Goal: Task Accomplishment & Management: Use online tool/utility

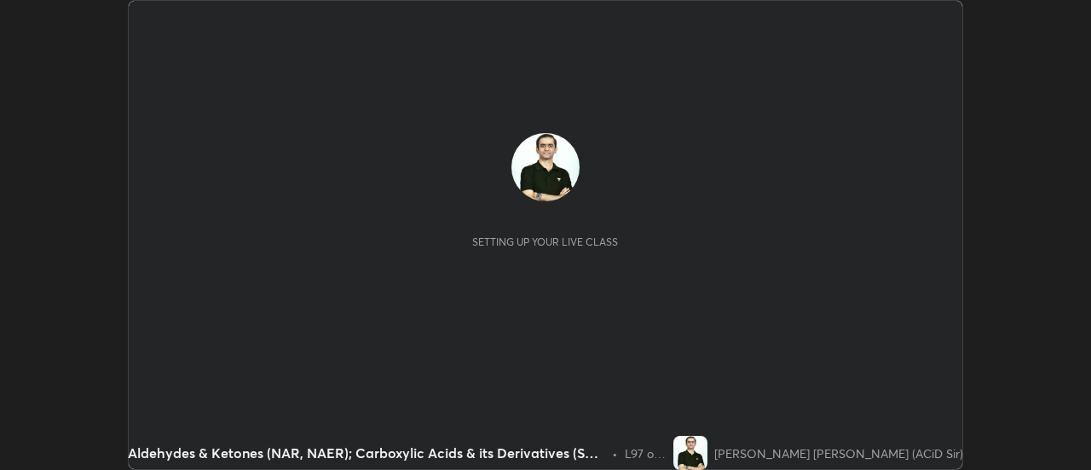
scroll to position [470, 1091]
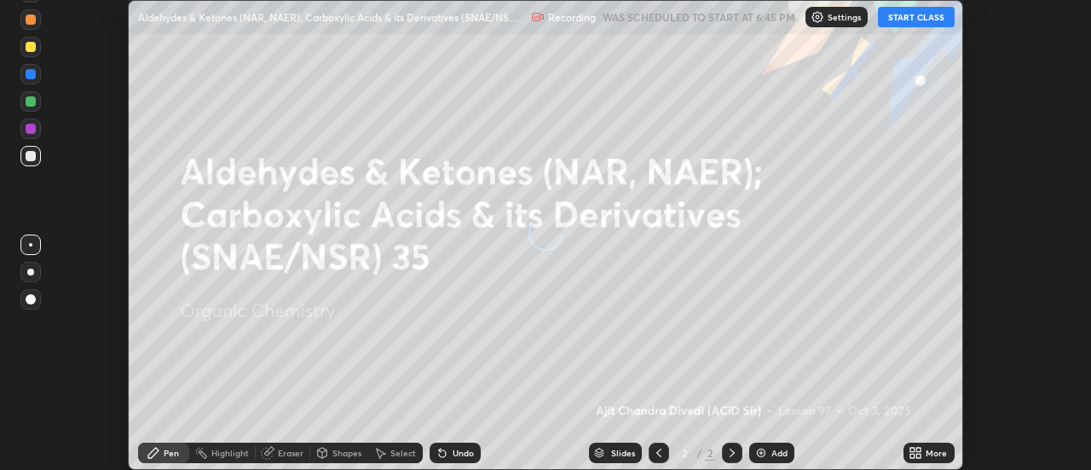
click at [921, 18] on button "START CLASS" at bounding box center [916, 17] width 77 height 20
click at [928, 454] on div "More" at bounding box center [936, 453] width 21 height 9
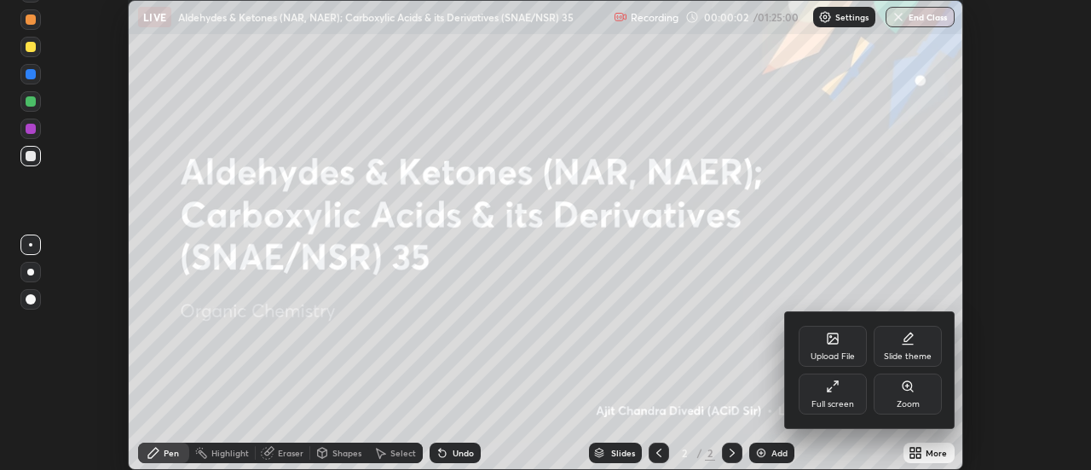
click at [846, 345] on div "Upload File" at bounding box center [833, 346] width 68 height 41
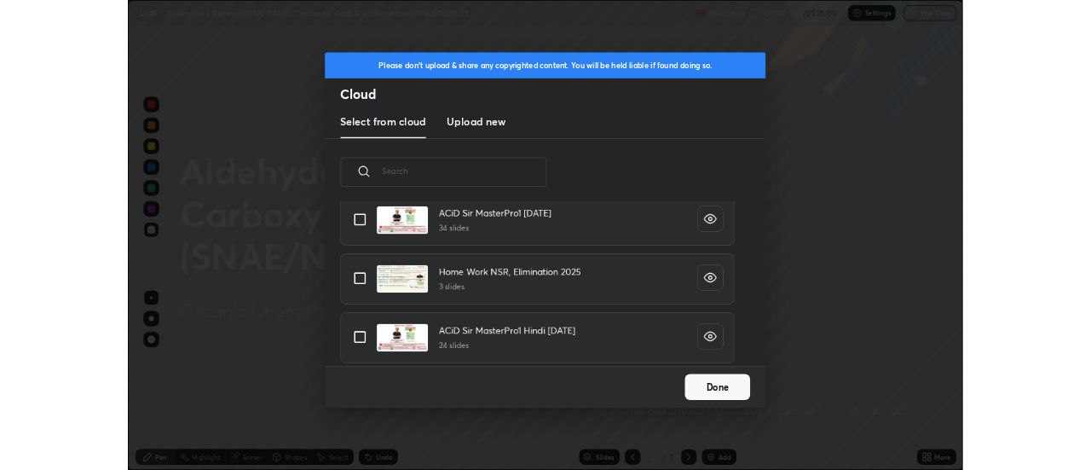
scroll to position [500, 0]
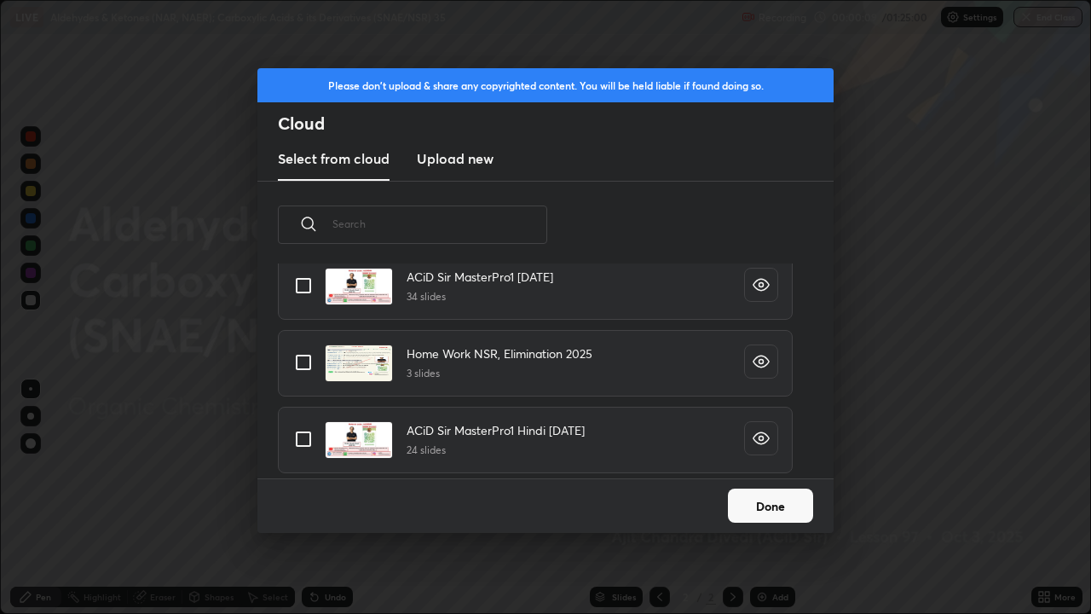
click at [306, 438] on input "grid" at bounding box center [304, 439] width 36 height 36
checkbox input "true"
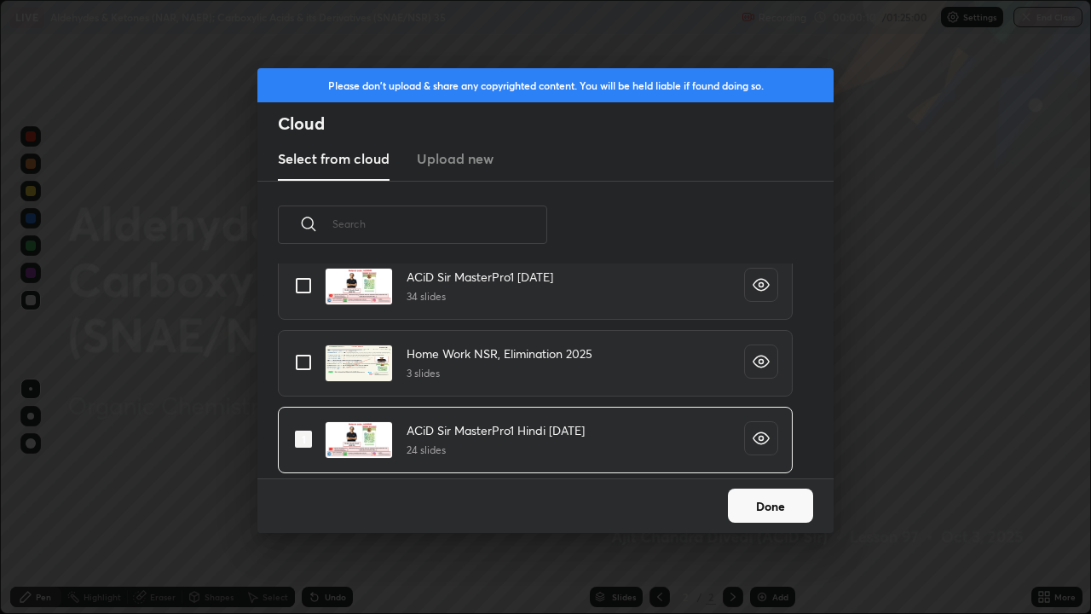
click at [762, 469] on button "Done" at bounding box center [770, 506] width 85 height 34
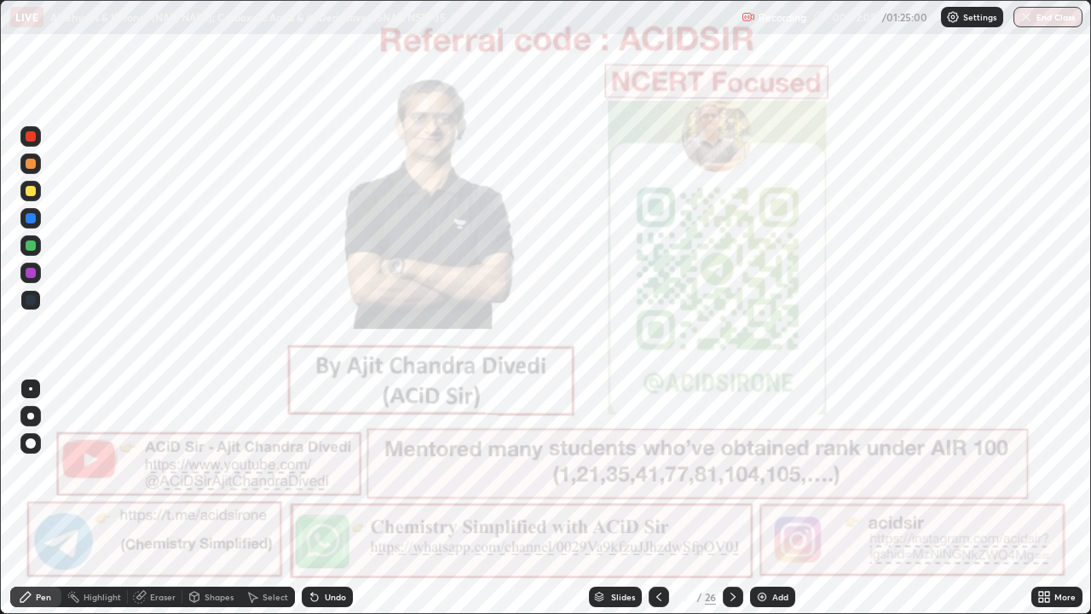
click at [657, 469] on icon at bounding box center [659, 597] width 14 height 14
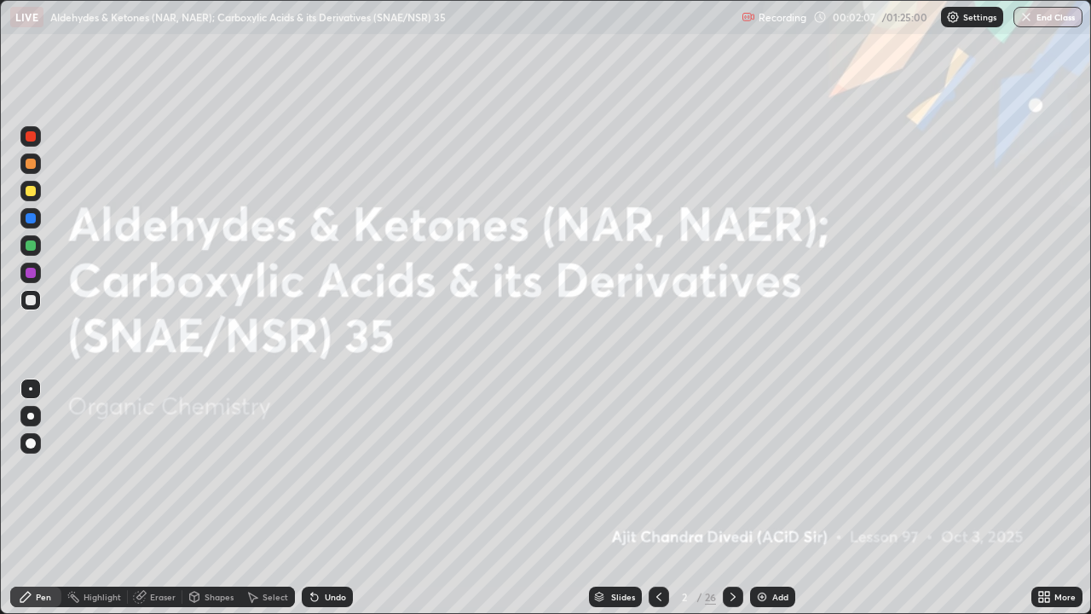
click at [732, 469] on icon at bounding box center [733, 597] width 5 height 9
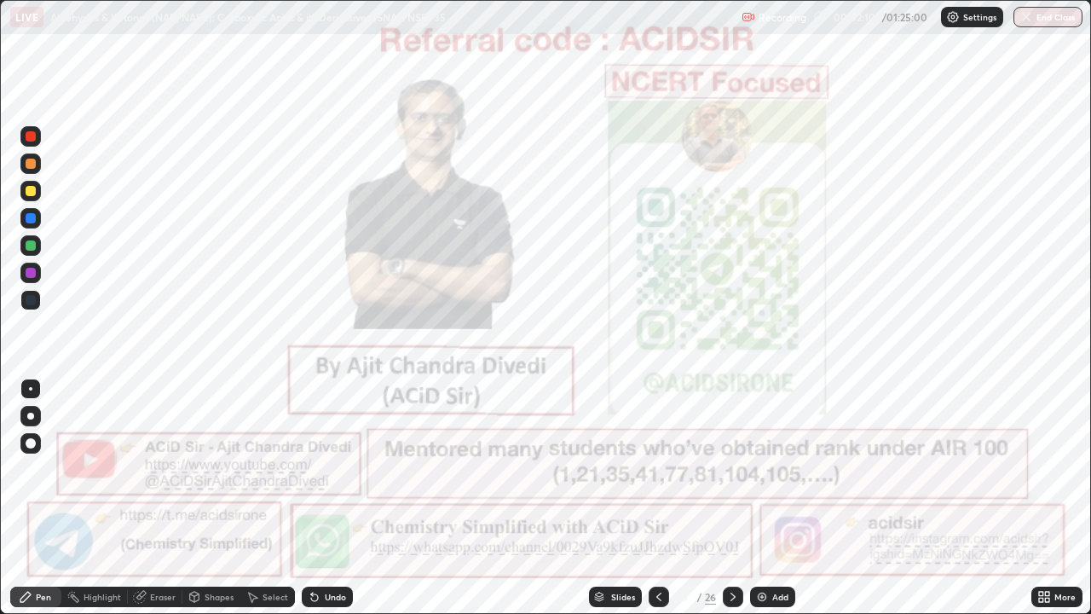
click at [33, 135] on div at bounding box center [31, 136] width 10 height 10
click at [33, 416] on div at bounding box center [30, 416] width 7 height 7
click at [30, 419] on div at bounding box center [30, 416] width 7 height 7
click at [732, 469] on icon at bounding box center [733, 597] width 14 height 14
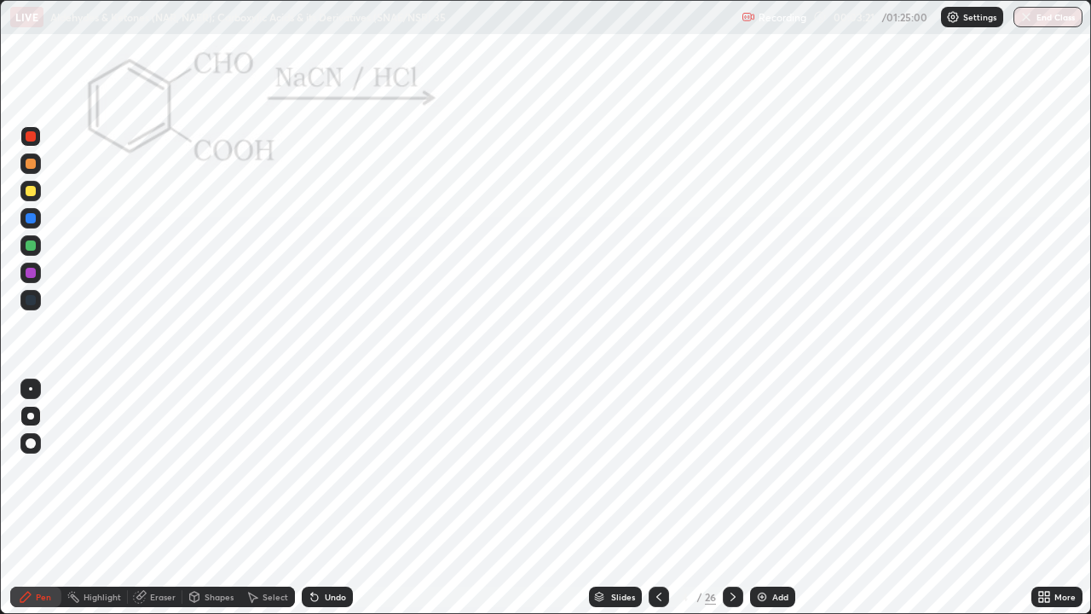
click at [335, 469] on div "Undo" at bounding box center [327, 597] width 51 height 20
click at [90, 469] on div "Highlight" at bounding box center [103, 597] width 38 height 9
click at [40, 469] on div "Pen" at bounding box center [43, 597] width 15 height 9
click at [731, 469] on icon at bounding box center [733, 597] width 14 height 14
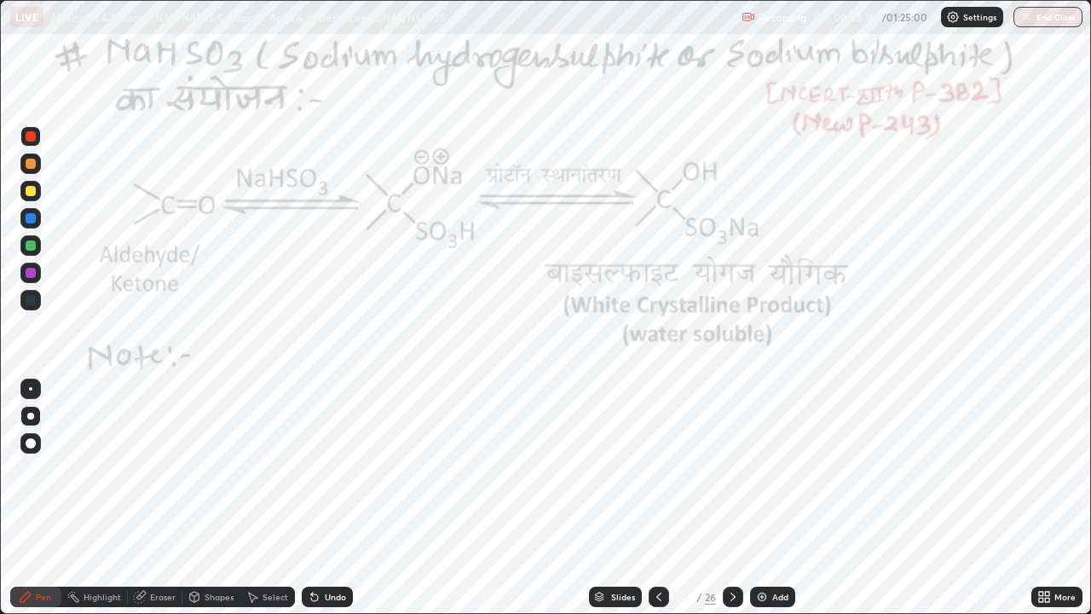
click at [106, 469] on div "Highlight" at bounding box center [94, 597] width 67 height 20
click at [27, 273] on div at bounding box center [31, 273] width 10 height 10
click at [35, 469] on div "Pen" at bounding box center [35, 597] width 51 height 20
click at [97, 469] on div "Highlight" at bounding box center [103, 597] width 38 height 9
click at [31, 274] on div at bounding box center [31, 273] width 10 height 10
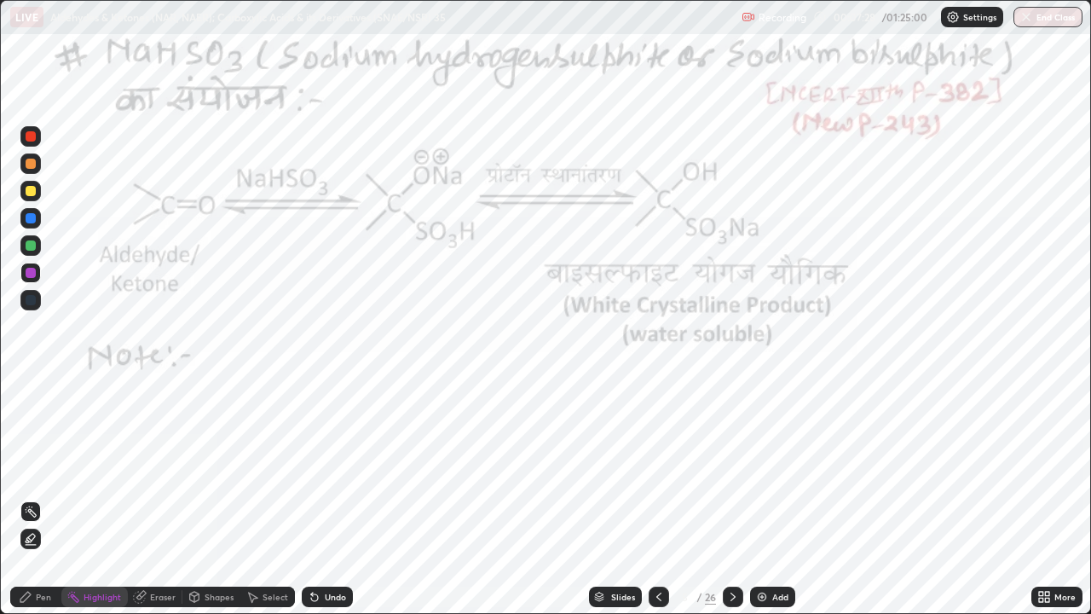
click at [26, 469] on icon at bounding box center [25, 597] width 10 height 10
click at [32, 139] on div at bounding box center [31, 136] width 10 height 10
click at [74, 469] on circle at bounding box center [74, 593] width 2 height 2
click at [67, 469] on div "Highlight" at bounding box center [94, 597] width 67 height 20
click at [50, 469] on div "Pen" at bounding box center [43, 597] width 15 height 9
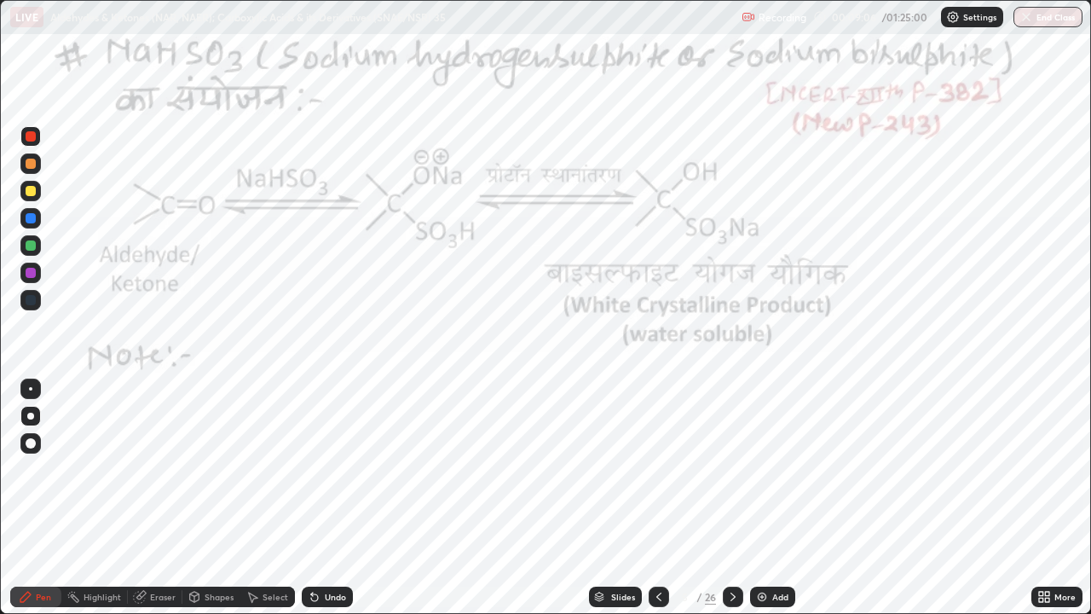
click at [74, 469] on circle at bounding box center [74, 593] width 2 height 2
click at [94, 469] on div "Highlight" at bounding box center [103, 597] width 38 height 9
click at [47, 469] on div "Pen" at bounding box center [43, 597] width 15 height 9
click at [35, 277] on div at bounding box center [30, 273] width 20 height 20
click at [101, 469] on div "Highlight" at bounding box center [103, 597] width 38 height 9
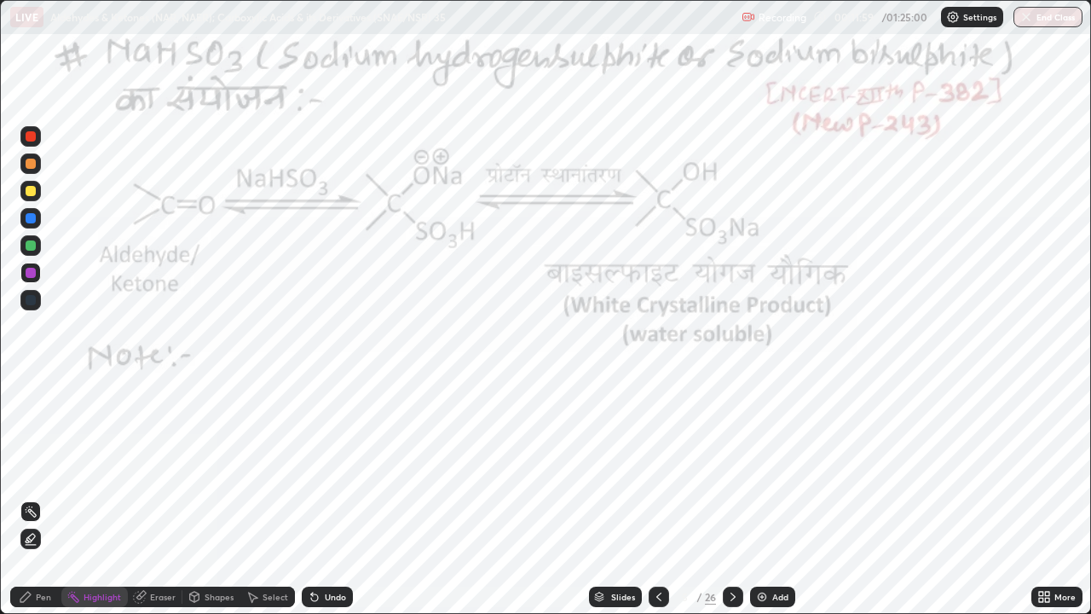
click at [136, 469] on icon at bounding box center [139, 597] width 11 height 11
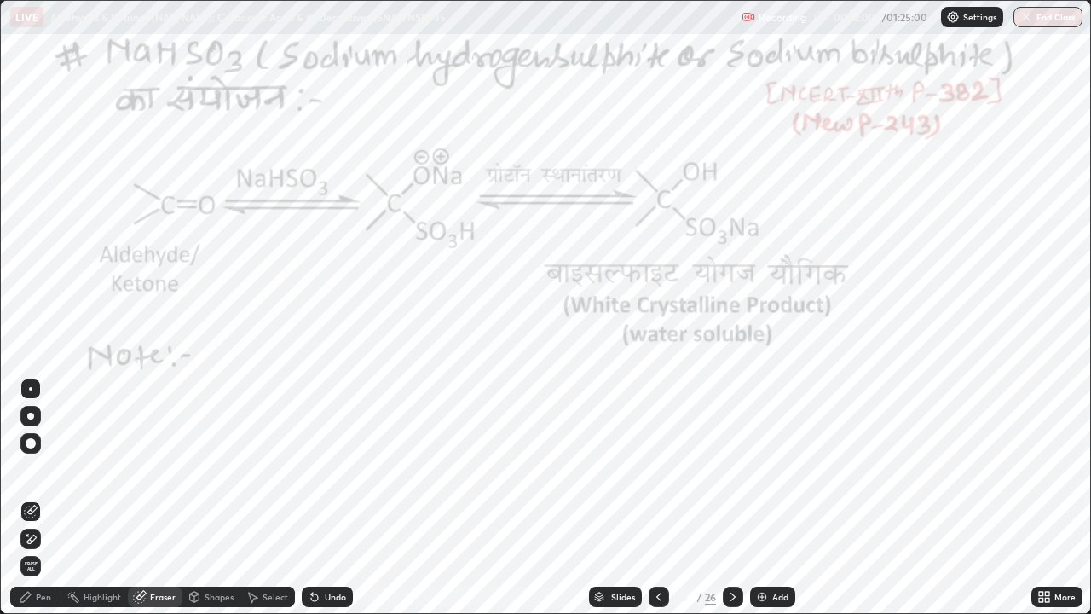
click at [37, 469] on div "Pen" at bounding box center [43, 597] width 15 height 9
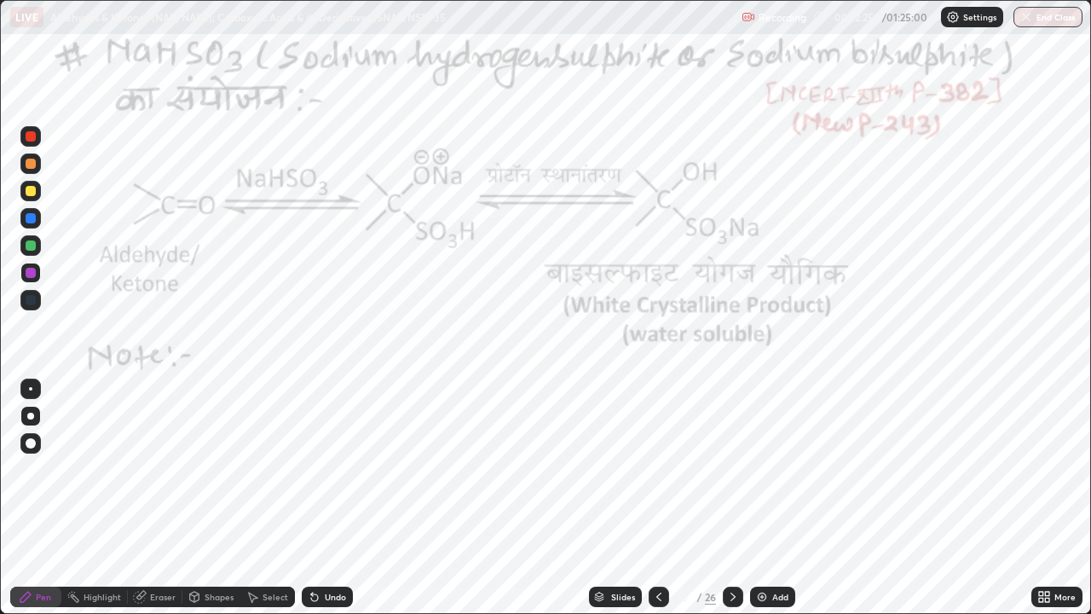
click at [325, 469] on div "Undo" at bounding box center [327, 597] width 51 height 20
click at [328, 469] on div "Undo" at bounding box center [327, 597] width 51 height 20
click at [331, 469] on div "Undo" at bounding box center [335, 597] width 21 height 9
click at [333, 469] on div "Undo" at bounding box center [335, 597] width 21 height 9
click at [335, 469] on div "Undo" at bounding box center [335, 597] width 21 height 9
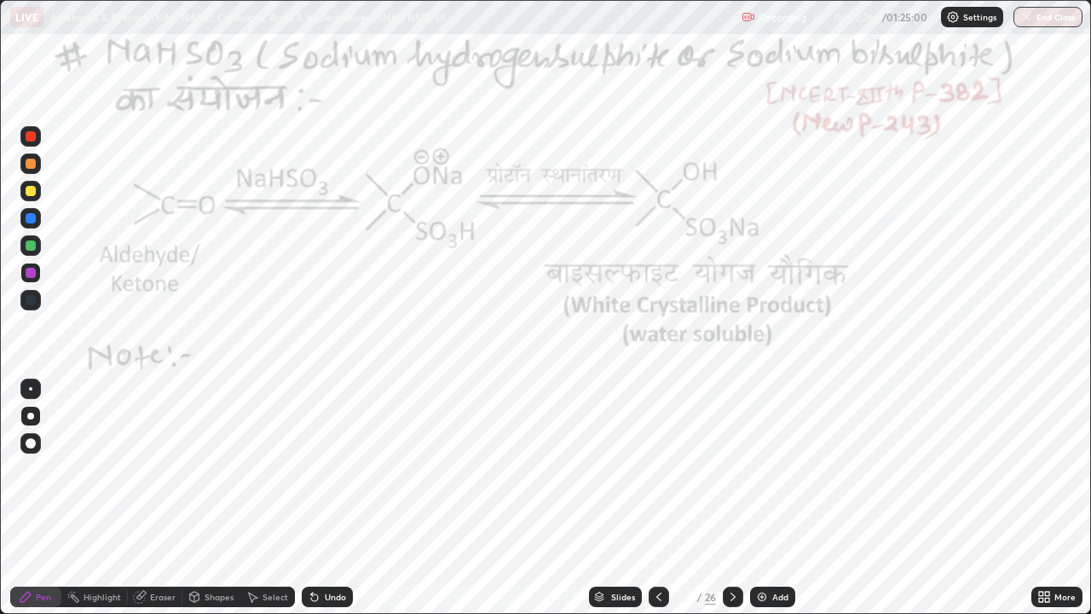
click at [334, 469] on div "Undo" at bounding box center [335, 597] width 21 height 9
click at [333, 469] on div "Undo" at bounding box center [335, 597] width 21 height 9
click at [332, 469] on div "Undo" at bounding box center [335, 597] width 21 height 9
click at [333, 469] on div "Undo" at bounding box center [335, 597] width 21 height 9
click at [332, 469] on div "Undo" at bounding box center [335, 597] width 21 height 9
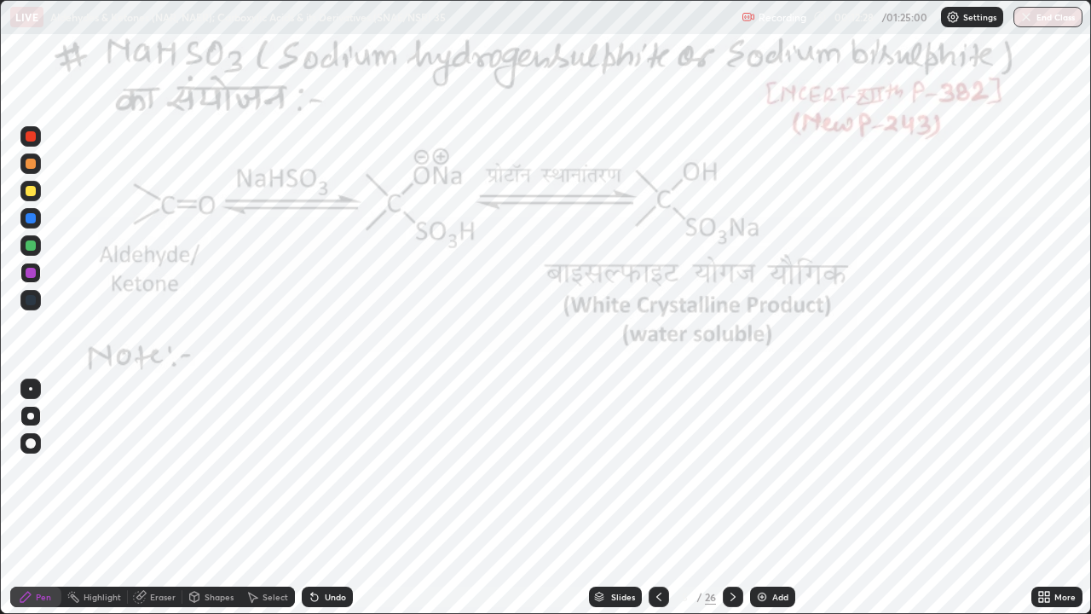
click at [254, 469] on icon at bounding box center [253, 598] width 9 height 10
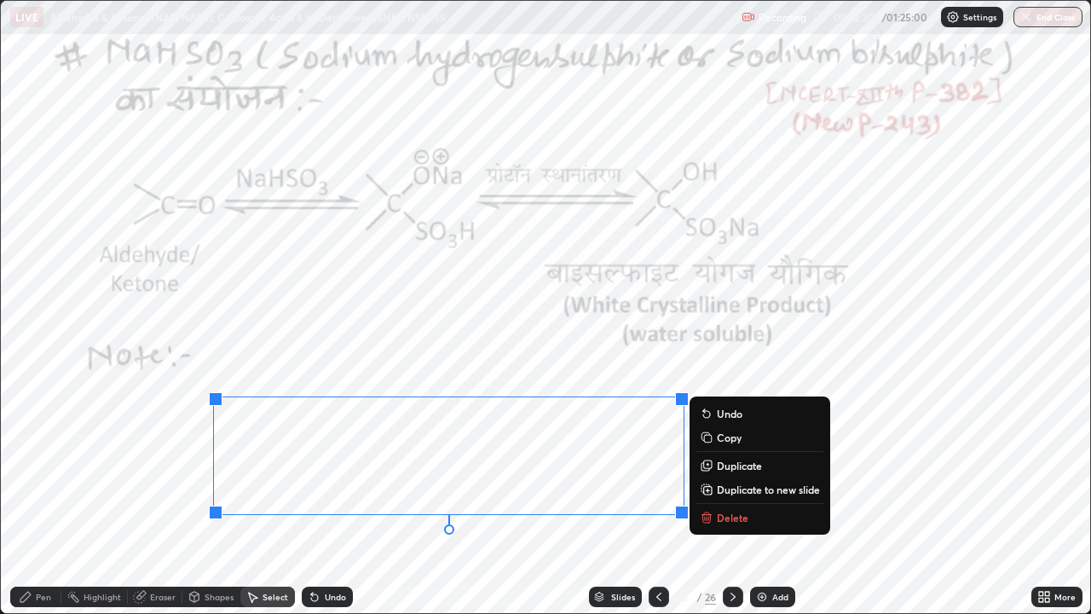
click at [724, 469] on p "Delete" at bounding box center [733, 518] width 32 height 14
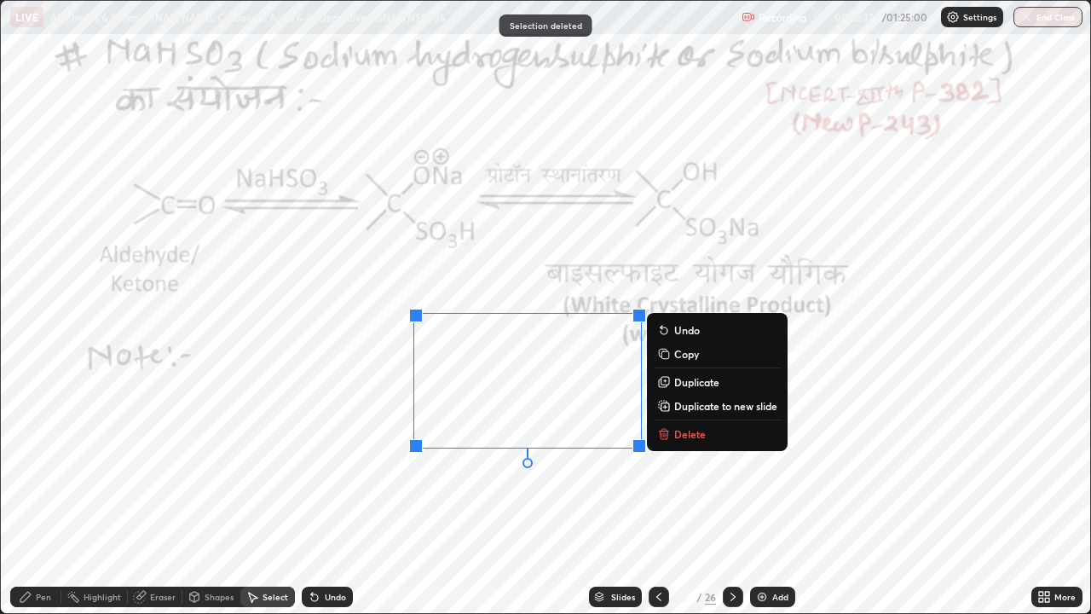
click at [679, 428] on p "Delete" at bounding box center [690, 434] width 32 height 14
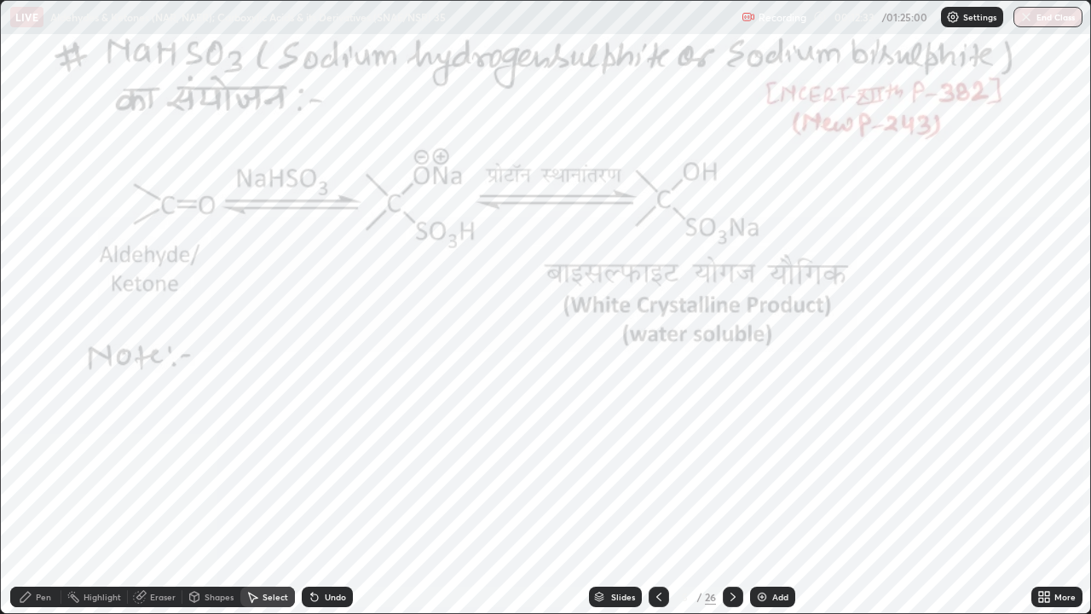
click at [38, 469] on div "Pen" at bounding box center [35, 597] width 51 height 20
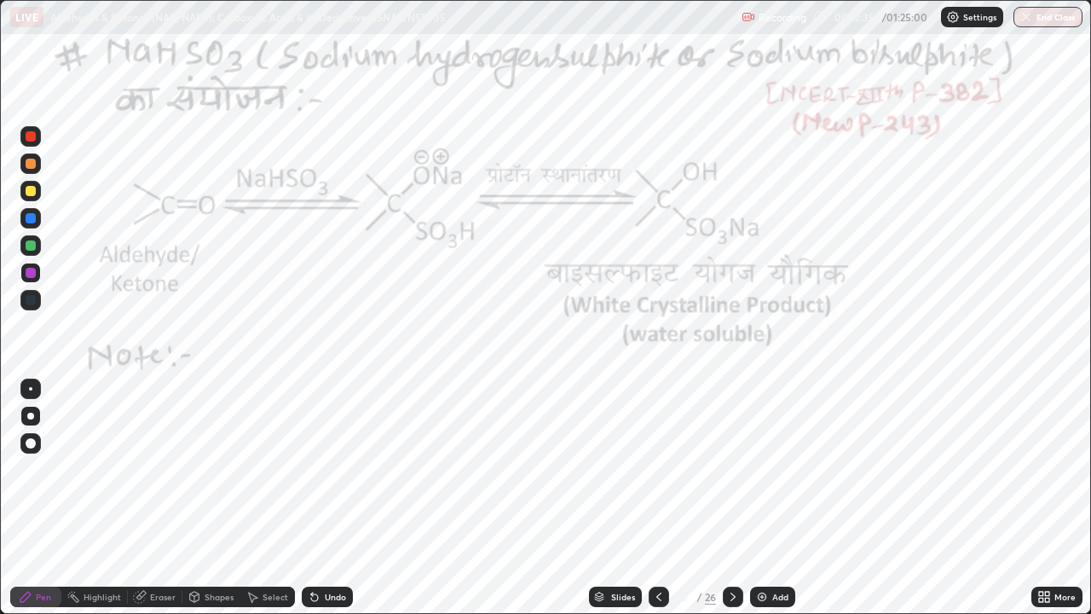
click at [278, 469] on div "Select" at bounding box center [276, 597] width 26 height 9
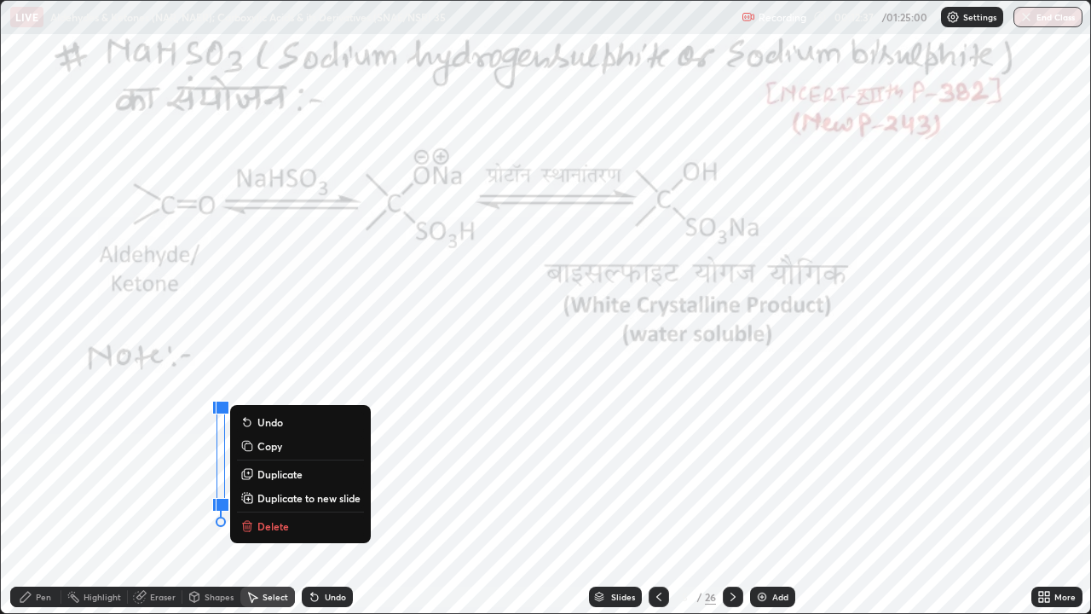
click at [262, 469] on p "Delete" at bounding box center [274, 526] width 32 height 14
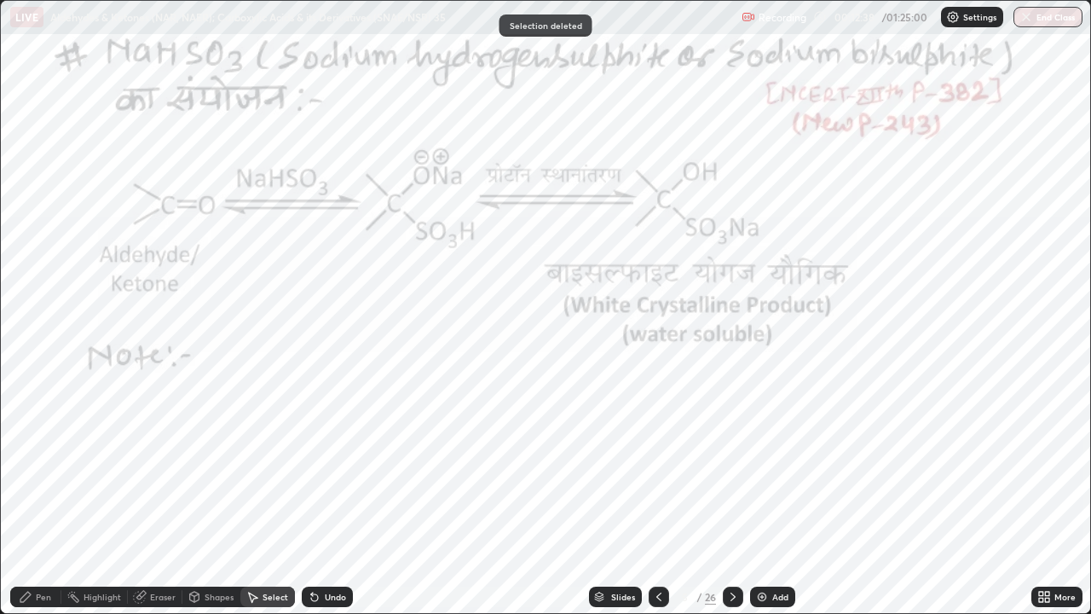
click at [34, 469] on div "Pen" at bounding box center [35, 597] width 51 height 20
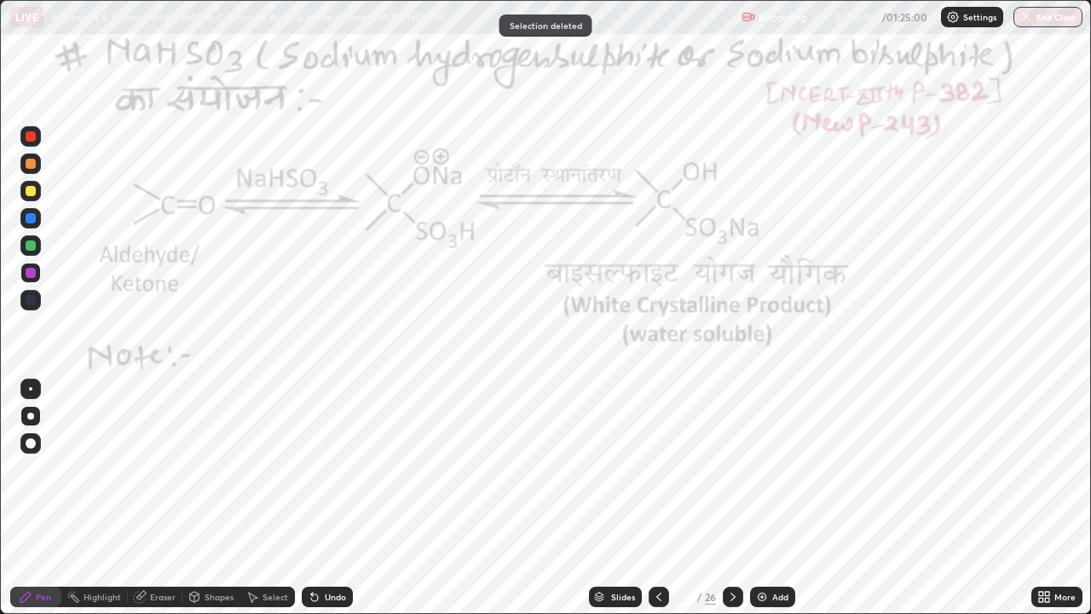
click at [29, 248] on div at bounding box center [31, 245] width 10 height 10
click at [26, 276] on div at bounding box center [31, 273] width 10 height 10
click at [28, 275] on div at bounding box center [31, 273] width 10 height 10
click at [336, 469] on div "Undo" at bounding box center [335, 597] width 21 height 9
click at [106, 469] on div "Highlight" at bounding box center [94, 597] width 67 height 20
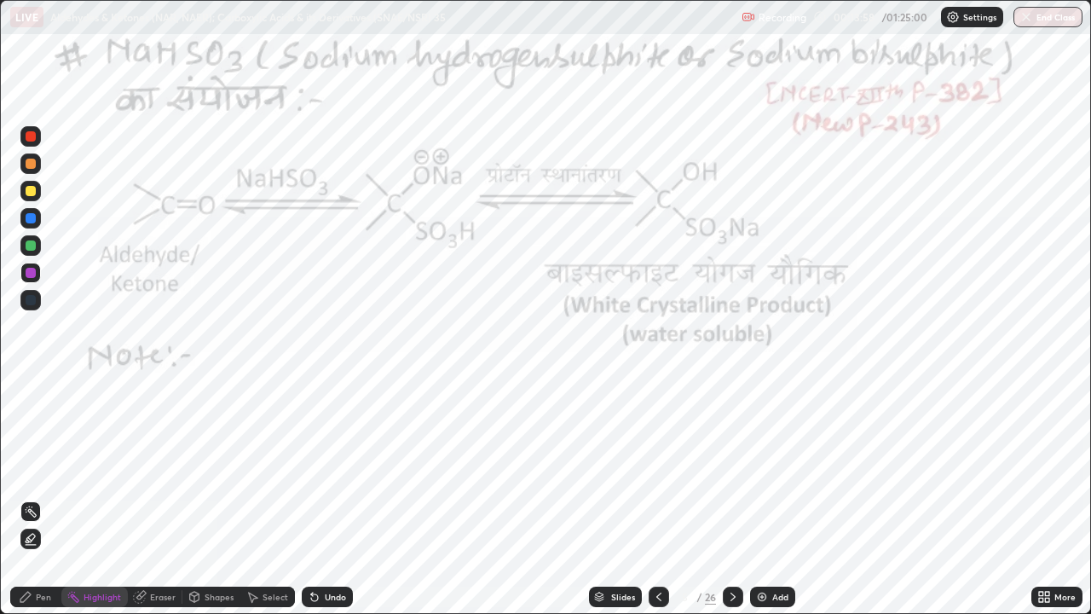
click at [35, 137] on div at bounding box center [31, 136] width 10 height 10
click at [74, 469] on rect at bounding box center [75, 598] width 9 height 9
click at [17, 469] on div "Pen" at bounding box center [35, 597] width 51 height 20
click at [733, 469] on icon at bounding box center [733, 597] width 14 height 14
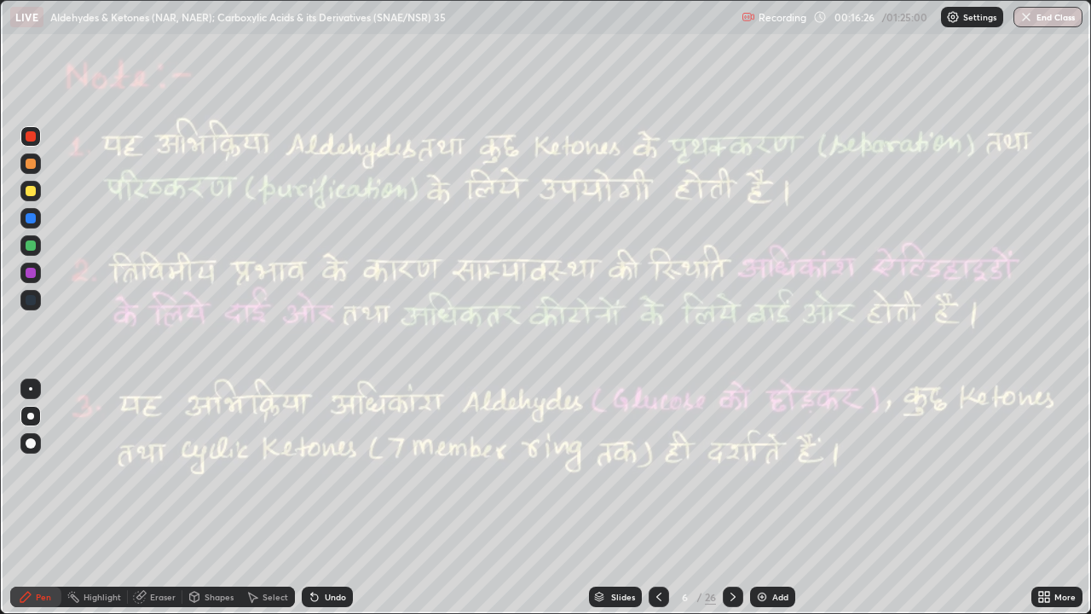
click at [318, 469] on icon at bounding box center [315, 597] width 14 height 14
click at [74, 469] on circle at bounding box center [74, 593] width 2 height 2
click at [46, 469] on div "Pen" at bounding box center [43, 597] width 15 height 9
click at [652, 469] on icon at bounding box center [659, 597] width 14 height 14
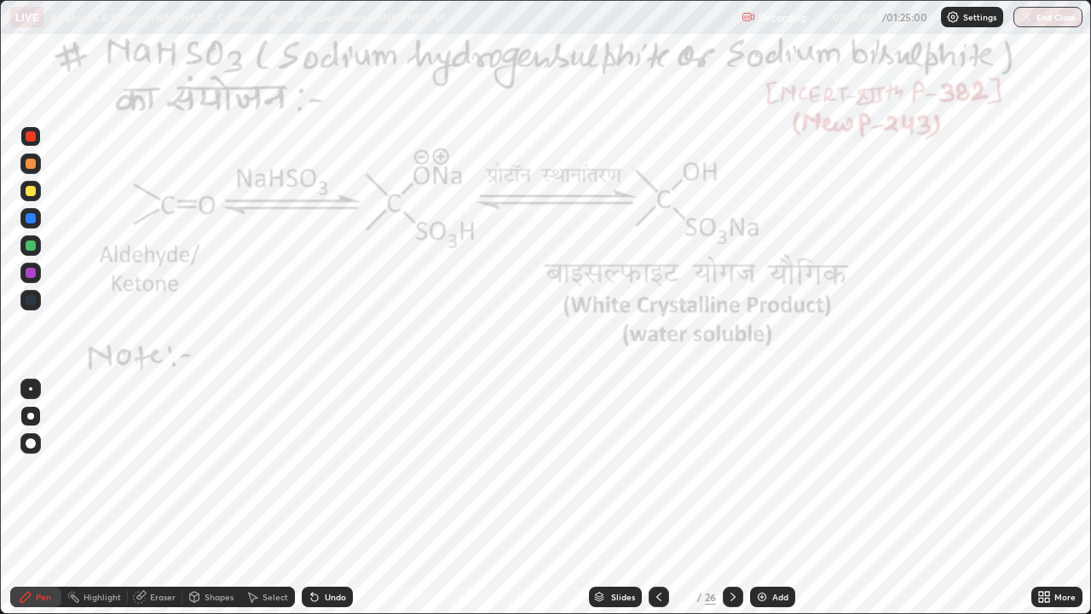
click at [44, 469] on div "Pen" at bounding box center [35, 597] width 51 height 20
click at [28, 249] on div at bounding box center [31, 245] width 10 height 10
click at [101, 469] on div "Highlight" at bounding box center [103, 597] width 38 height 9
click at [28, 469] on icon at bounding box center [25, 597] width 10 height 10
click at [725, 469] on div at bounding box center [733, 597] width 20 height 20
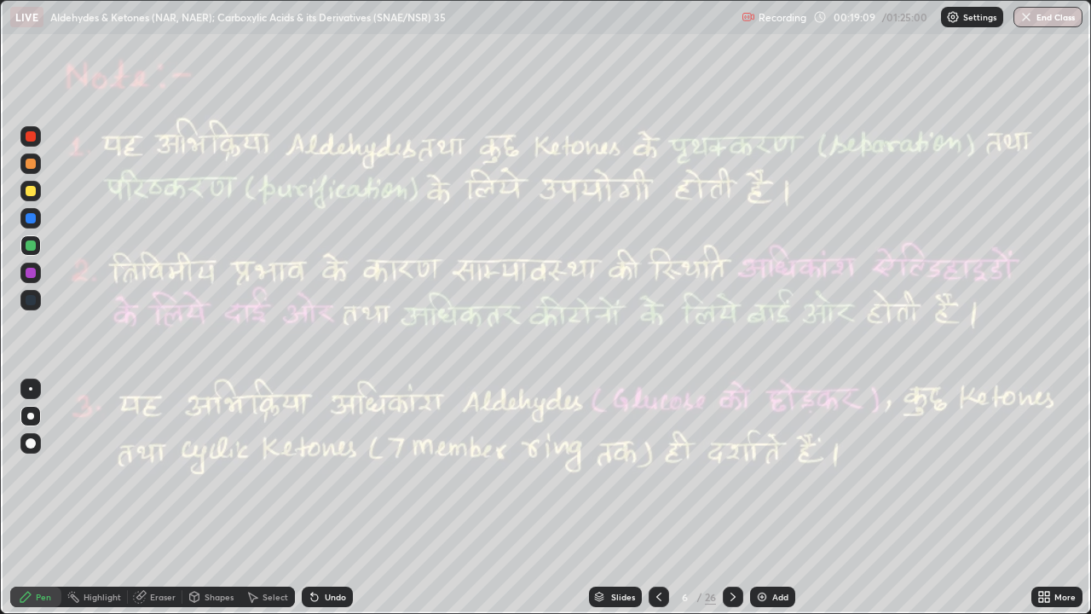
click at [31, 136] on div at bounding box center [31, 136] width 10 height 10
click at [733, 469] on icon at bounding box center [733, 597] width 5 height 9
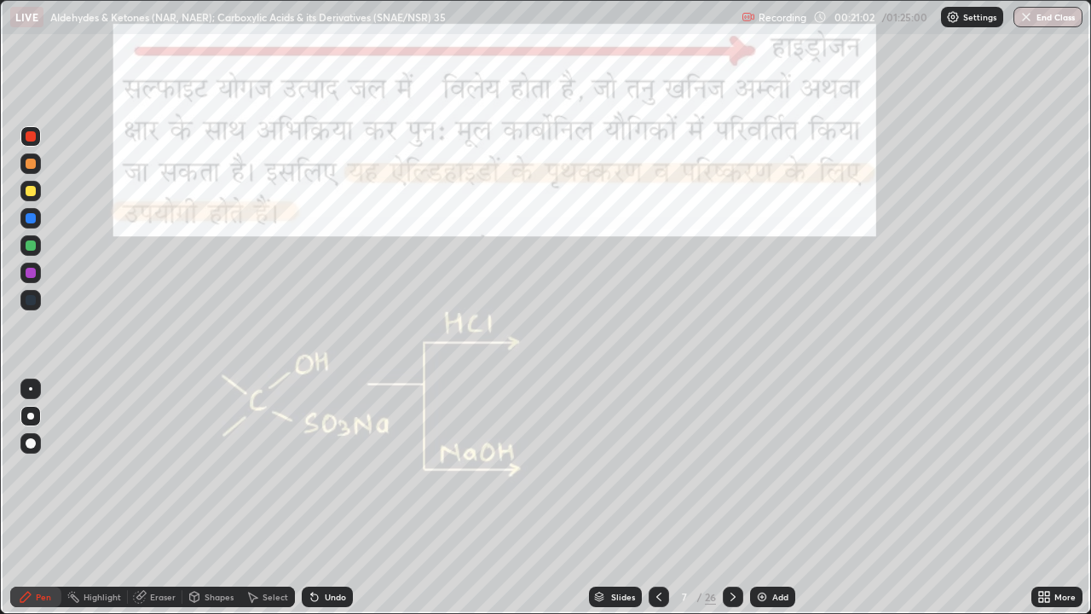
click at [80, 469] on div "Highlight" at bounding box center [94, 597] width 67 height 20
click at [31, 469] on icon at bounding box center [26, 597] width 14 height 14
click at [331, 469] on div "Undo" at bounding box center [335, 597] width 21 height 9
click at [657, 469] on icon at bounding box center [659, 597] width 14 height 14
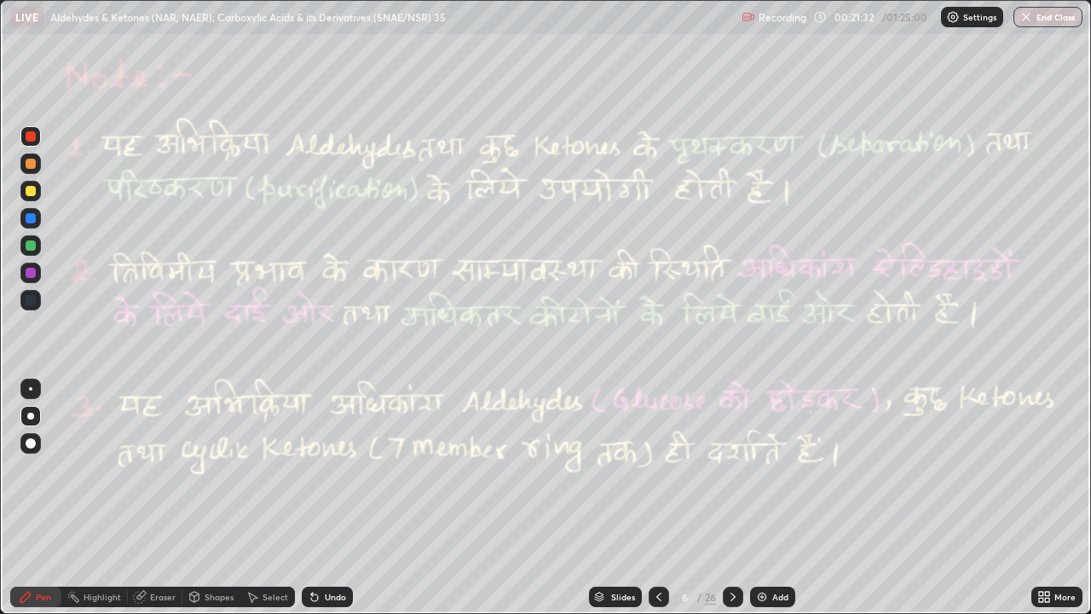
click at [657, 469] on icon at bounding box center [659, 597] width 14 height 14
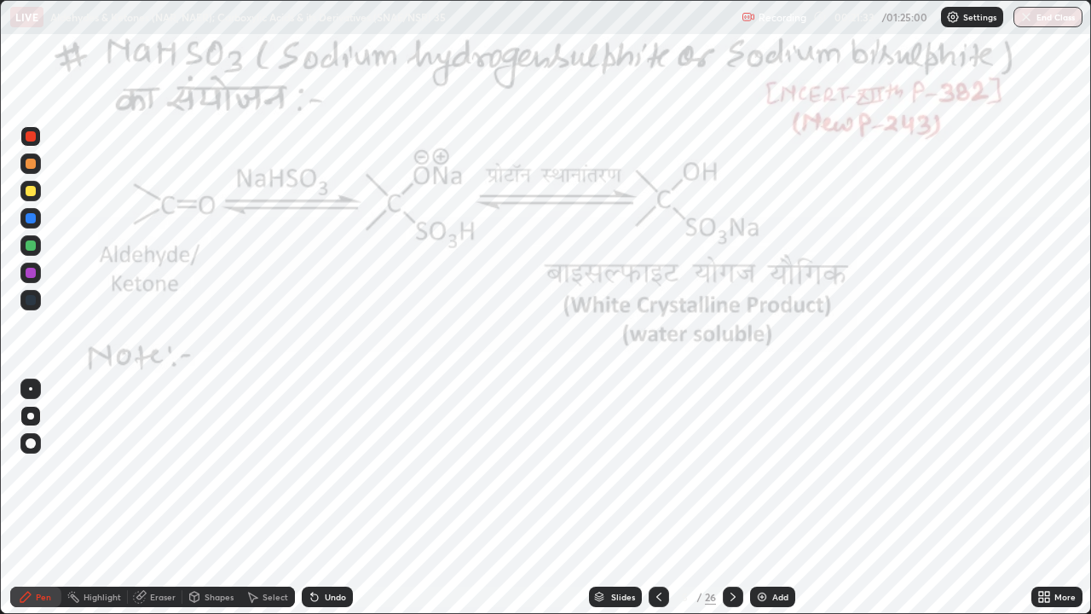
click at [94, 469] on div "Highlight" at bounding box center [103, 597] width 38 height 9
click at [732, 469] on icon at bounding box center [733, 597] width 14 height 14
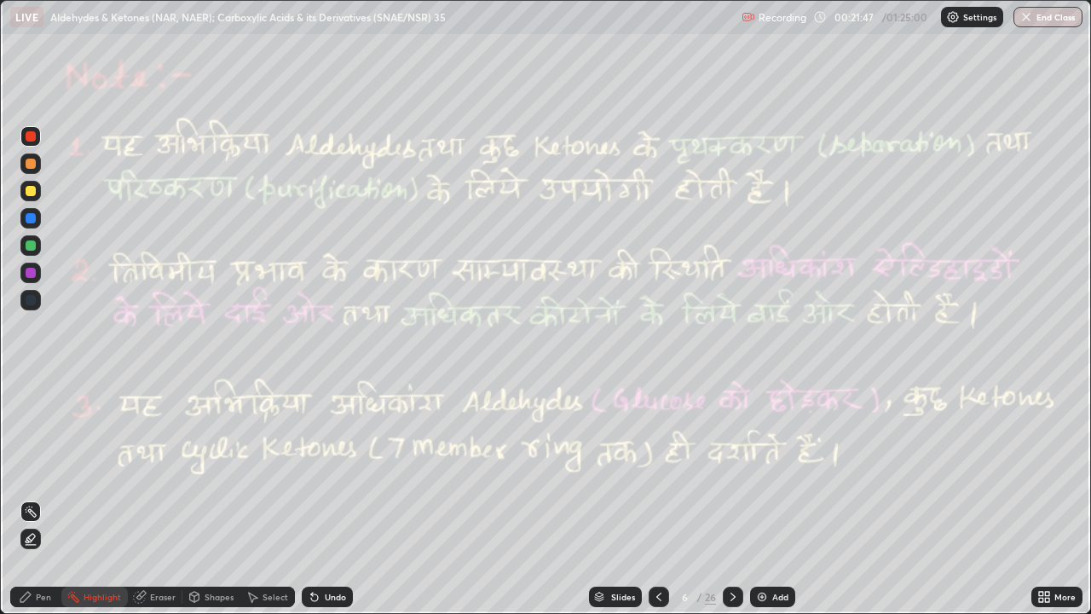
click at [730, 469] on icon at bounding box center [733, 597] width 14 height 14
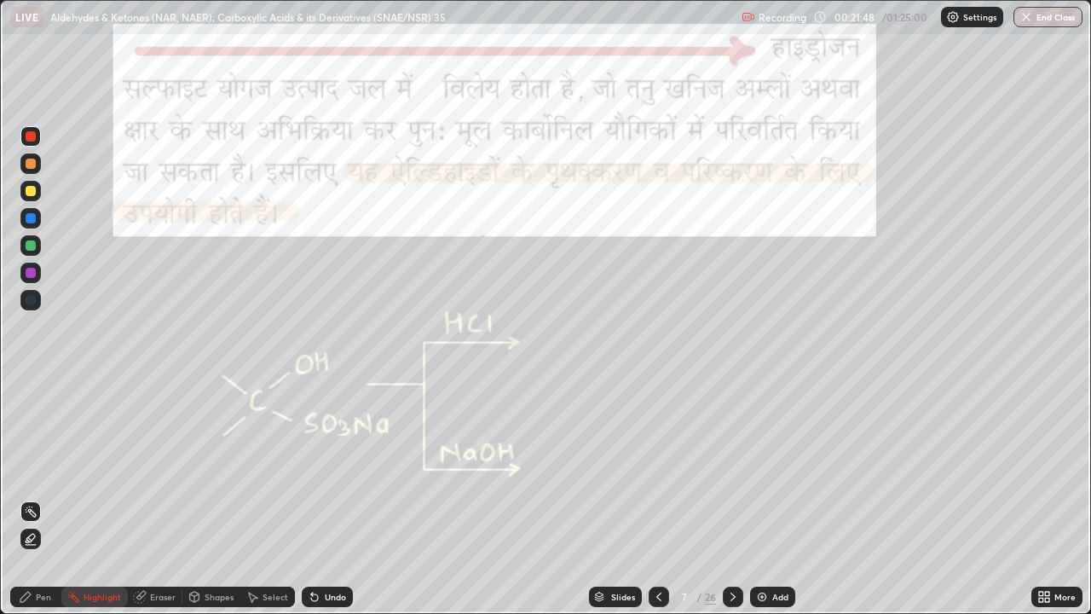
click at [58, 469] on div "Pen" at bounding box center [35, 597] width 51 height 20
click at [269, 469] on div "Select" at bounding box center [276, 597] width 26 height 9
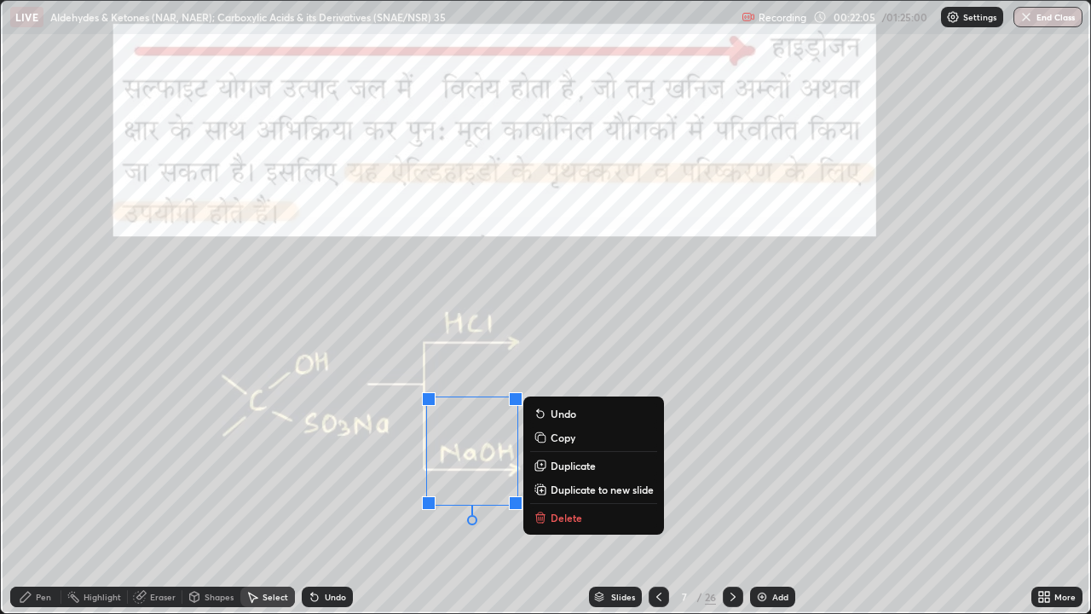
click at [565, 469] on p "Delete" at bounding box center [567, 518] width 32 height 14
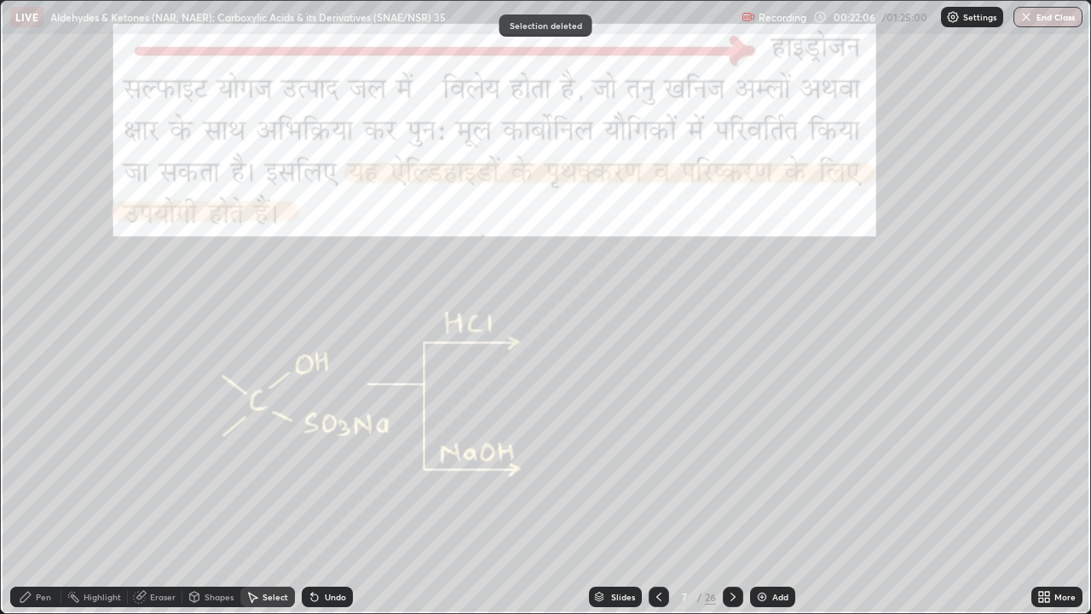
click at [31, 469] on icon at bounding box center [26, 597] width 14 height 14
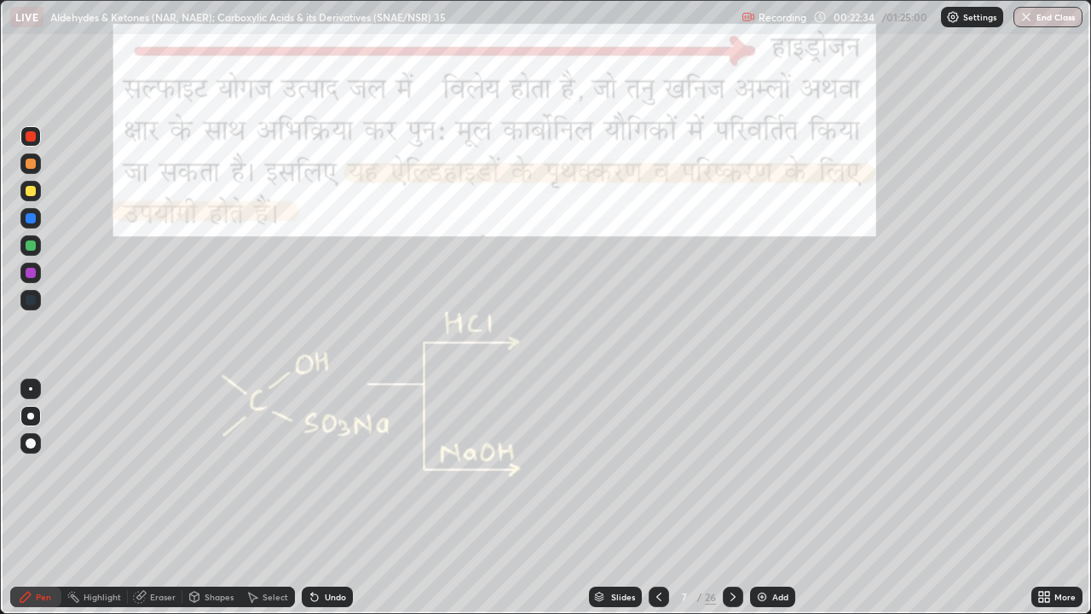
click at [29, 246] on div at bounding box center [31, 245] width 10 height 10
click at [28, 165] on div at bounding box center [31, 164] width 10 height 10
click at [333, 469] on div "Undo" at bounding box center [335, 597] width 21 height 9
click at [30, 161] on div at bounding box center [31, 164] width 10 height 10
click at [30, 141] on div at bounding box center [31, 136] width 10 height 10
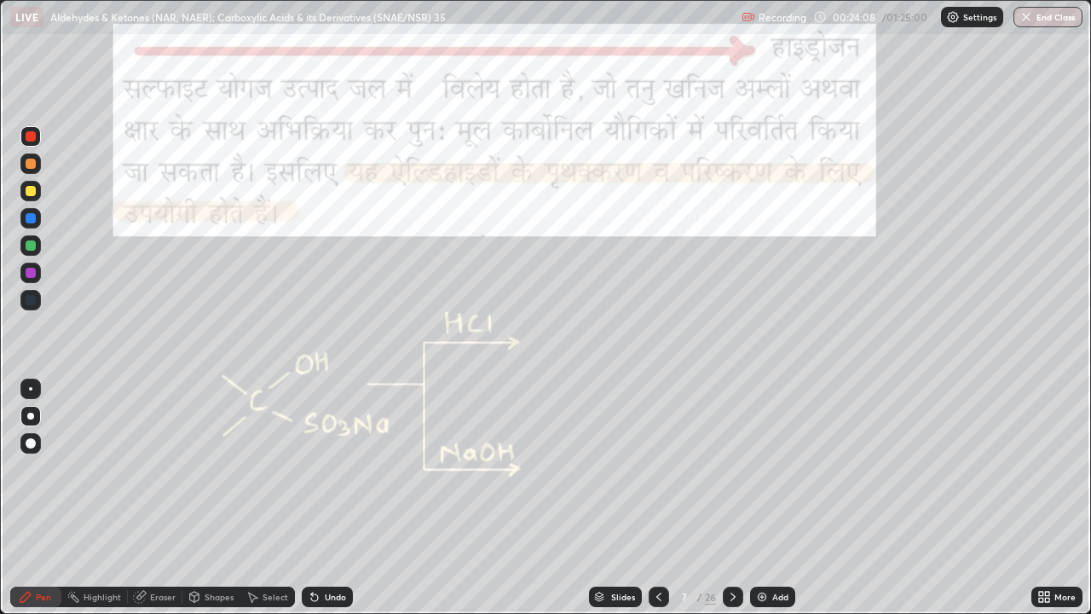
click at [32, 171] on div at bounding box center [30, 163] width 20 height 20
click at [29, 136] on div at bounding box center [31, 136] width 10 height 10
click at [18, 469] on div "Pen" at bounding box center [35, 597] width 51 height 20
click at [29, 159] on div at bounding box center [31, 164] width 10 height 10
click at [30, 163] on div at bounding box center [31, 164] width 10 height 10
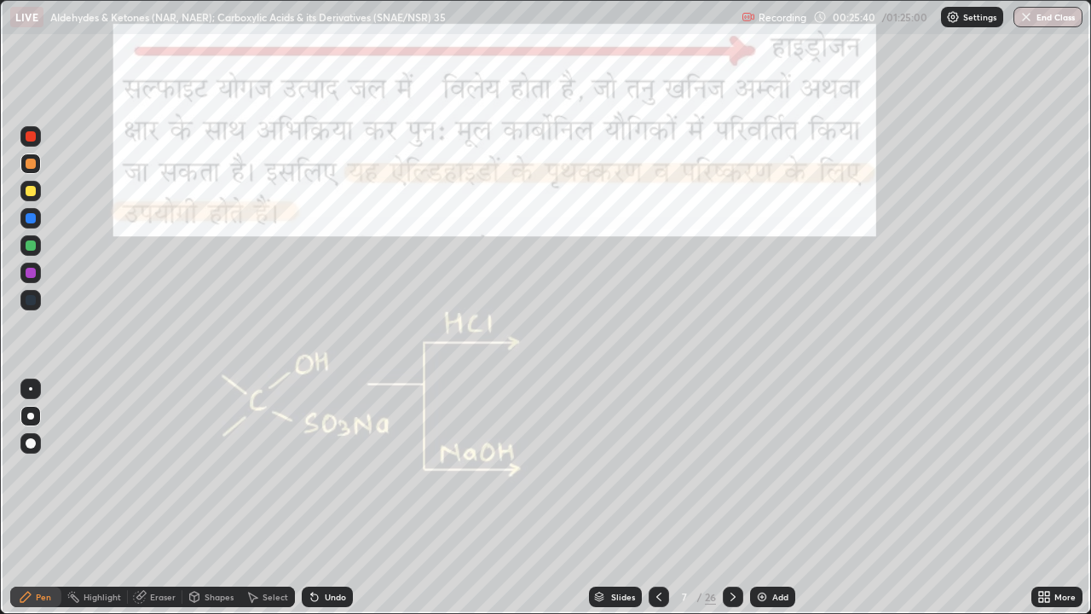
click at [729, 469] on icon at bounding box center [733, 597] width 14 height 14
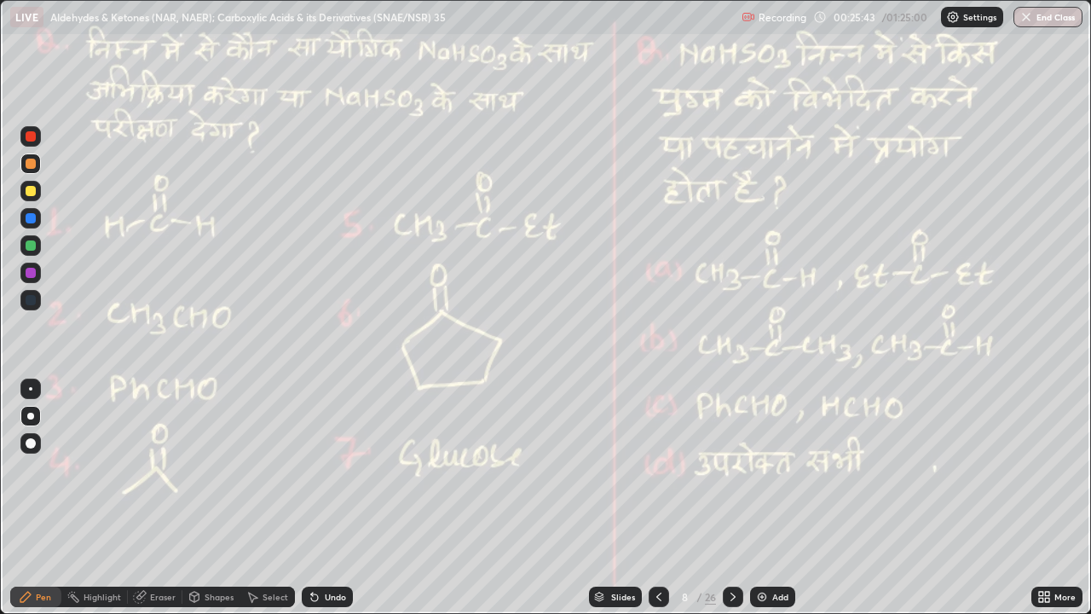
click at [26, 137] on div at bounding box center [31, 136] width 10 height 10
click at [28, 135] on div at bounding box center [31, 136] width 10 height 10
click at [32, 163] on div at bounding box center [31, 164] width 10 height 10
click at [319, 469] on div "Undo" at bounding box center [327, 597] width 51 height 20
click at [326, 469] on div "Undo" at bounding box center [335, 597] width 21 height 9
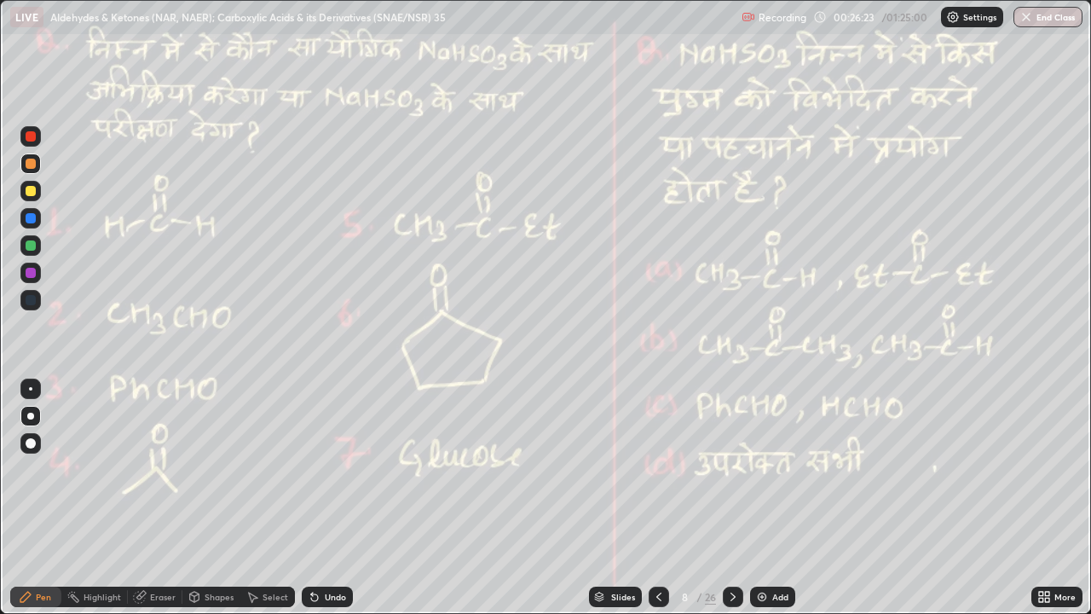
click at [325, 469] on div "Undo" at bounding box center [335, 597] width 21 height 9
click at [27, 241] on div at bounding box center [31, 245] width 10 height 10
click at [29, 241] on div at bounding box center [31, 245] width 10 height 10
click at [30, 241] on div at bounding box center [31, 245] width 10 height 10
click at [27, 165] on div at bounding box center [31, 164] width 10 height 10
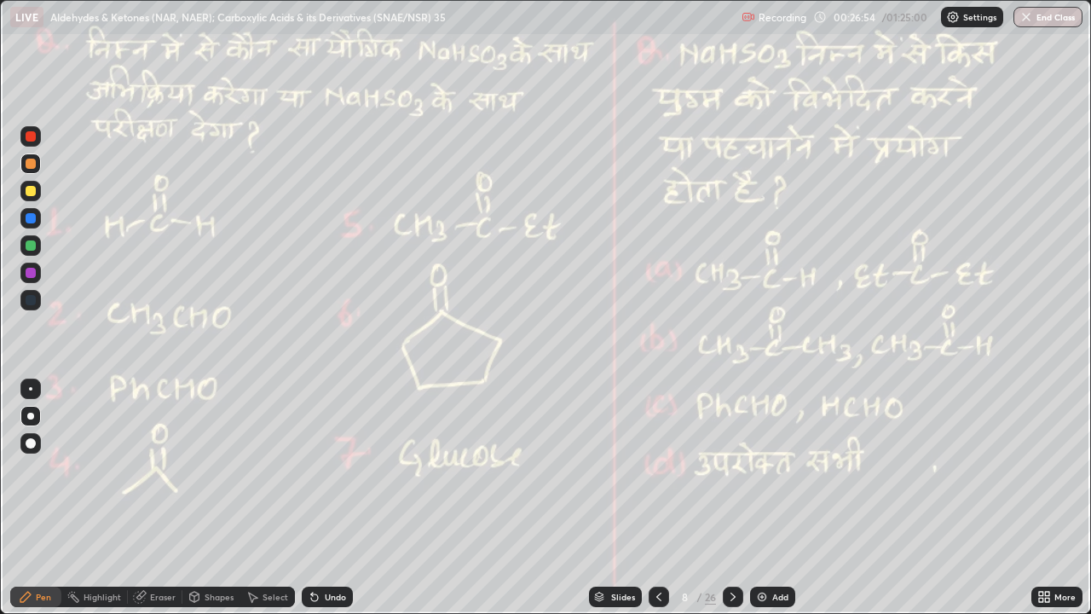
click at [217, 469] on div "Shapes" at bounding box center [219, 597] width 29 height 9
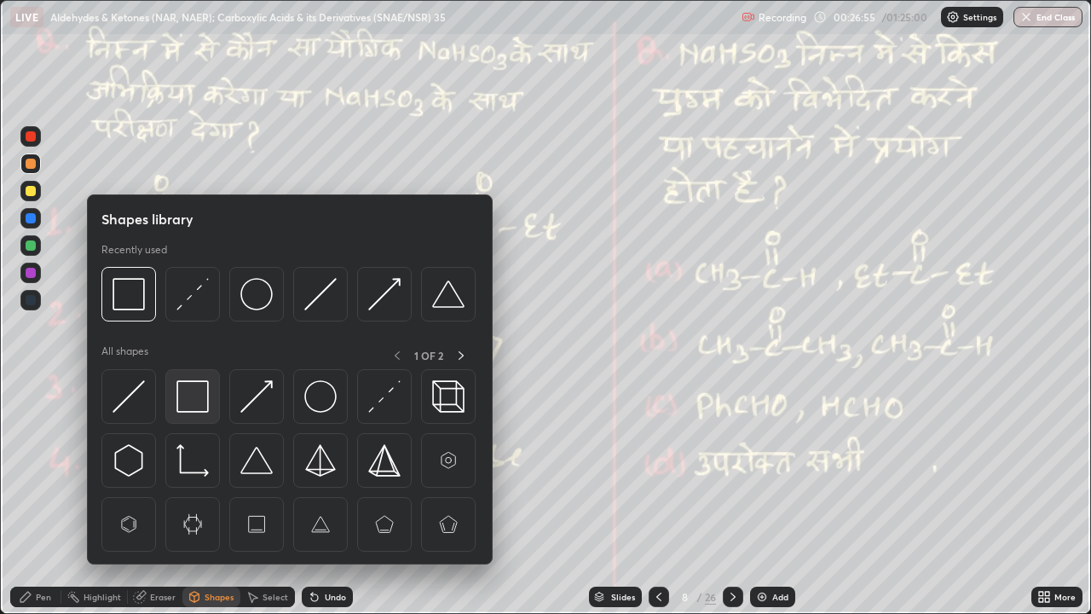
click at [197, 396] on img at bounding box center [193, 396] width 32 height 32
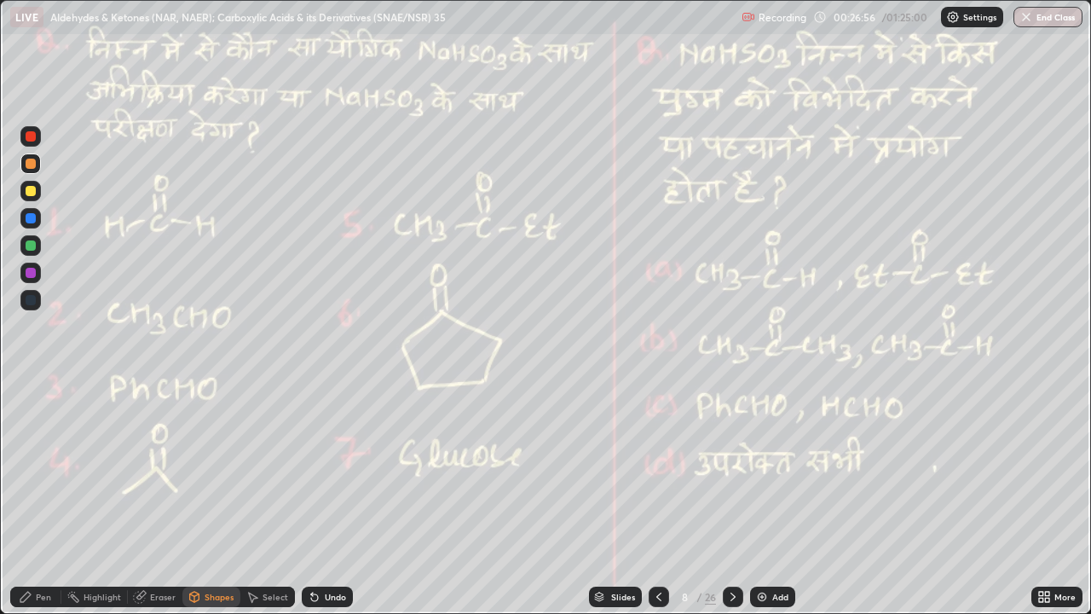
click at [34, 243] on div at bounding box center [31, 245] width 10 height 10
click at [38, 469] on div "Pen" at bounding box center [43, 597] width 15 height 9
click at [29, 164] on div at bounding box center [31, 164] width 10 height 10
click at [31, 189] on div at bounding box center [31, 191] width 10 height 10
click at [26, 139] on div at bounding box center [31, 136] width 10 height 10
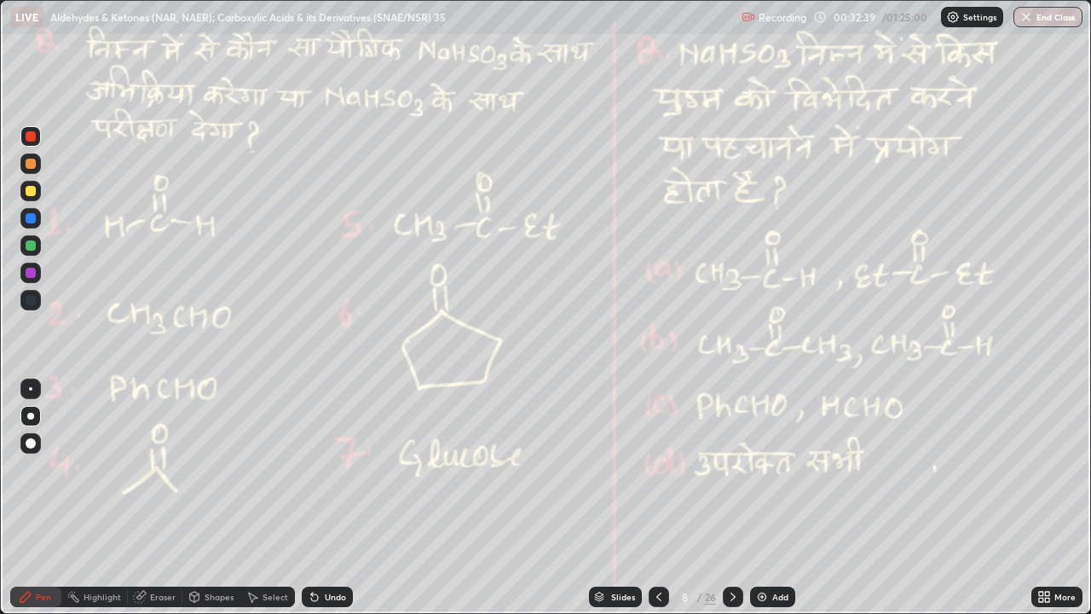
click at [31, 246] on div at bounding box center [31, 245] width 10 height 10
click at [33, 246] on div at bounding box center [31, 245] width 10 height 10
click at [732, 469] on icon at bounding box center [733, 597] width 14 height 14
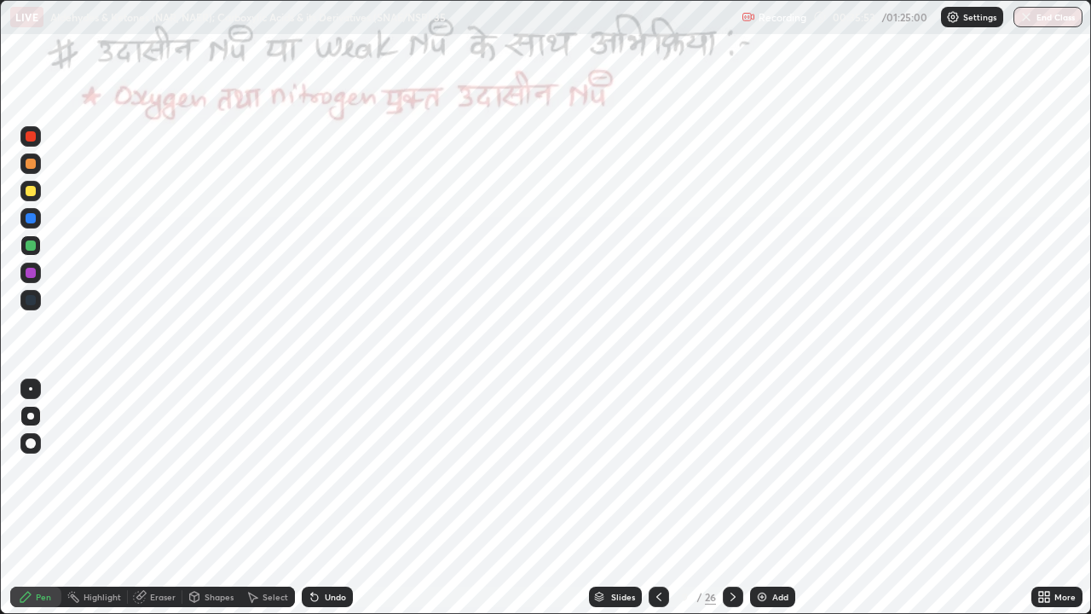
click at [38, 136] on div at bounding box center [30, 136] width 20 height 20
click at [333, 469] on div "Undo" at bounding box center [327, 597] width 51 height 20
click at [76, 469] on div "Highlight" at bounding box center [94, 597] width 67 height 20
click at [14, 469] on div "Pen" at bounding box center [35, 597] width 51 height 20
click at [97, 469] on div "Highlight" at bounding box center [103, 597] width 38 height 9
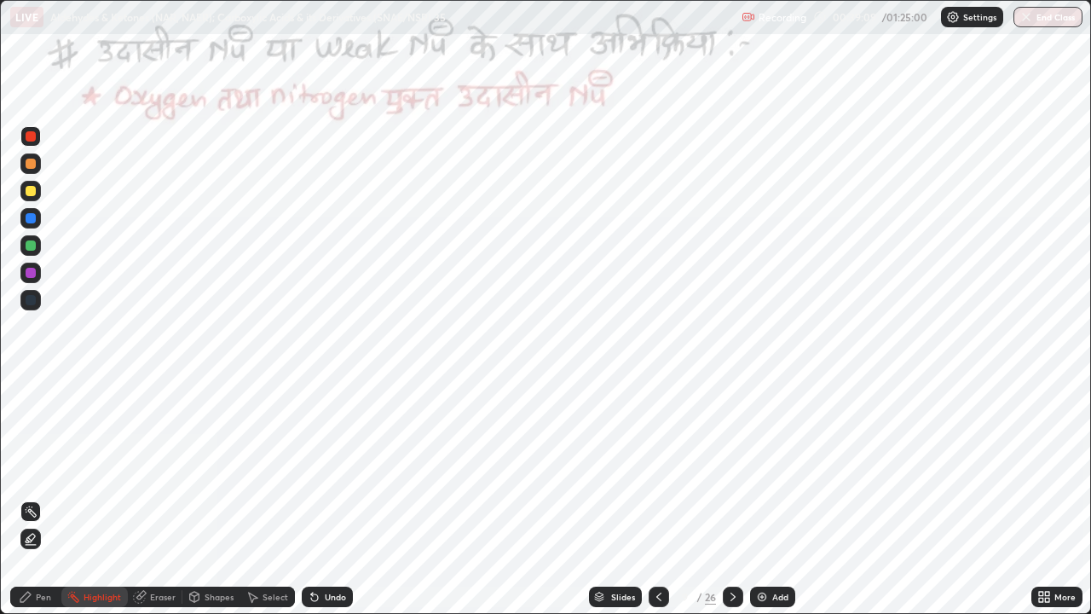
click at [275, 469] on div "Select" at bounding box center [267, 597] width 55 height 20
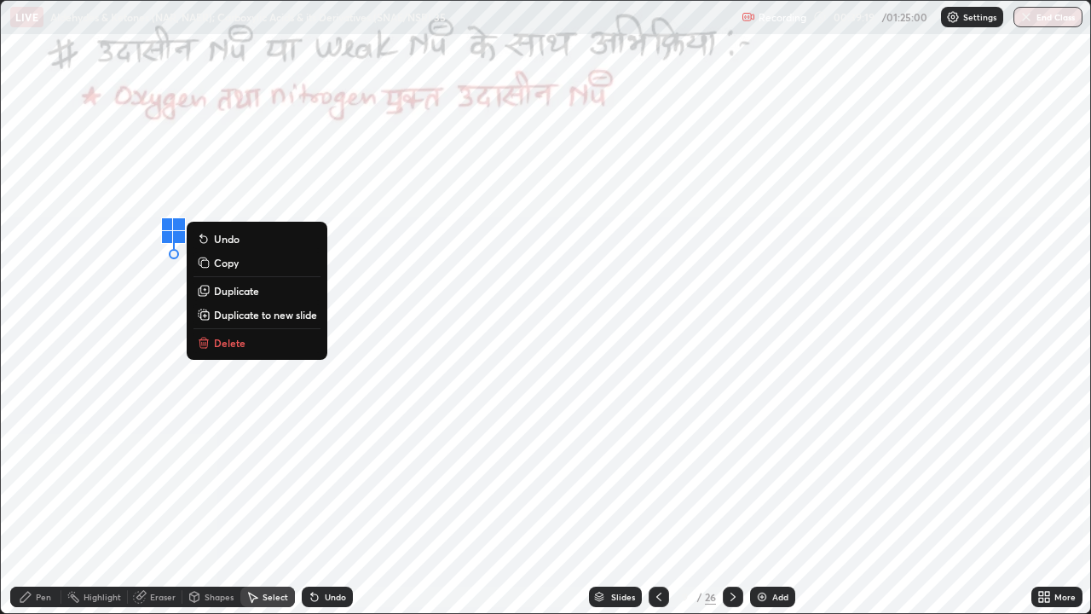
click at [356, 293] on div "0 ° Undo Copy Duplicate Duplicate to new slide Delete" at bounding box center [546, 307] width 1090 height 612
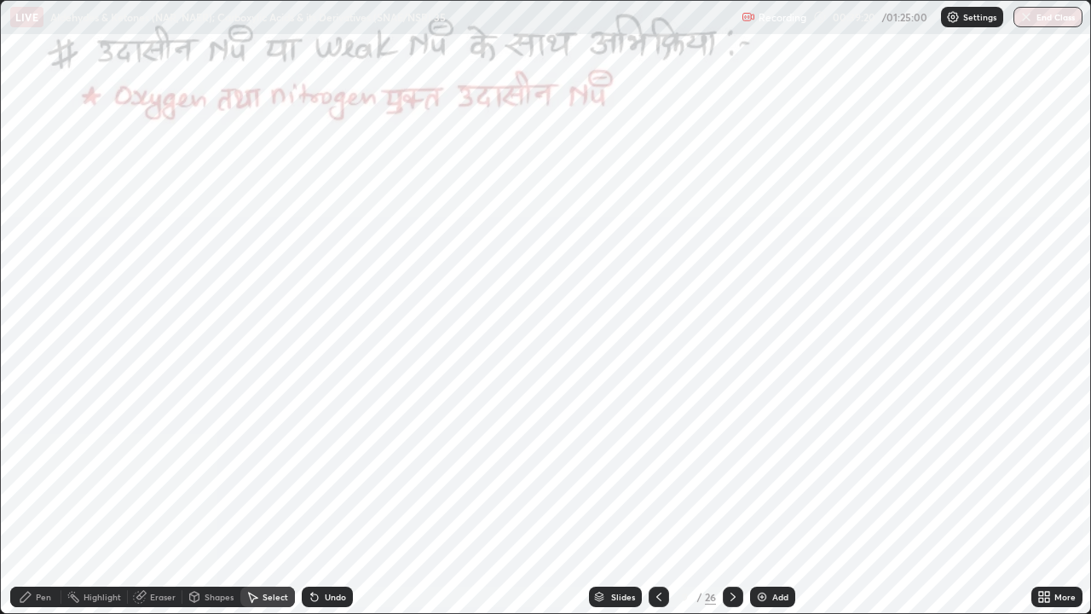
click at [103, 469] on div "Highlight" at bounding box center [103, 597] width 38 height 9
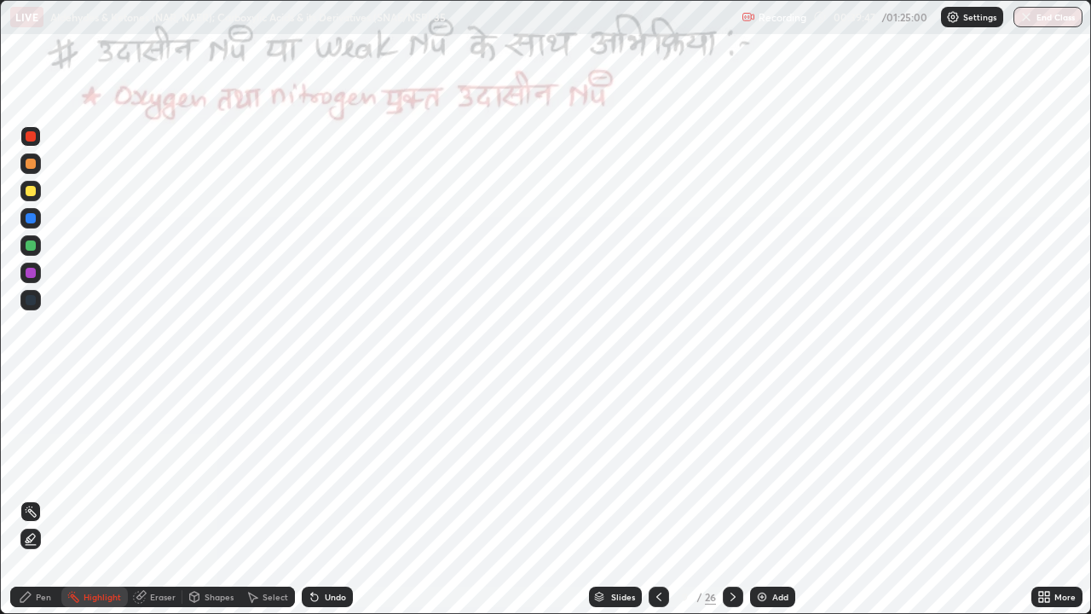
click at [483, 469] on div "Slides 9 / 26 Add" at bounding box center [692, 597] width 679 height 34
click at [46, 469] on div "Pen" at bounding box center [43, 597] width 15 height 9
click at [27, 275] on div at bounding box center [31, 273] width 10 height 10
click at [327, 469] on div "Undo" at bounding box center [335, 597] width 21 height 9
click at [325, 469] on div "Undo" at bounding box center [335, 597] width 21 height 9
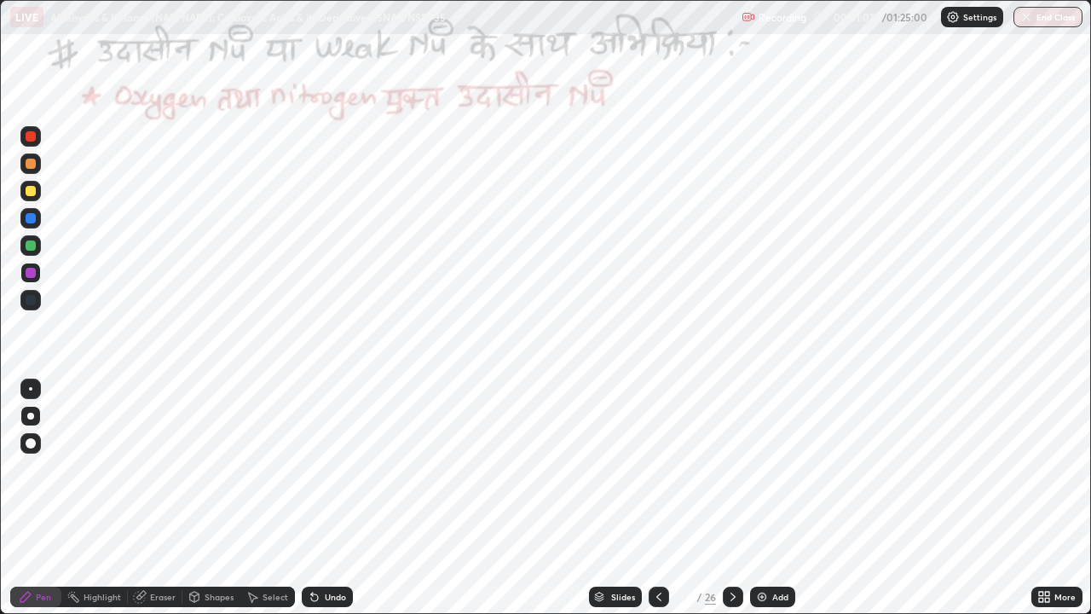
click at [325, 469] on div "Undo" at bounding box center [335, 597] width 21 height 9
click at [32, 272] on div at bounding box center [31, 273] width 10 height 10
click at [29, 274] on div at bounding box center [31, 273] width 10 height 10
click at [32, 137] on div at bounding box center [31, 136] width 10 height 10
click at [92, 469] on div "Highlight" at bounding box center [94, 597] width 67 height 20
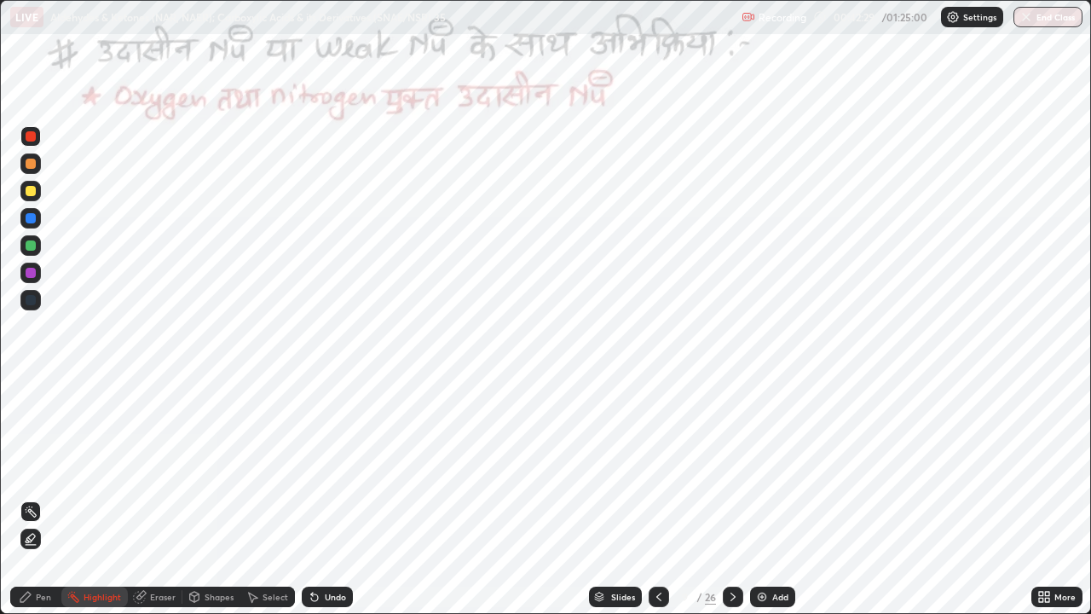
click at [32, 469] on div "Pen" at bounding box center [35, 597] width 51 height 20
click at [75, 469] on circle at bounding box center [74, 593] width 2 height 2
click at [49, 469] on div "Pen" at bounding box center [43, 597] width 15 height 9
click at [26, 270] on div at bounding box center [31, 273] width 10 height 10
click at [84, 469] on div "Highlight" at bounding box center [103, 597] width 38 height 9
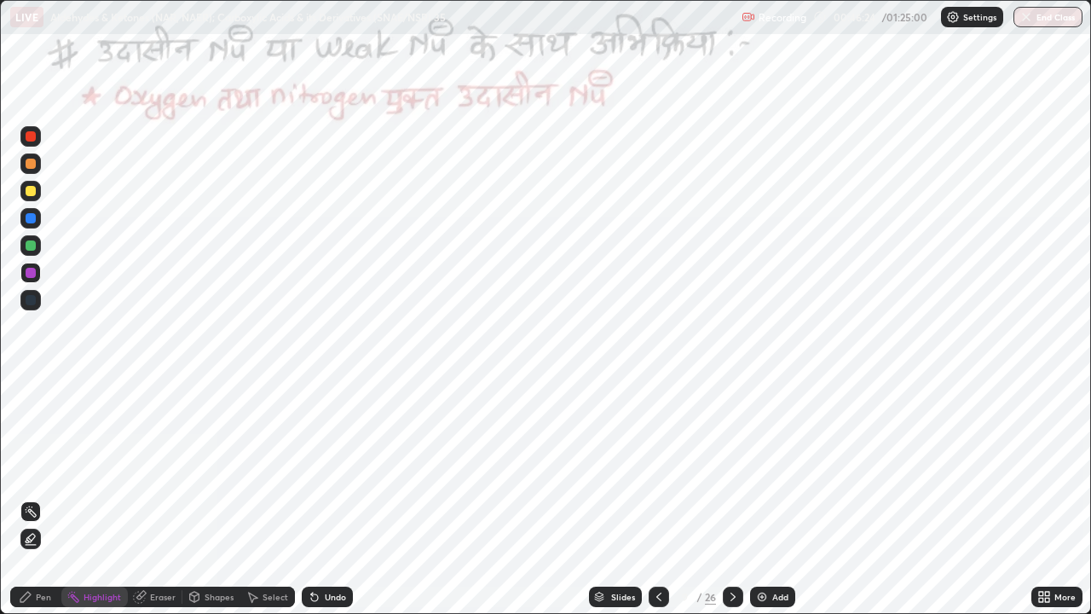
click at [732, 469] on icon at bounding box center [733, 597] width 14 height 14
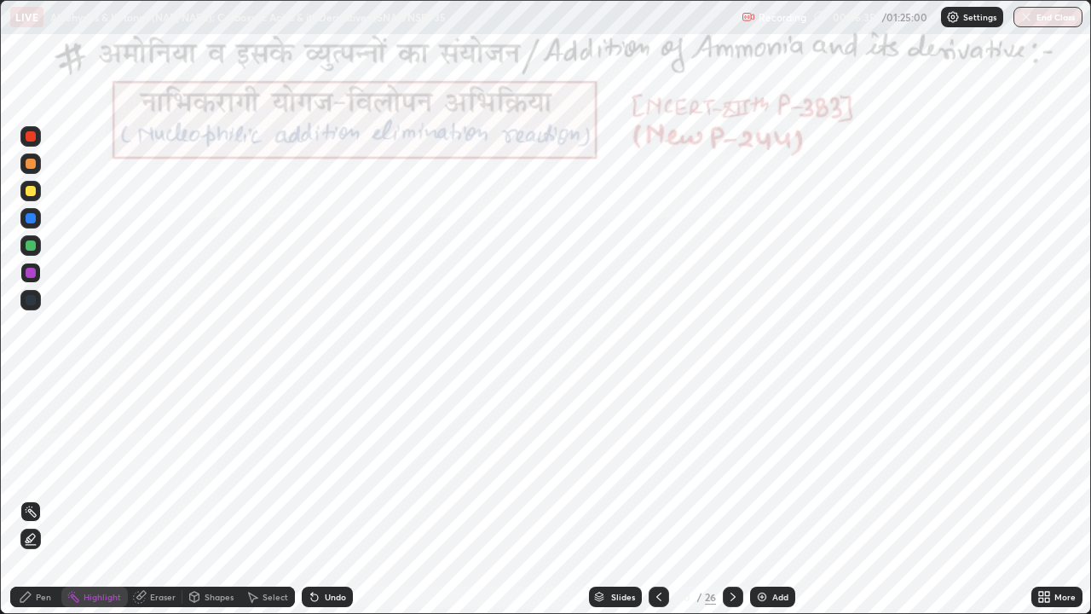
click at [47, 469] on div "Pen" at bounding box center [43, 597] width 15 height 9
click at [31, 248] on div at bounding box center [31, 245] width 10 height 10
click at [32, 139] on div at bounding box center [31, 136] width 10 height 10
click at [27, 277] on div at bounding box center [31, 273] width 10 height 10
click at [324, 469] on div "Undo" at bounding box center [327, 597] width 51 height 20
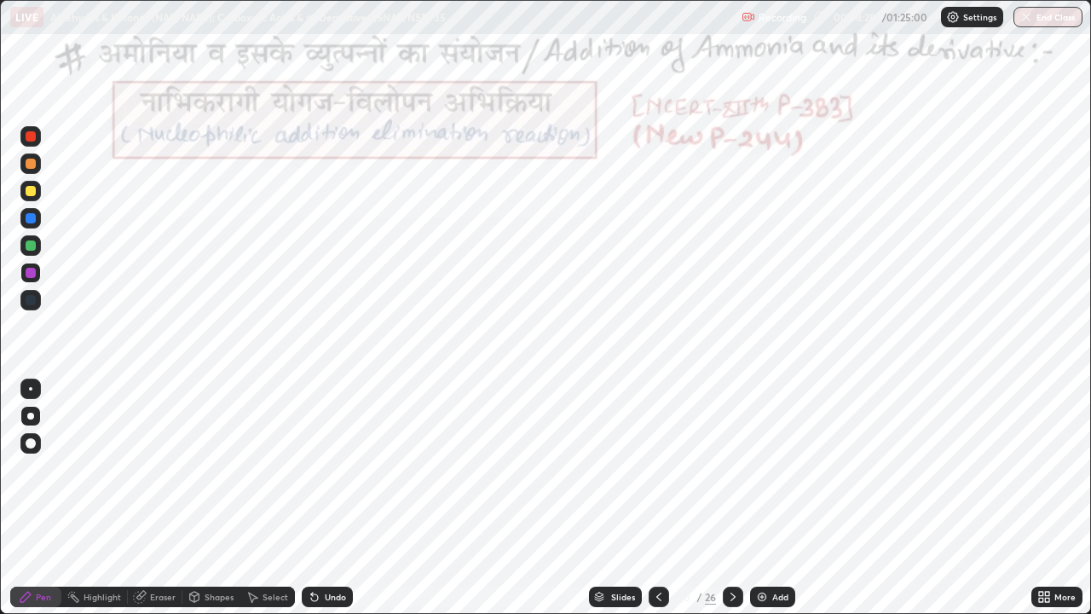
click at [325, 469] on div "Undo" at bounding box center [327, 597] width 51 height 20
click at [330, 469] on div "Undo" at bounding box center [327, 597] width 51 height 20
click at [649, 469] on div at bounding box center [659, 597] width 20 height 20
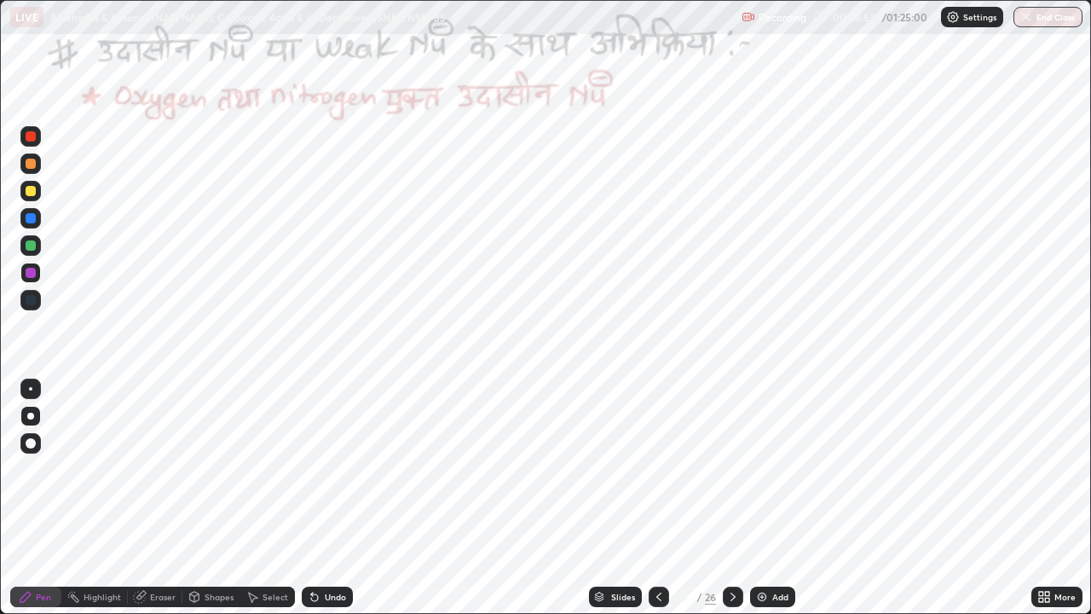
click at [731, 469] on icon at bounding box center [733, 597] width 14 height 14
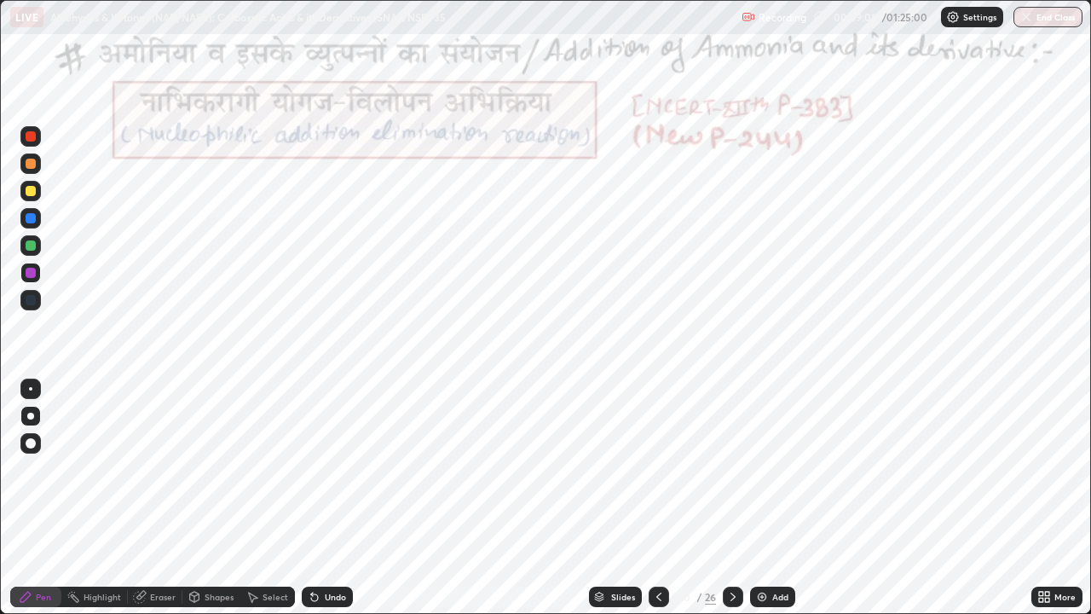
click at [657, 469] on icon at bounding box center [659, 597] width 14 height 14
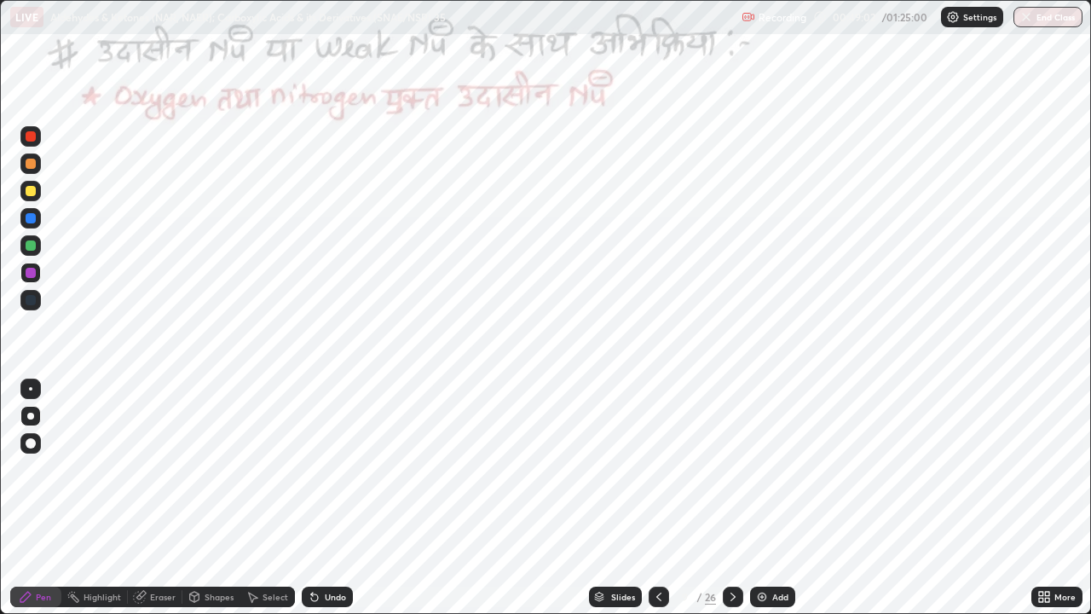
click at [95, 469] on div "Highlight" at bounding box center [103, 597] width 38 height 9
click at [732, 469] on icon at bounding box center [733, 597] width 14 height 14
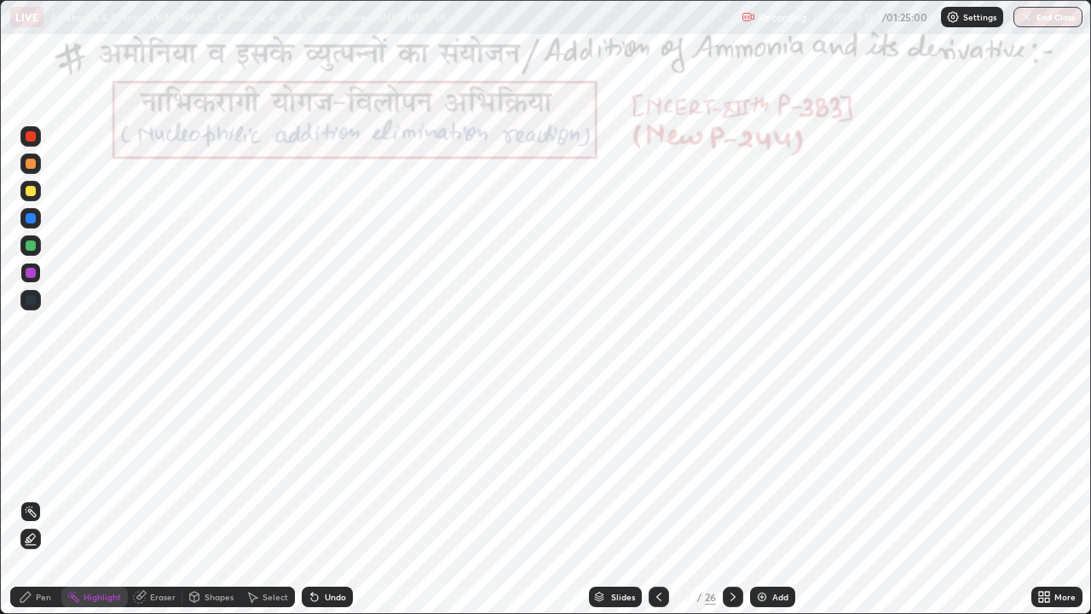
click at [31, 469] on icon at bounding box center [26, 597] width 14 height 14
click at [27, 136] on div at bounding box center [31, 136] width 10 height 10
click at [29, 133] on div at bounding box center [31, 136] width 10 height 10
click at [31, 273] on div at bounding box center [31, 273] width 10 height 10
click at [317, 469] on icon at bounding box center [315, 597] width 14 height 14
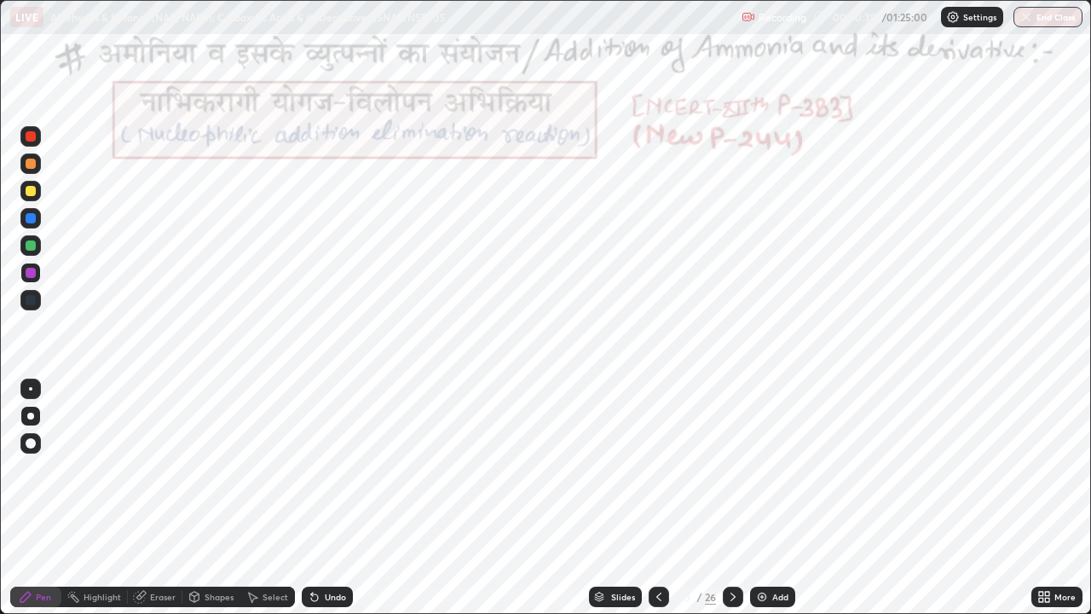
click at [330, 469] on div "Undo" at bounding box center [335, 597] width 21 height 9
click at [336, 469] on div "Undo" at bounding box center [335, 597] width 21 height 9
click at [333, 469] on div "Undo" at bounding box center [335, 597] width 21 height 9
click at [35, 218] on div at bounding box center [31, 218] width 10 height 10
click at [208, 469] on div "Shapes" at bounding box center [219, 597] width 29 height 9
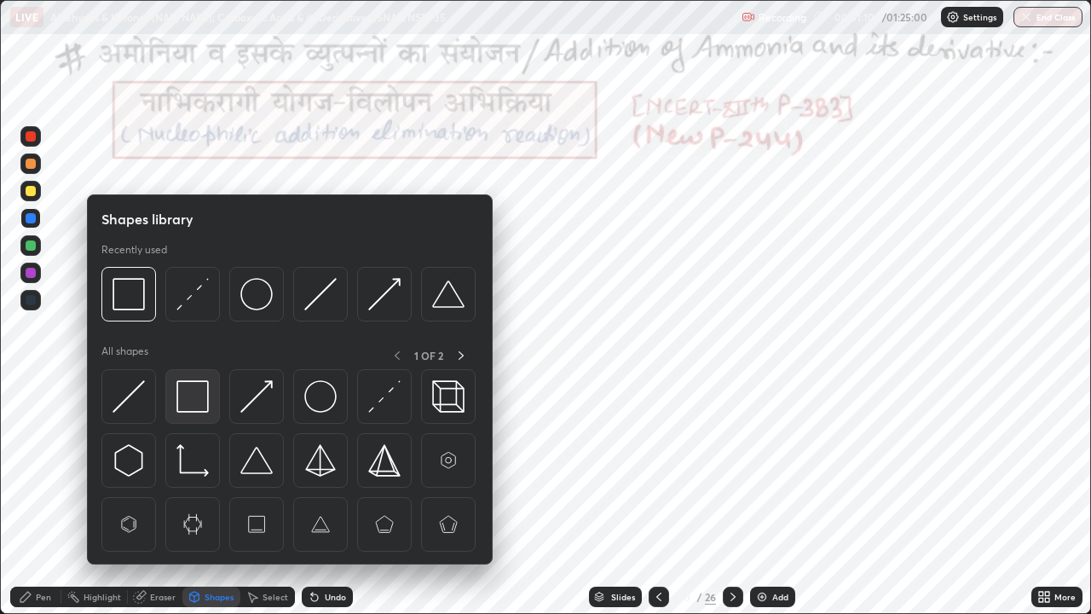
click at [194, 395] on img at bounding box center [193, 396] width 32 height 32
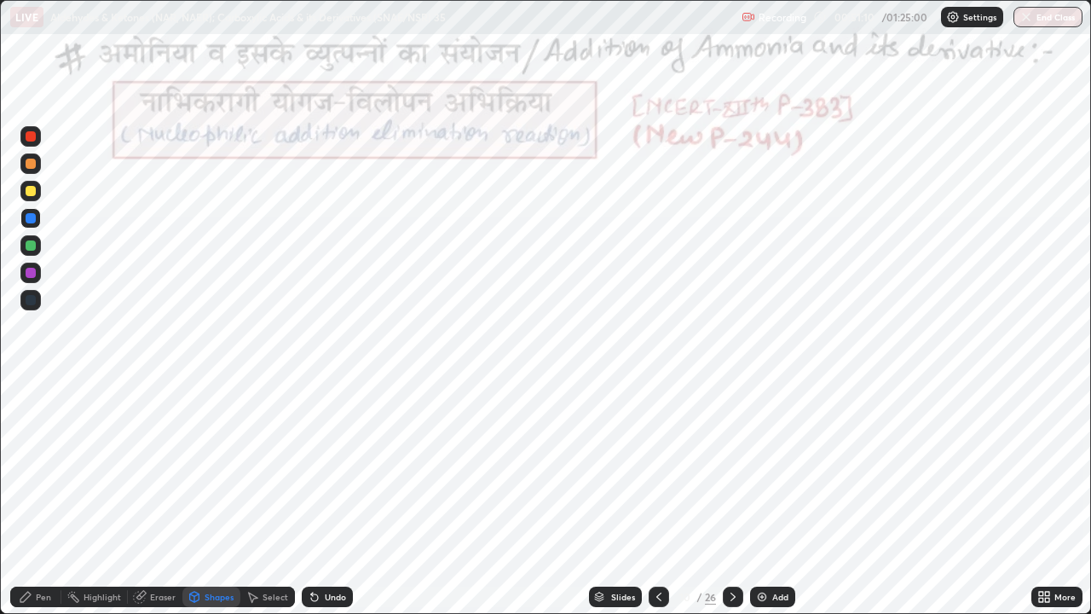
click at [29, 244] on div at bounding box center [31, 245] width 10 height 10
click at [28, 139] on div at bounding box center [31, 136] width 10 height 10
click at [52, 469] on div "Pen" at bounding box center [35, 597] width 51 height 20
click at [84, 469] on div "Highlight" at bounding box center [103, 597] width 38 height 9
click at [82, 469] on div "Highlight" at bounding box center [94, 597] width 67 height 20
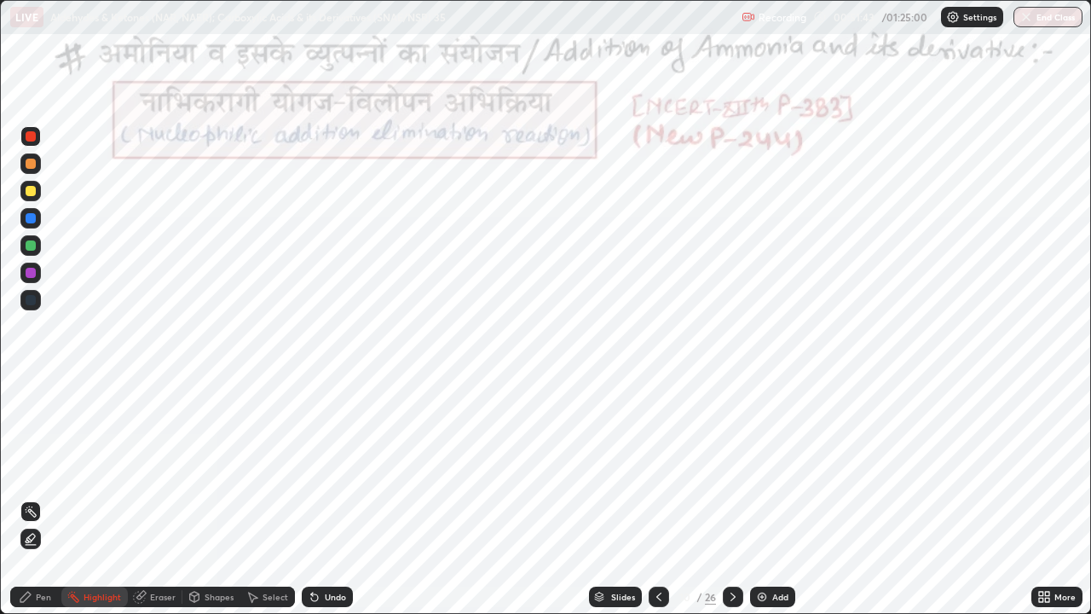
click at [25, 469] on icon at bounding box center [25, 597] width 10 height 10
click at [104, 469] on div "Highlight" at bounding box center [103, 597] width 38 height 9
click at [21, 469] on icon at bounding box center [25, 597] width 10 height 10
click at [32, 248] on div at bounding box center [31, 245] width 10 height 10
click at [98, 469] on div "Highlight" at bounding box center [103, 597] width 38 height 9
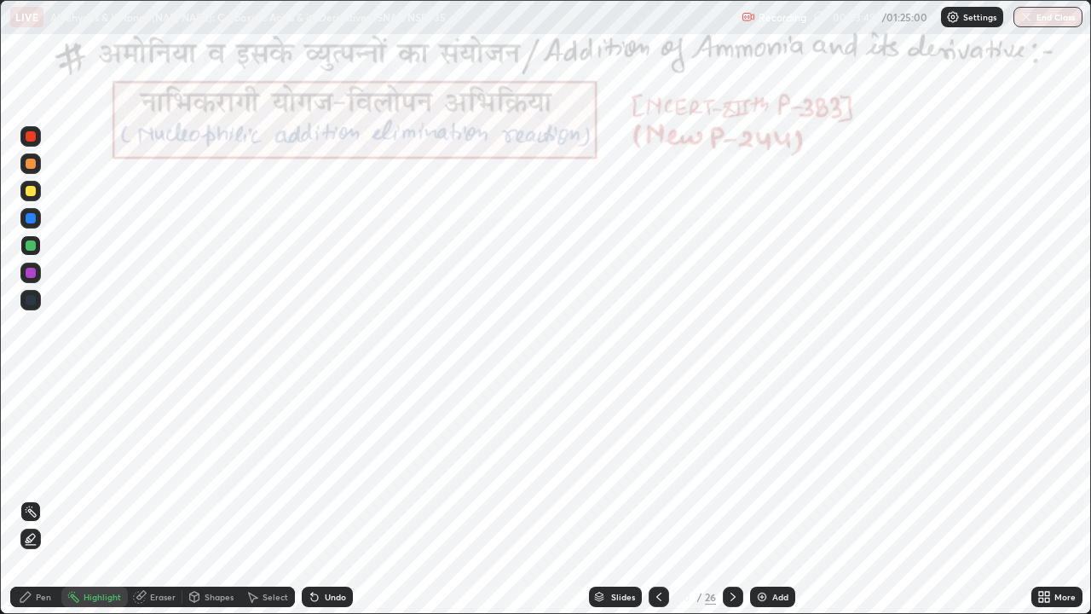
click at [21, 469] on icon at bounding box center [26, 597] width 14 height 14
click at [29, 299] on div at bounding box center [31, 300] width 10 height 10
click at [145, 469] on icon at bounding box center [140, 597] width 14 height 14
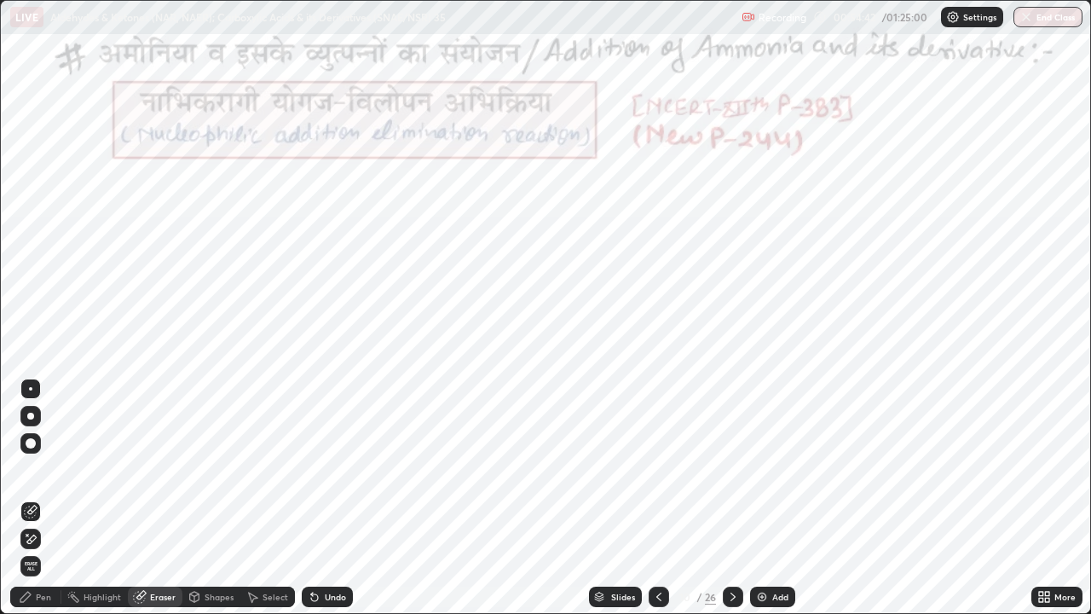
click at [28, 469] on icon at bounding box center [26, 597] width 14 height 14
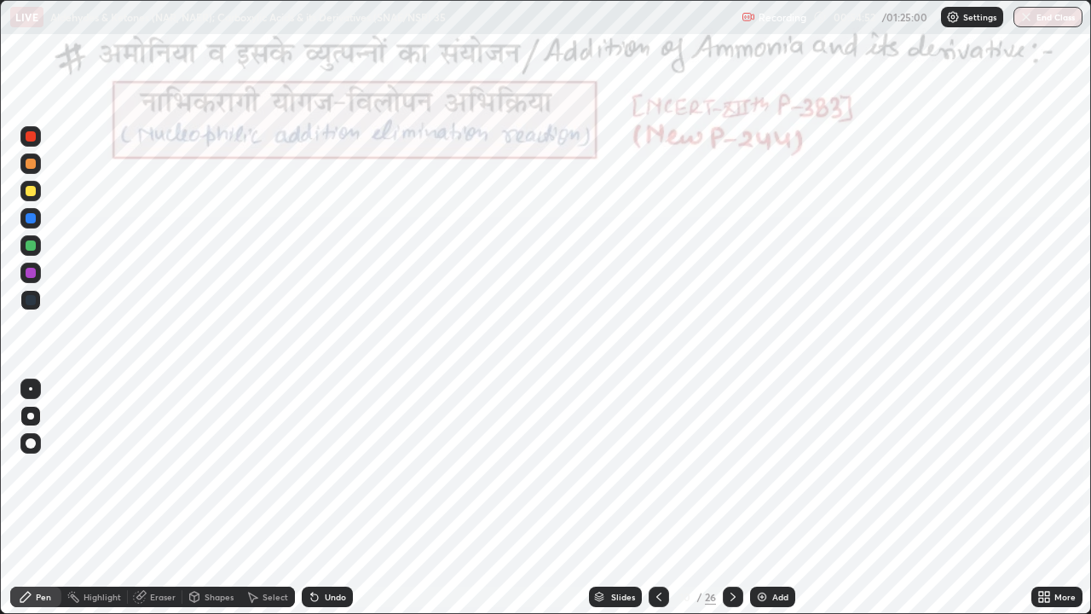
click at [86, 469] on div "Highlight" at bounding box center [103, 597] width 38 height 9
click at [28, 246] on div at bounding box center [31, 245] width 10 height 10
click at [90, 469] on div "Highlight" at bounding box center [103, 597] width 38 height 9
click at [38, 469] on div "Pen" at bounding box center [43, 597] width 15 height 9
click at [28, 272] on div at bounding box center [31, 273] width 10 height 10
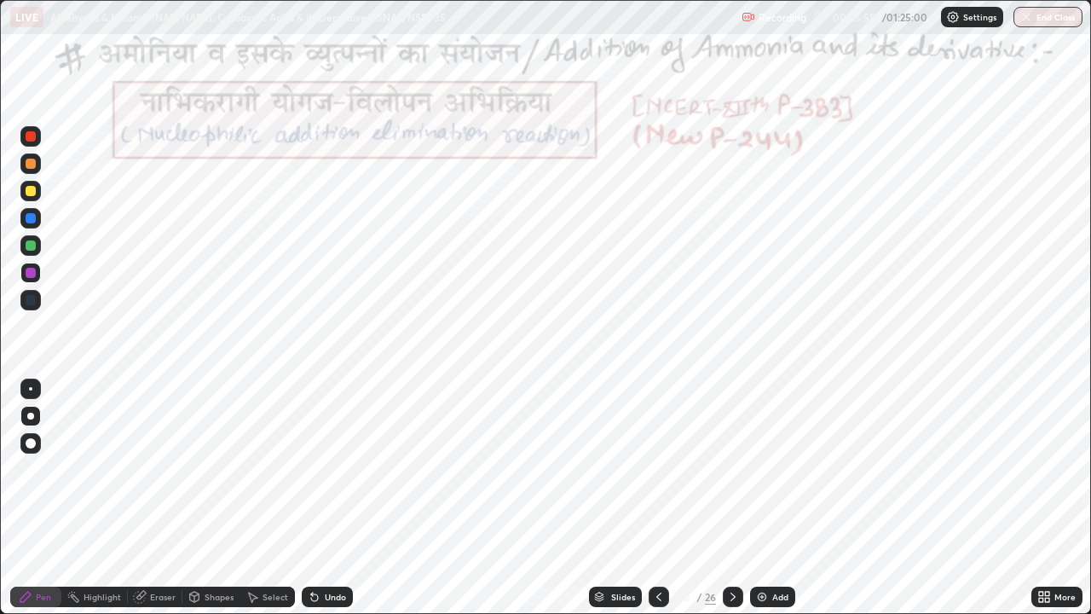
click at [32, 140] on div at bounding box center [31, 136] width 10 height 10
click at [31, 245] on div at bounding box center [31, 245] width 10 height 10
click at [31, 138] on div at bounding box center [31, 136] width 10 height 10
click at [325, 469] on div "Undo" at bounding box center [335, 597] width 21 height 9
click at [24, 139] on div at bounding box center [30, 136] width 20 height 20
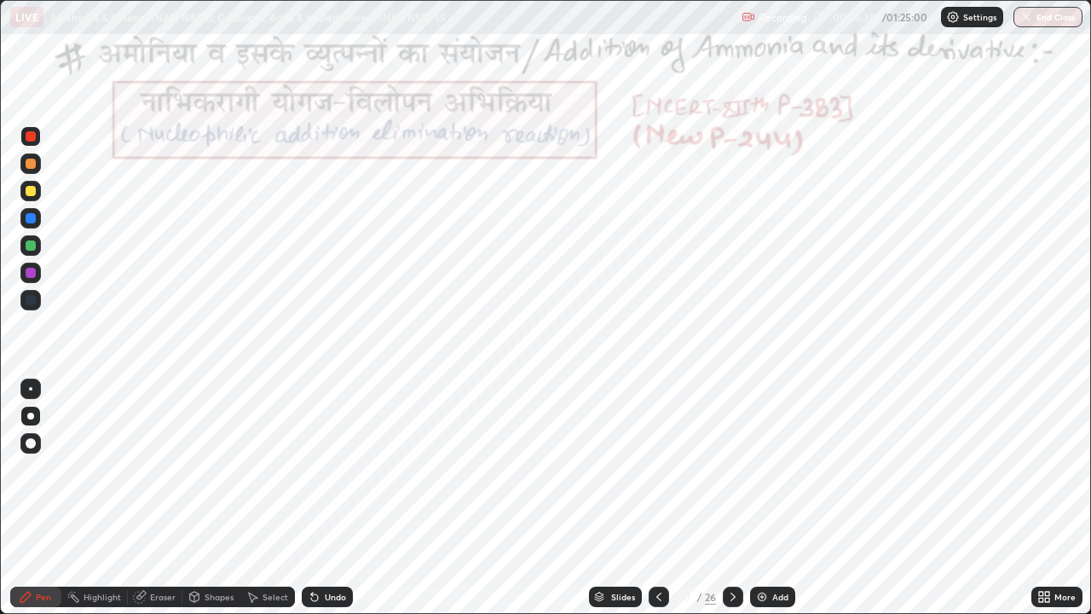
click at [733, 469] on icon at bounding box center [733, 597] width 5 height 9
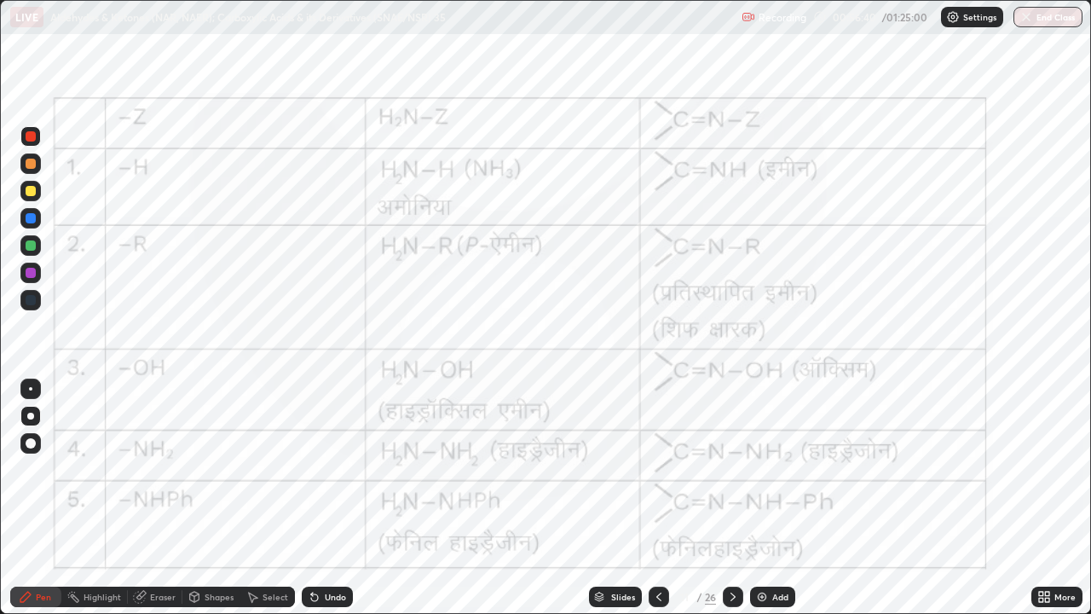
click at [657, 469] on icon at bounding box center [659, 597] width 5 height 9
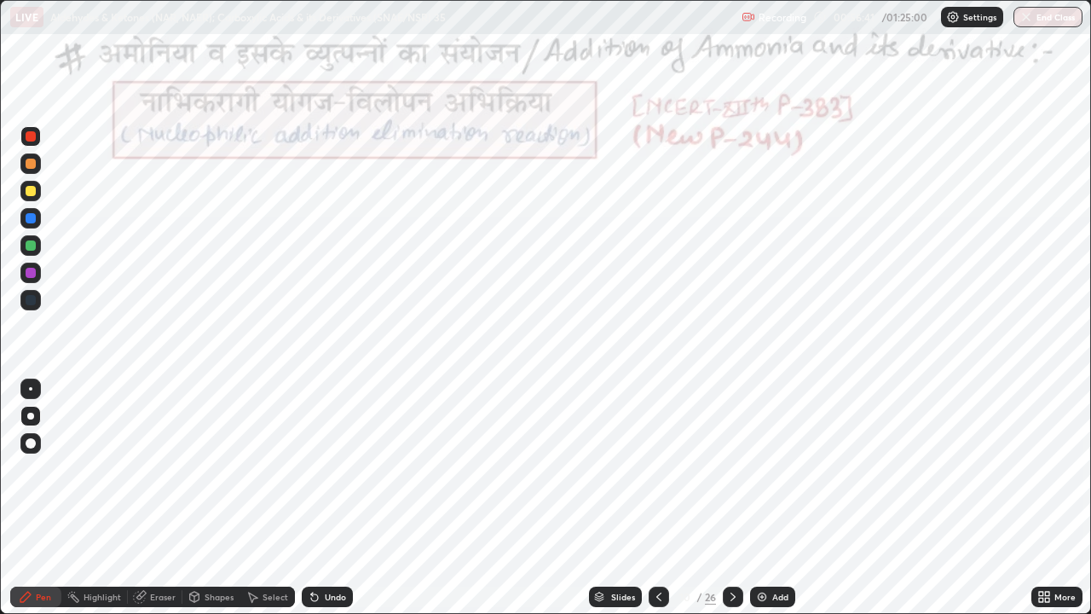
click at [657, 469] on icon at bounding box center [659, 597] width 14 height 14
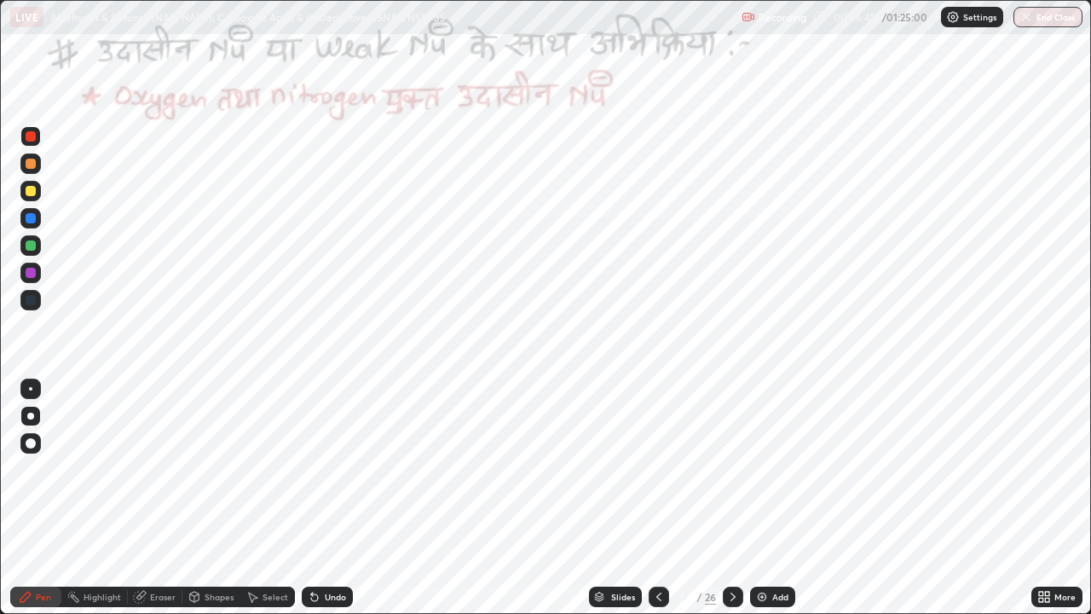
click at [655, 469] on icon at bounding box center [659, 597] width 14 height 14
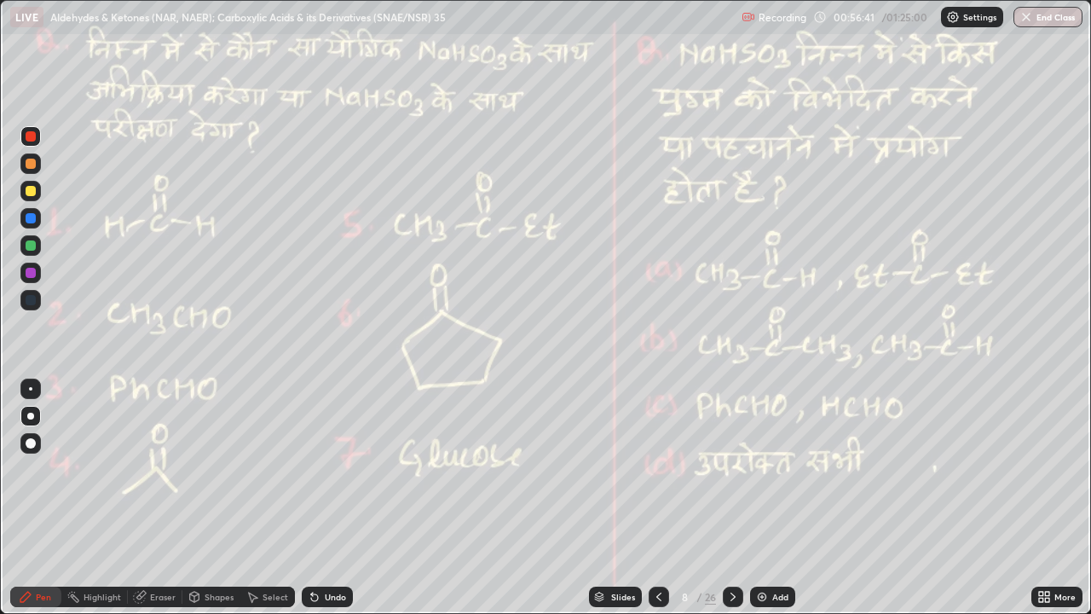
click at [655, 469] on icon at bounding box center [659, 597] width 14 height 14
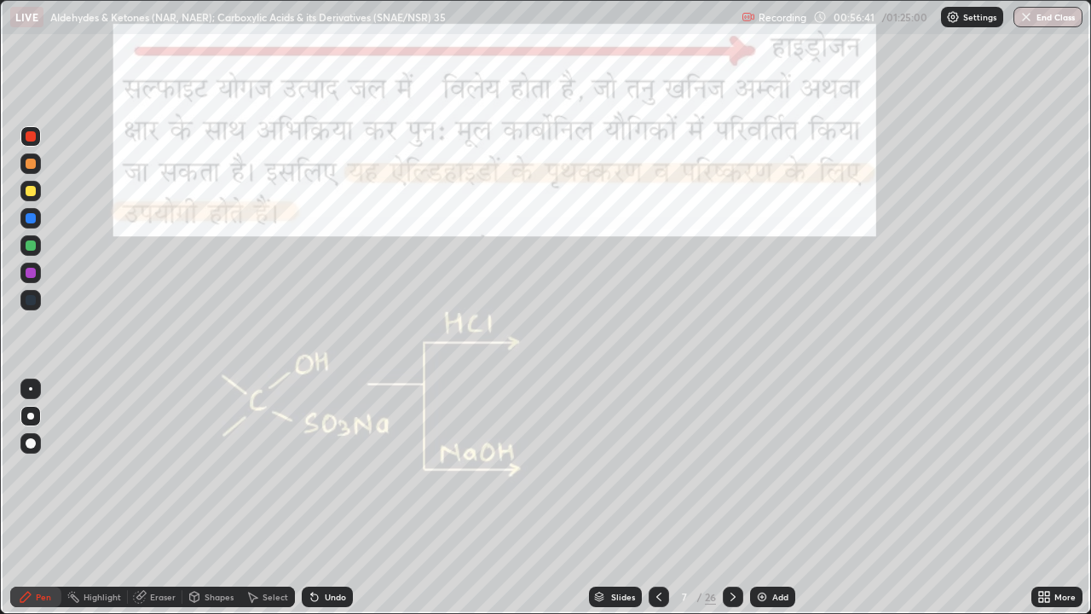
click at [655, 469] on icon at bounding box center [659, 597] width 14 height 14
click at [657, 469] on icon at bounding box center [659, 597] width 14 height 14
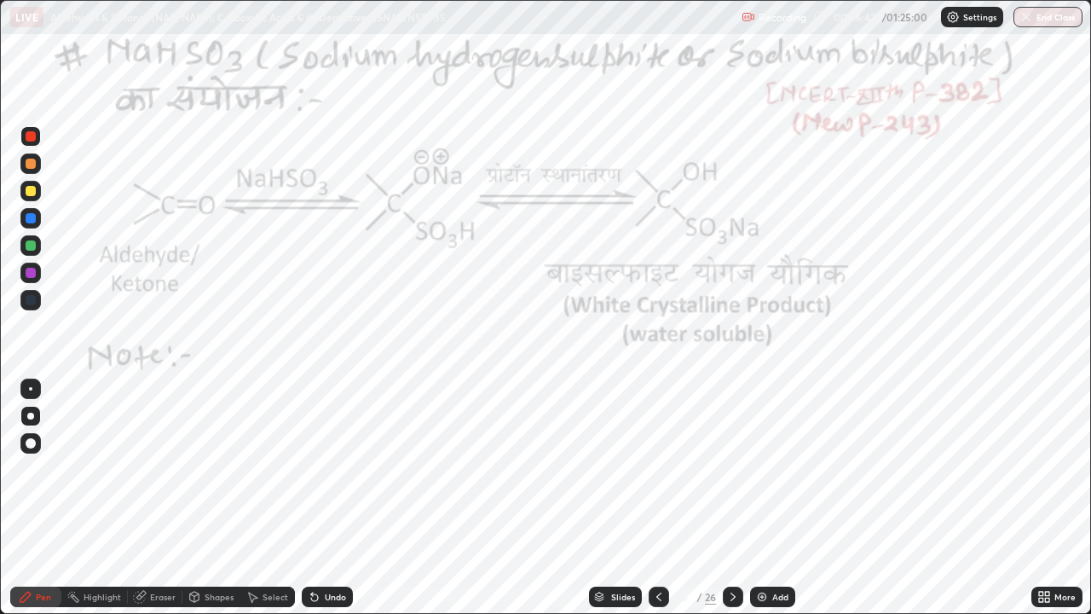
click at [655, 469] on icon at bounding box center [659, 597] width 14 height 14
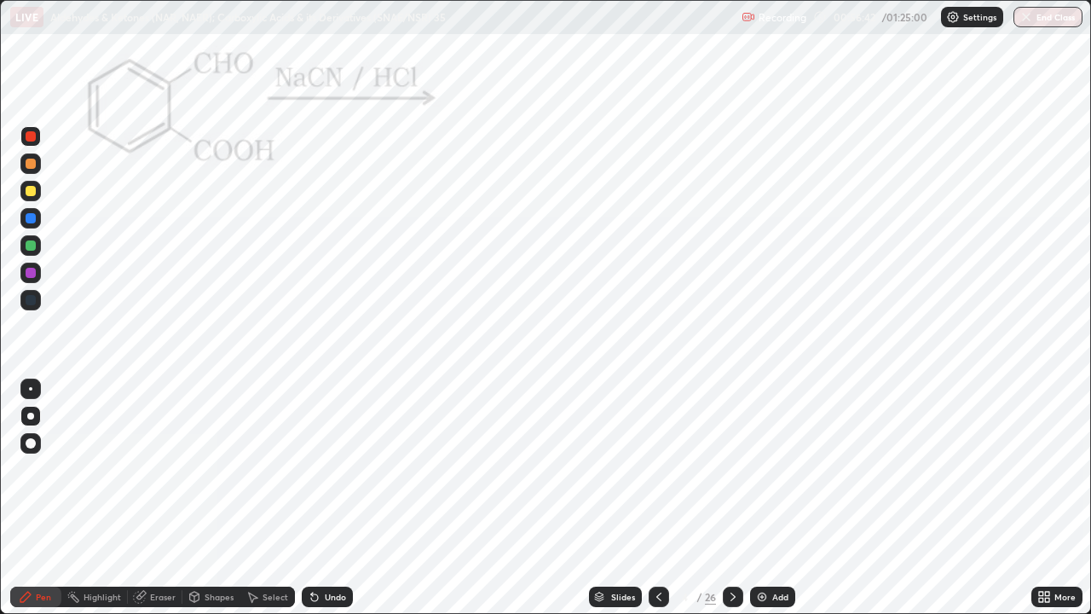
click at [657, 469] on icon at bounding box center [659, 597] width 14 height 14
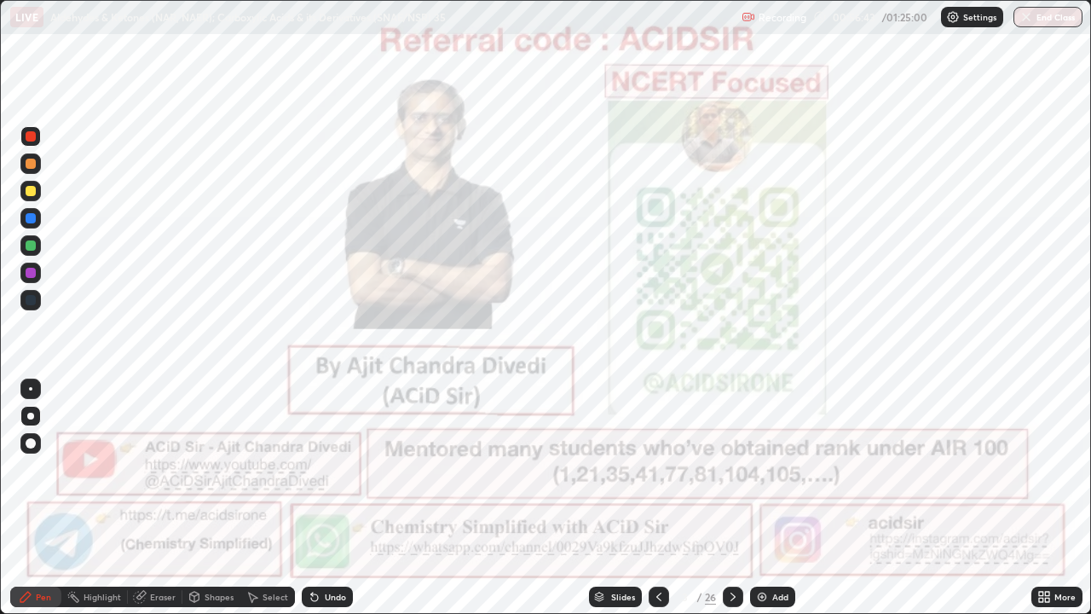
click at [655, 469] on icon at bounding box center [659, 597] width 14 height 14
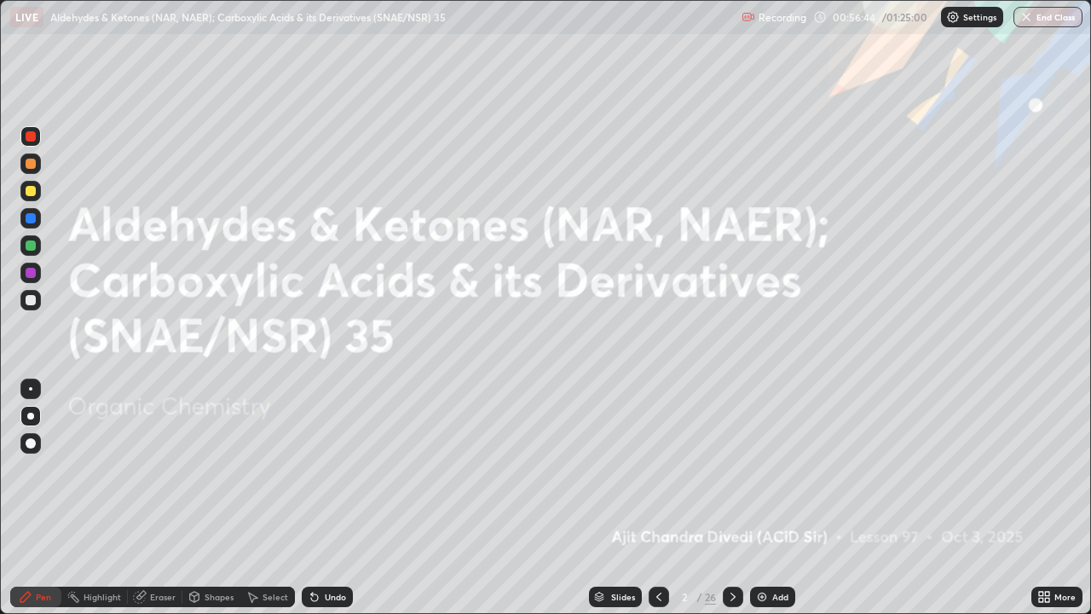
click at [732, 469] on icon at bounding box center [733, 597] width 14 height 14
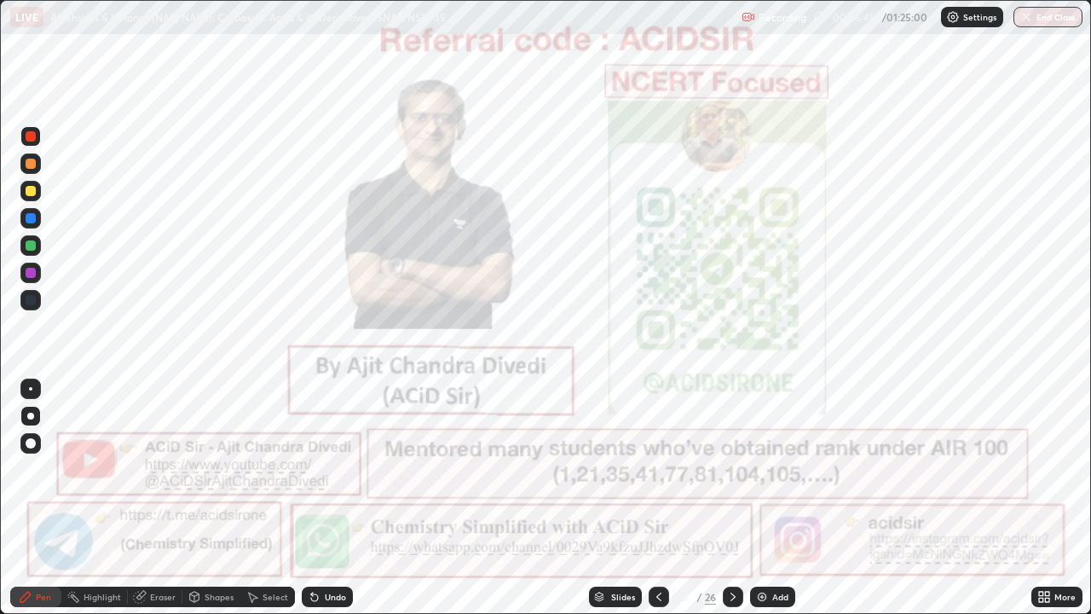
click at [1047, 469] on icon at bounding box center [1047, 594] width 4 height 4
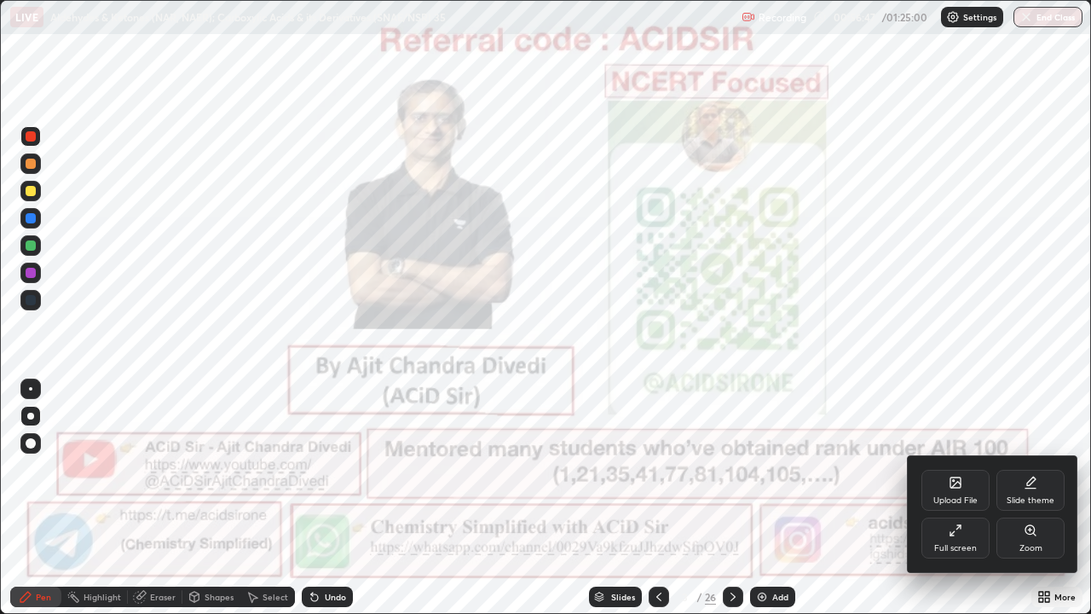
click at [1023, 469] on div "Zoom" at bounding box center [1031, 538] width 68 height 41
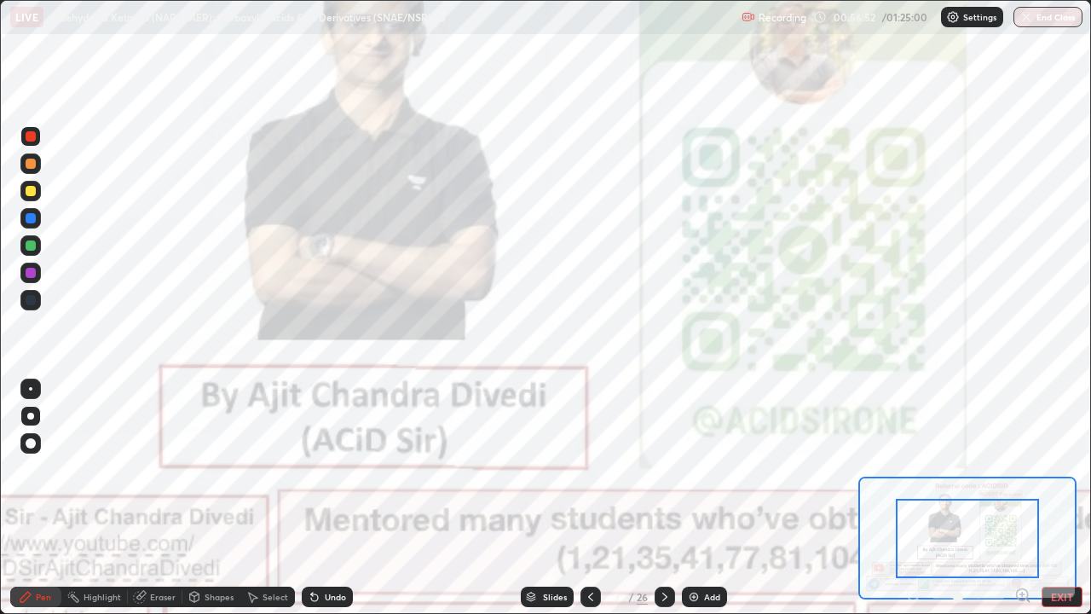
click at [588, 469] on icon at bounding box center [591, 597] width 14 height 14
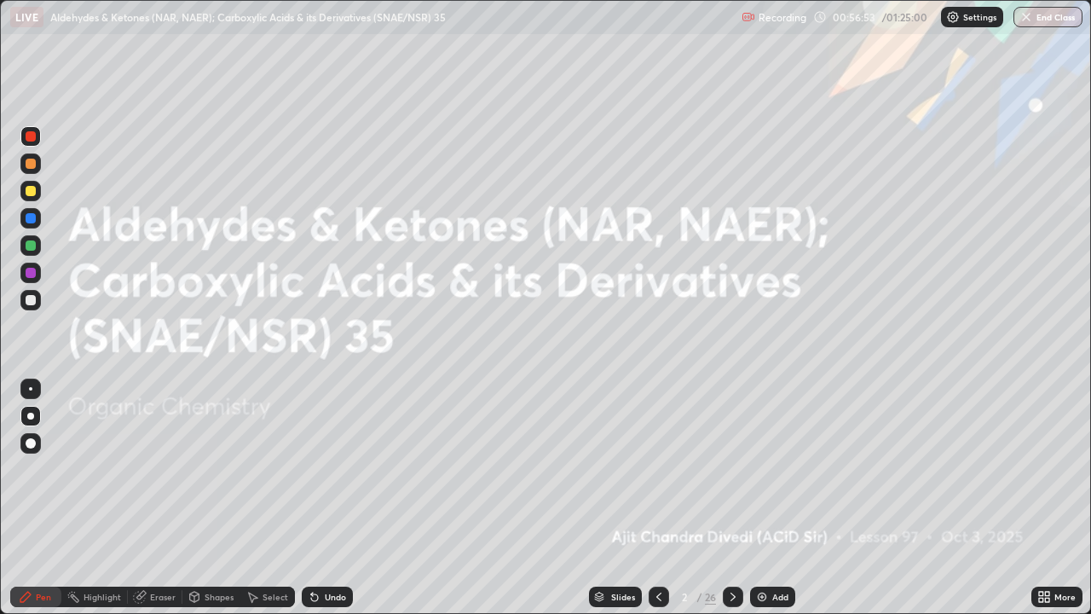
click at [723, 469] on div at bounding box center [733, 597] width 20 height 20
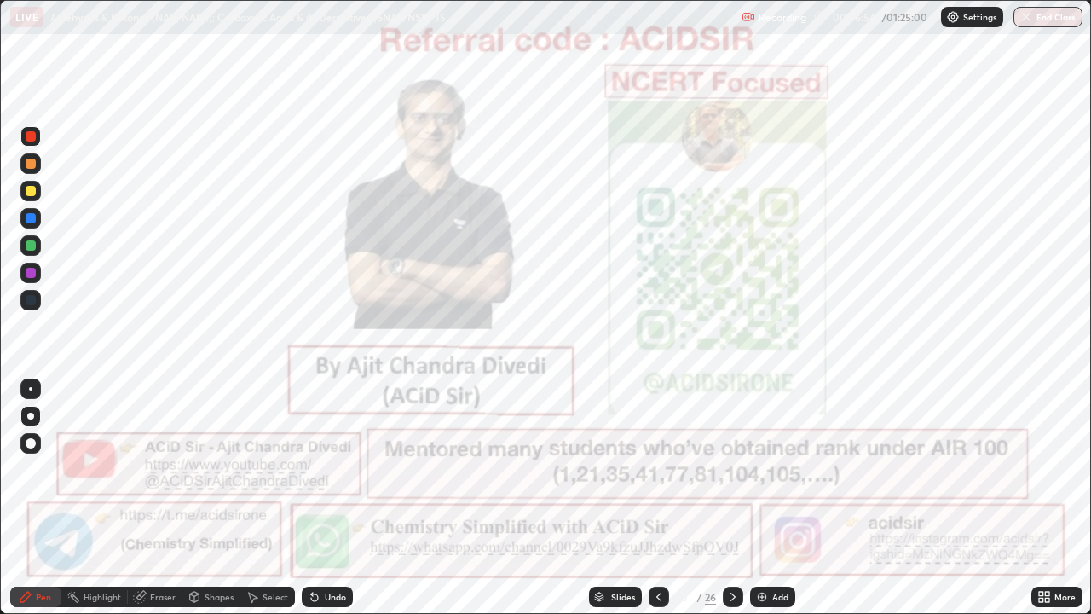
click at [1047, 469] on icon at bounding box center [1047, 600] width 4 height 4
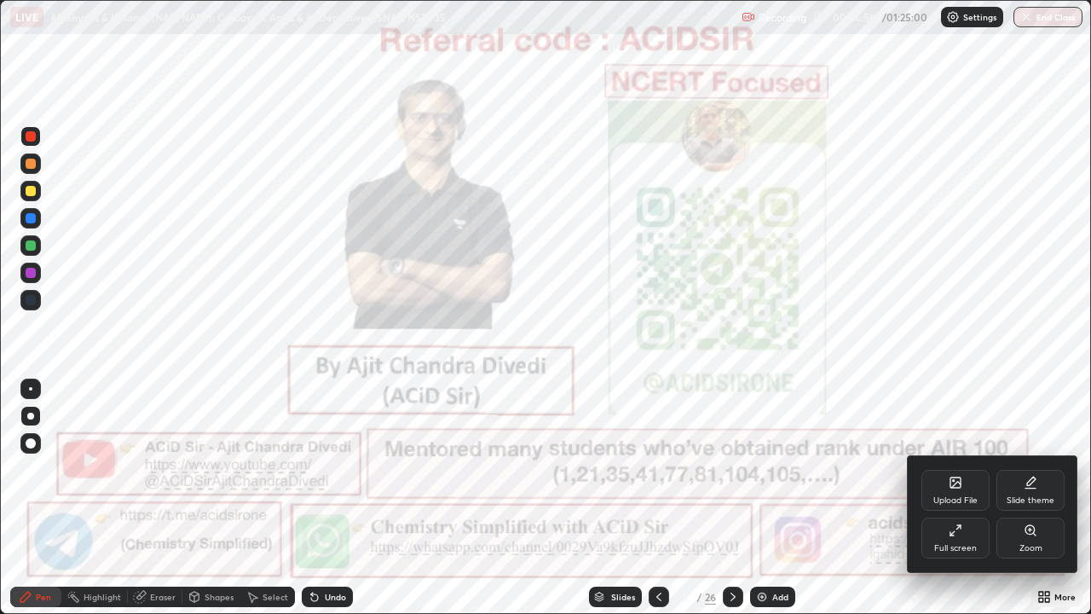
click at [968, 469] on div "Full screen" at bounding box center [956, 538] width 68 height 41
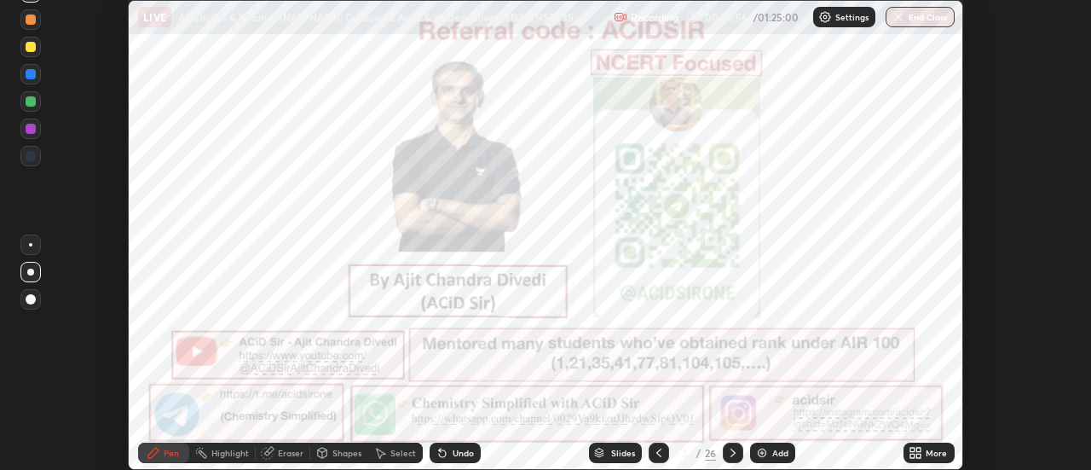
scroll to position [84798, 84176]
click at [938, 455] on div "More" at bounding box center [936, 453] width 21 height 9
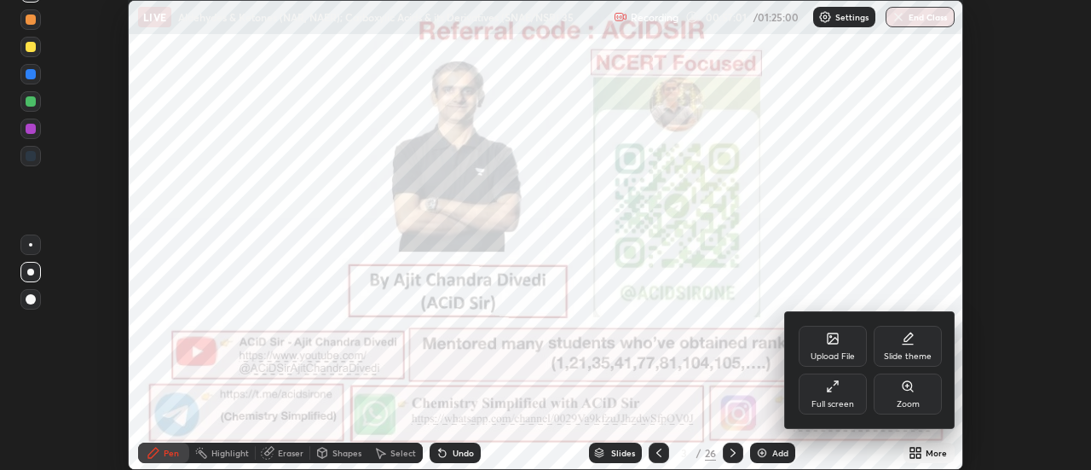
click at [852, 353] on div "Upload File" at bounding box center [833, 356] width 44 height 9
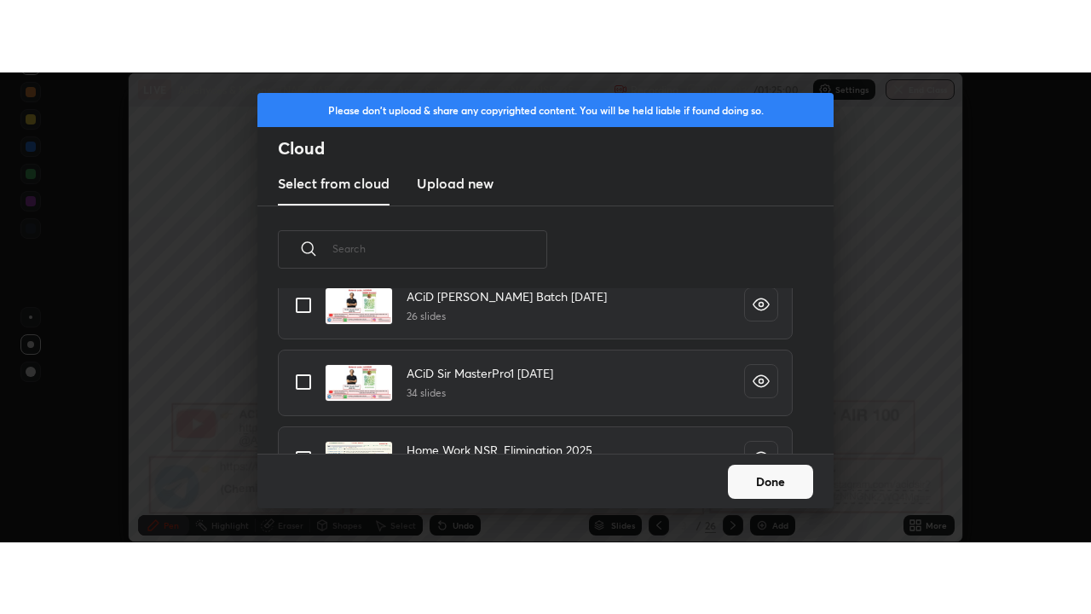
scroll to position [549, 0]
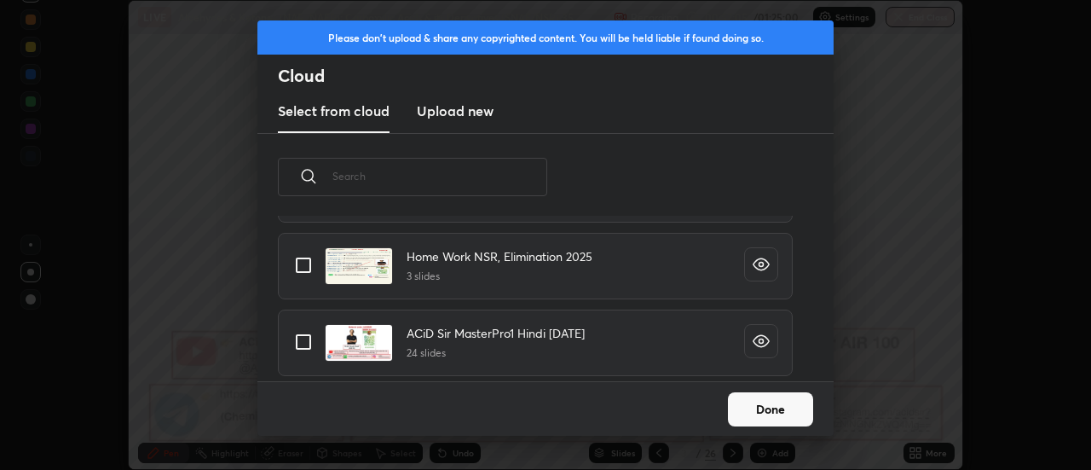
click at [302, 256] on input "grid" at bounding box center [304, 265] width 36 height 36
checkbox input "true"
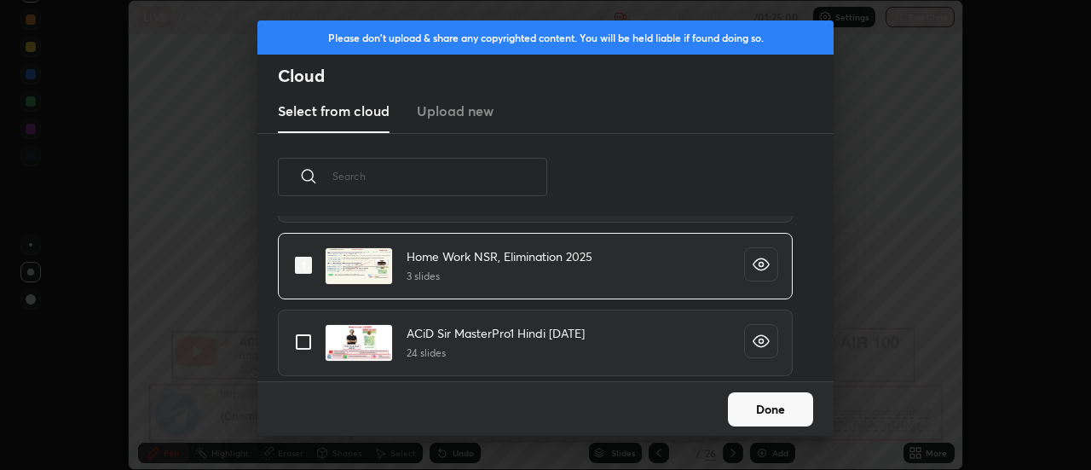
click at [748, 403] on button "Done" at bounding box center [770, 409] width 85 height 34
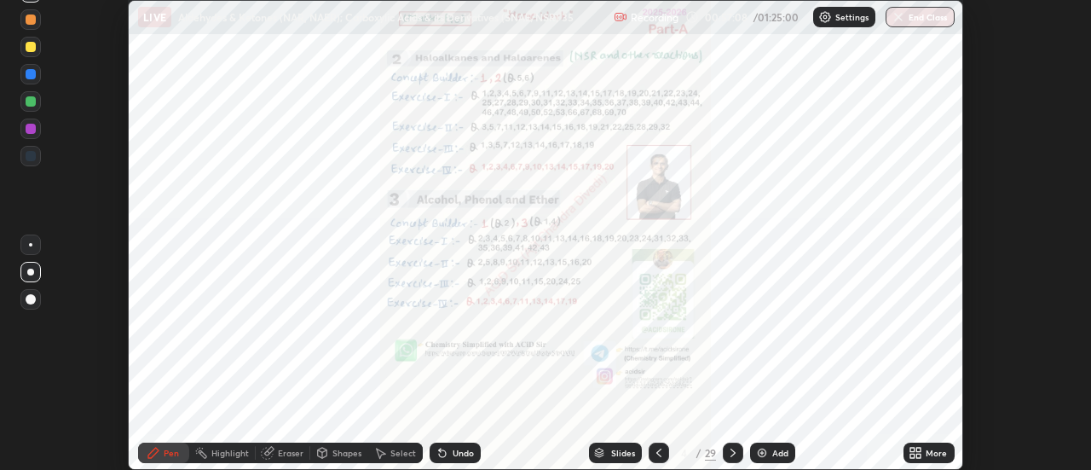
click at [920, 453] on icon at bounding box center [916, 453] width 14 height 14
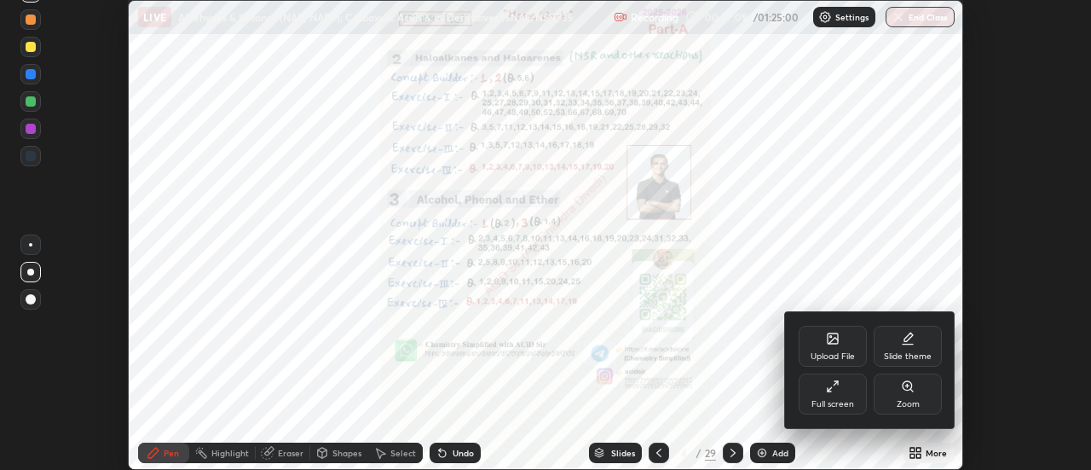
click at [847, 398] on div "Full screen" at bounding box center [833, 393] width 68 height 41
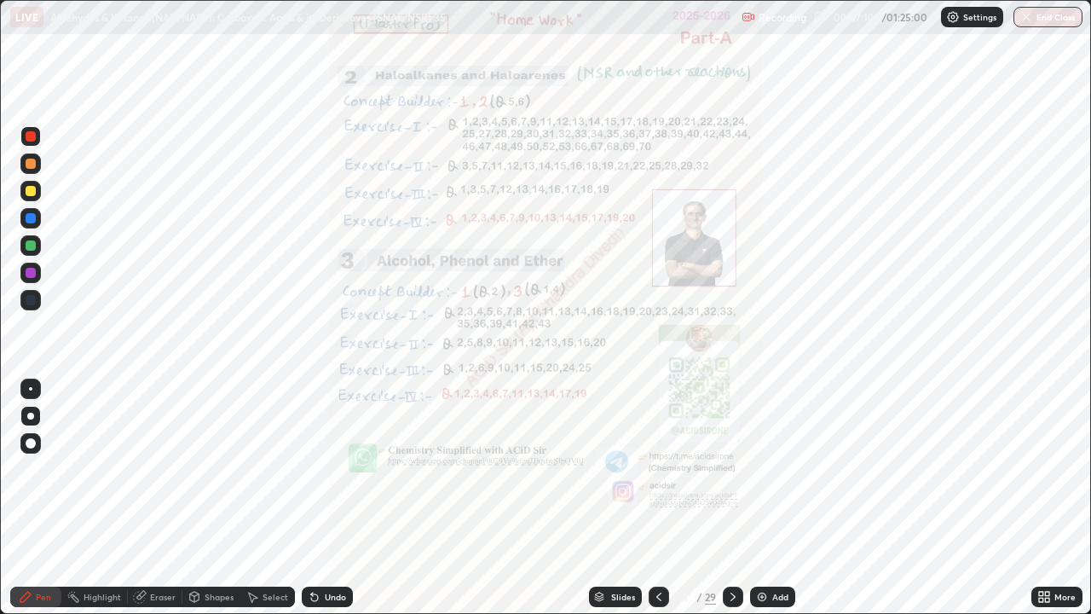
scroll to position [614, 1091]
click at [732, 469] on icon at bounding box center [733, 597] width 5 height 9
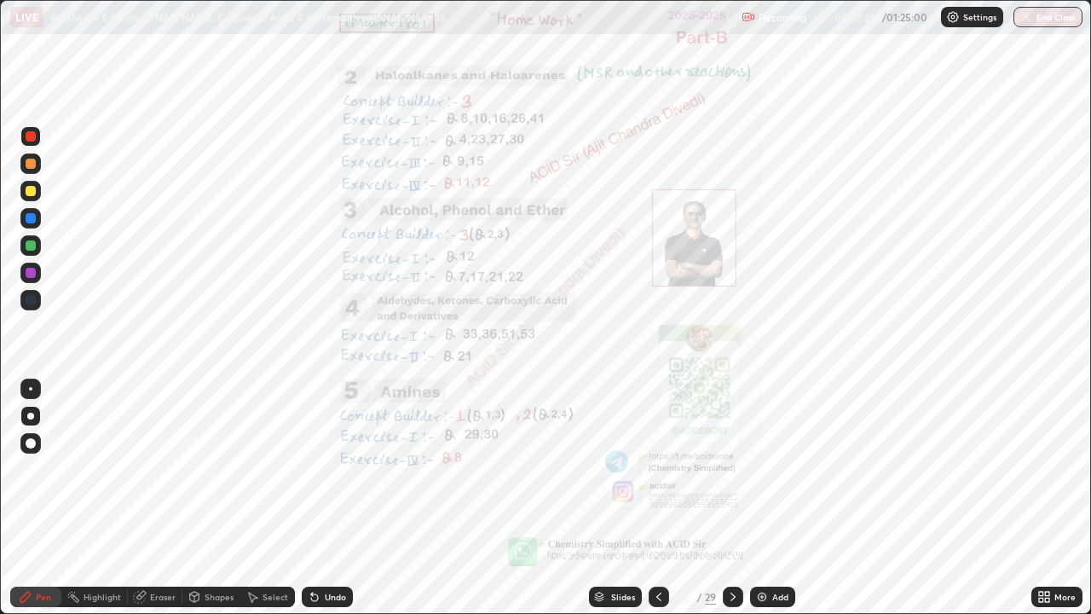
click at [730, 469] on icon at bounding box center [733, 597] width 14 height 14
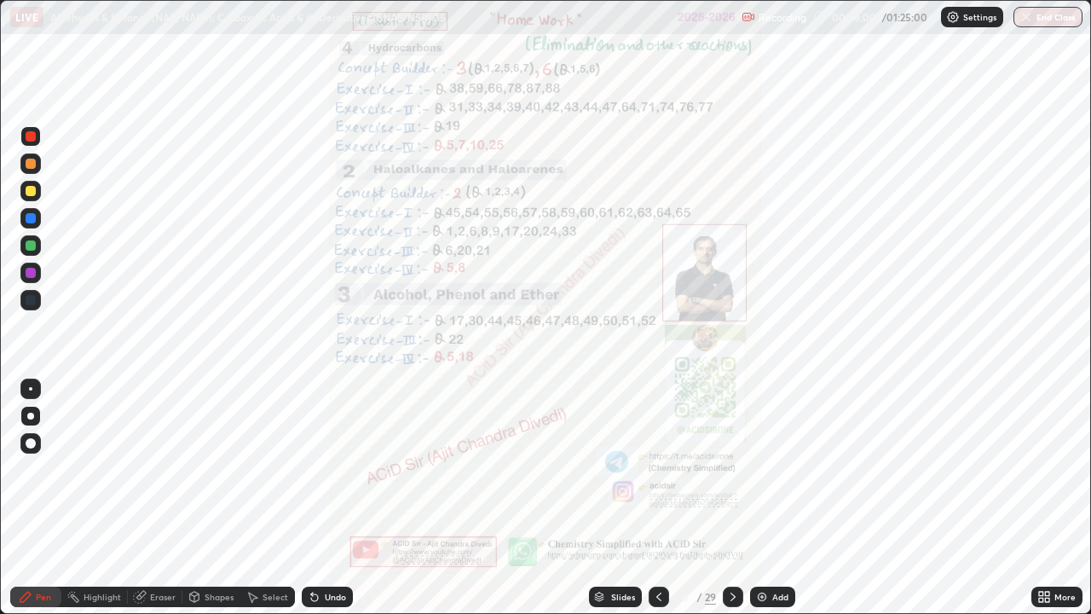
click at [24, 469] on icon at bounding box center [25, 597] width 10 height 10
click at [732, 469] on icon at bounding box center [733, 597] width 14 height 14
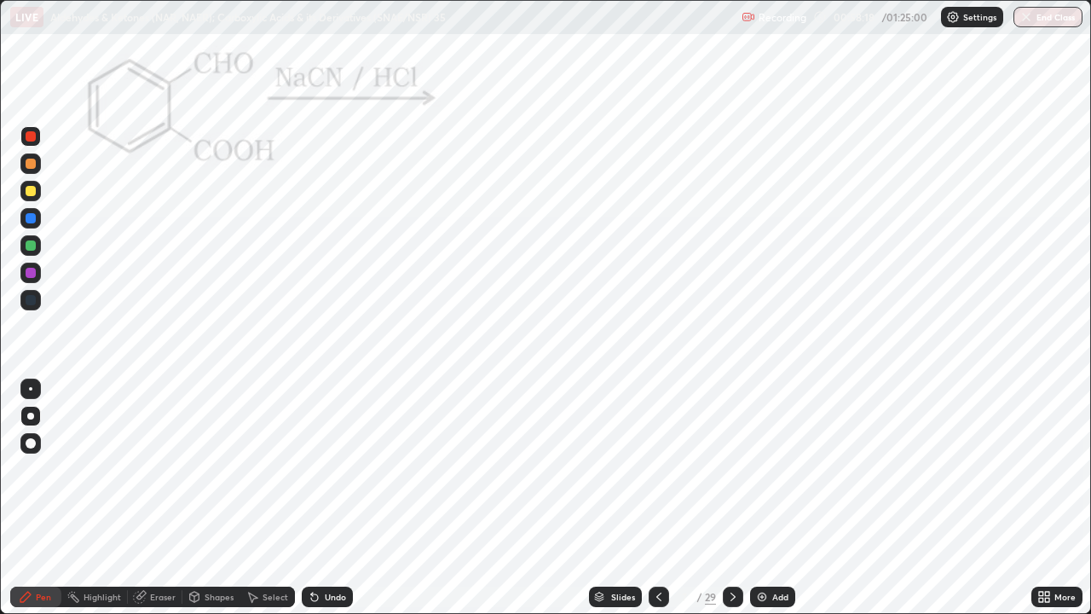
click at [733, 469] on icon at bounding box center [733, 597] width 14 height 14
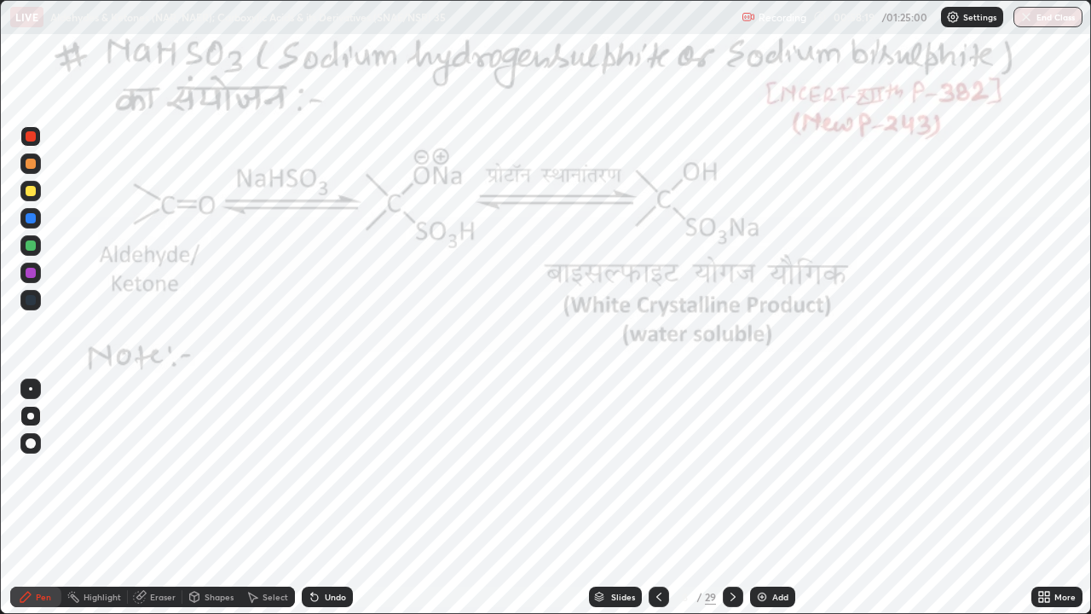
click at [732, 469] on icon at bounding box center [733, 597] width 14 height 14
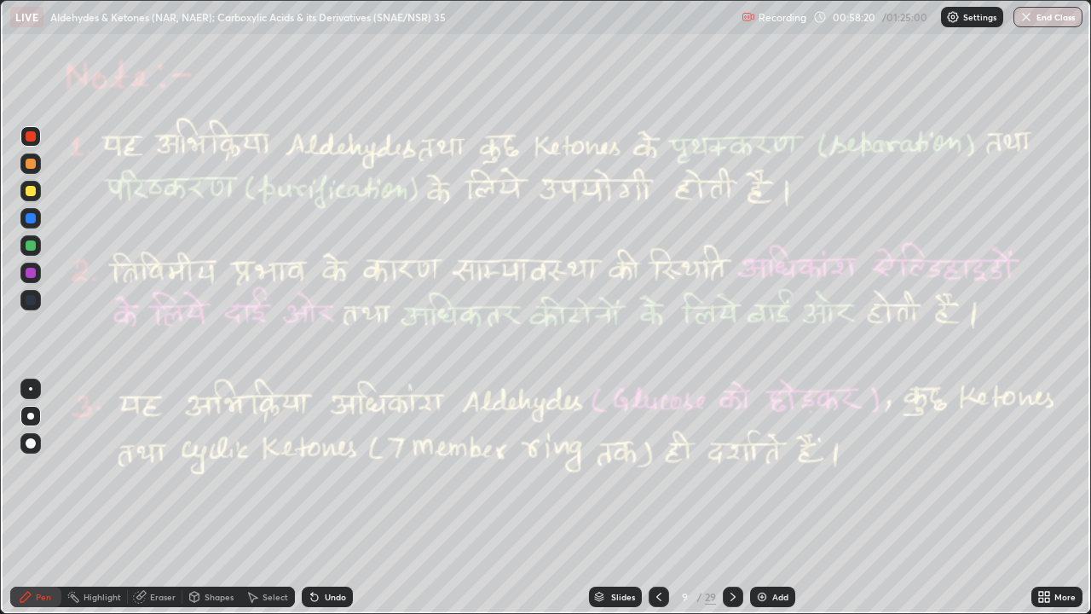
click at [731, 469] on icon at bounding box center [733, 597] width 14 height 14
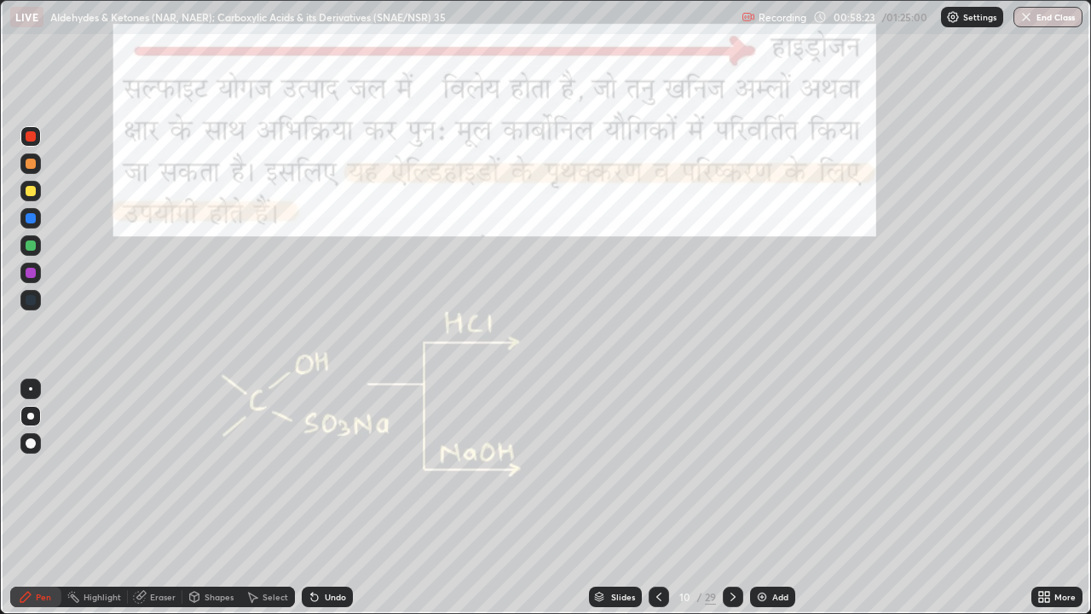
click at [732, 469] on icon at bounding box center [733, 597] width 5 height 9
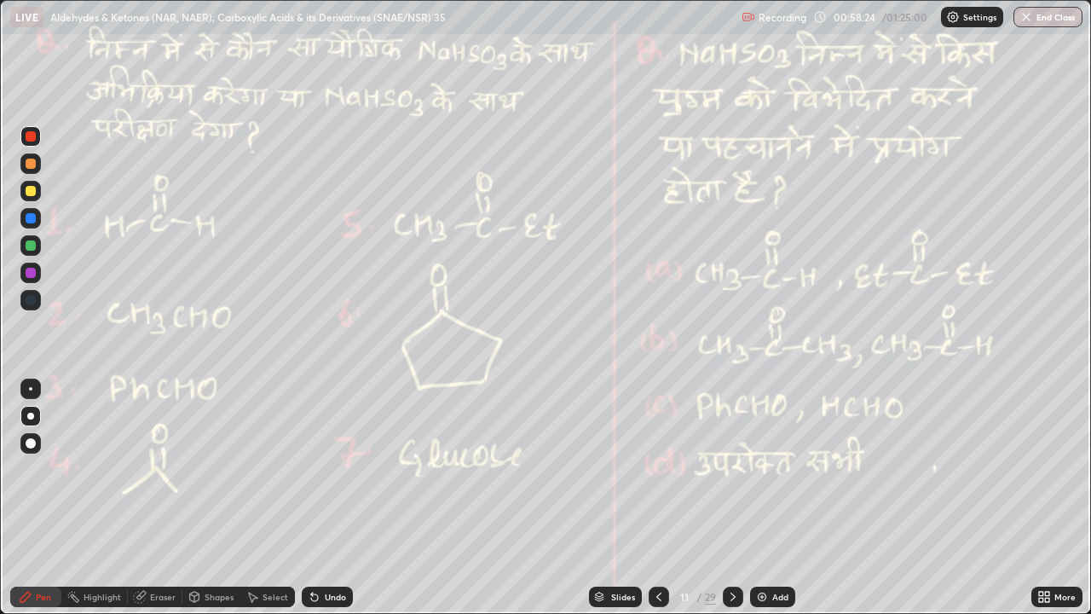
click at [734, 469] on icon at bounding box center [733, 597] width 5 height 9
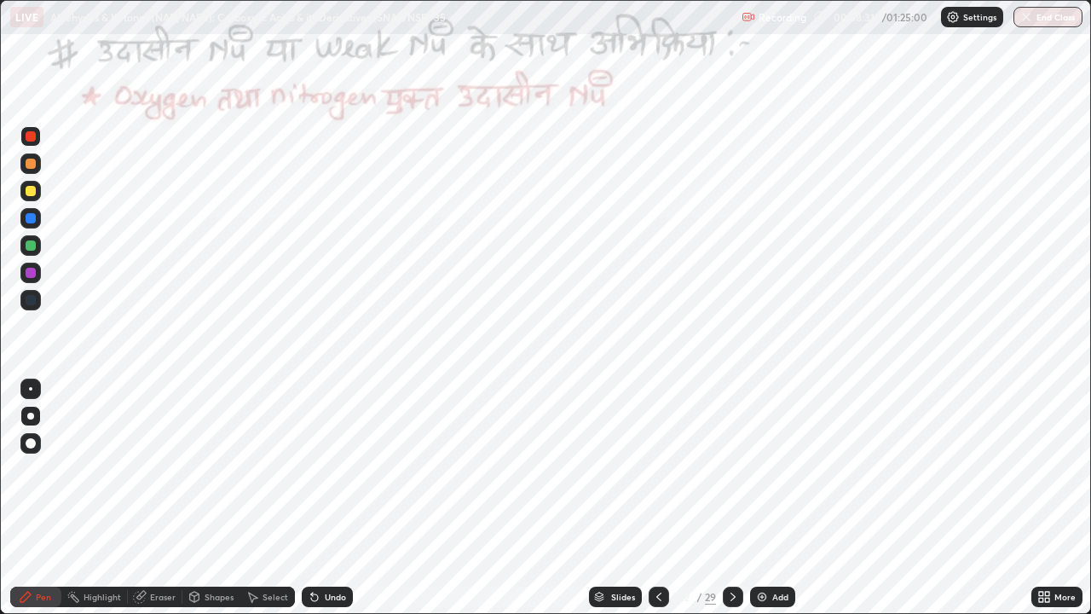
click at [732, 469] on icon at bounding box center [733, 597] width 14 height 14
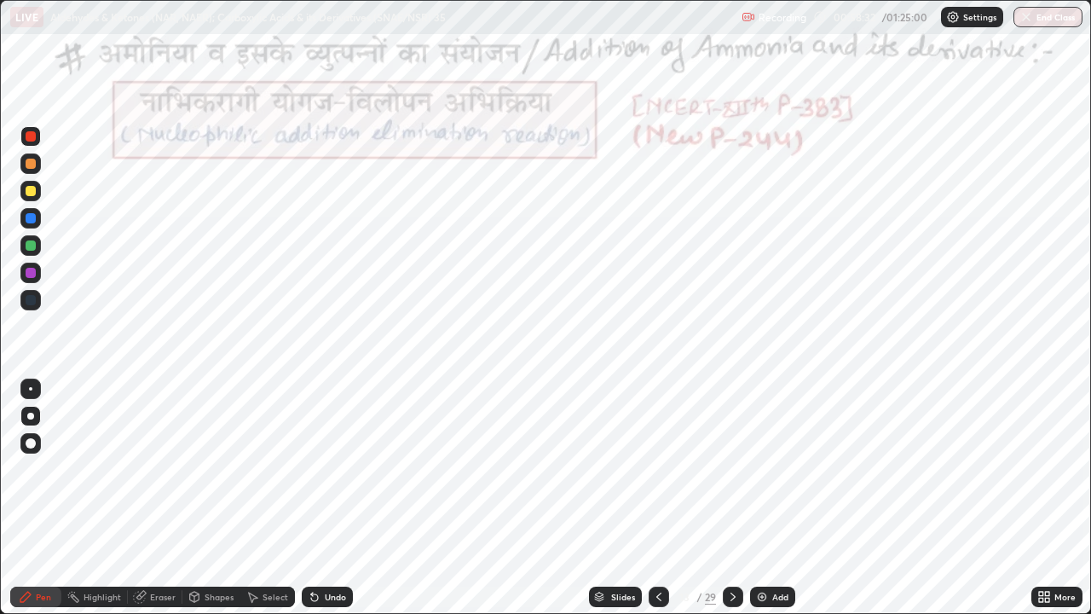
click at [734, 469] on icon at bounding box center [733, 597] width 14 height 14
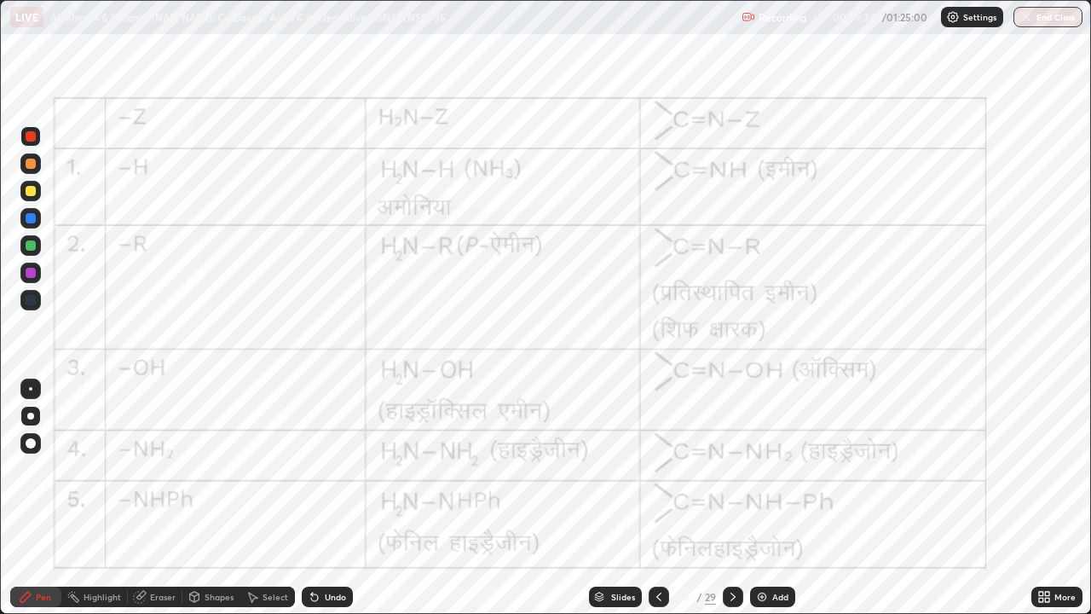
click at [34, 219] on div at bounding box center [31, 218] width 10 height 10
click at [28, 244] on div at bounding box center [31, 245] width 10 height 10
click at [221, 469] on div "Shapes" at bounding box center [219, 597] width 29 height 9
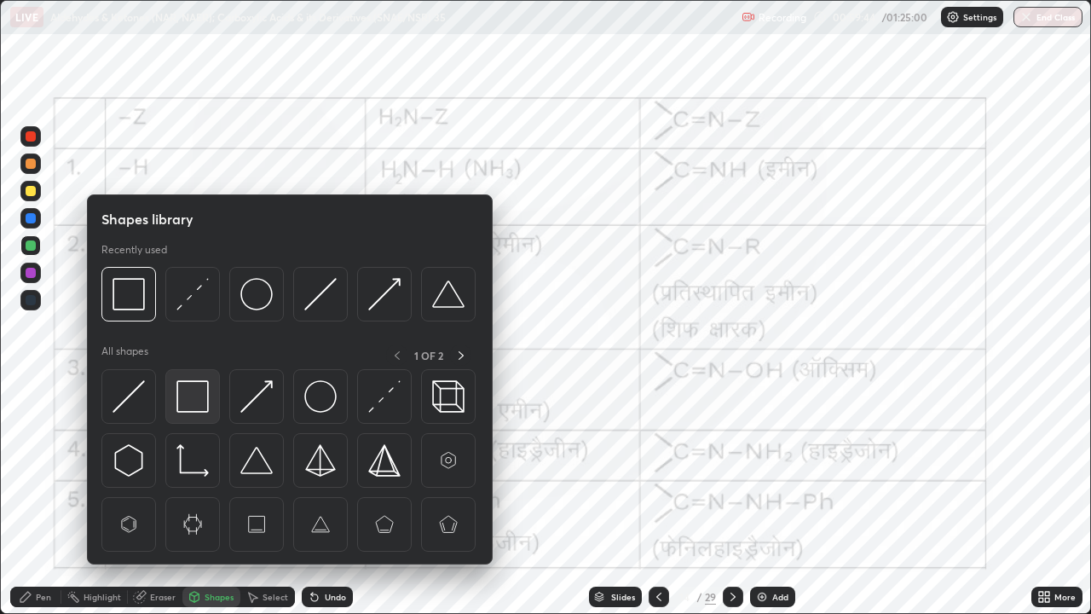
click at [195, 399] on img at bounding box center [193, 396] width 32 height 32
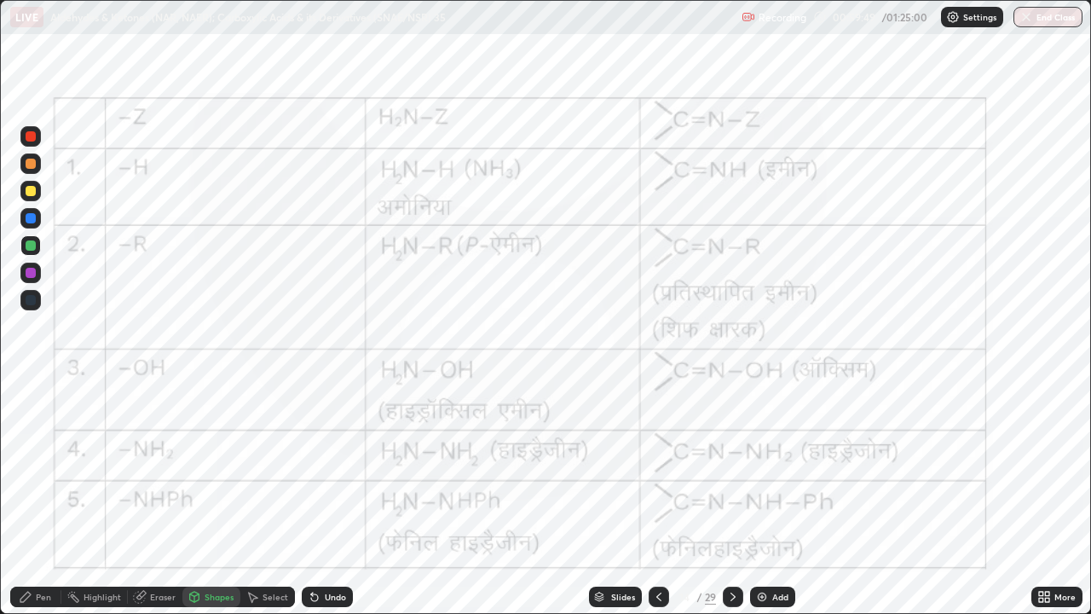
click at [26, 469] on icon at bounding box center [26, 597] width 14 height 14
click at [32, 136] on div at bounding box center [31, 136] width 10 height 10
click at [112, 469] on div "Highlight" at bounding box center [94, 597] width 67 height 20
click at [32, 133] on div at bounding box center [31, 136] width 10 height 10
click at [32, 469] on div "Pen" at bounding box center [35, 597] width 51 height 20
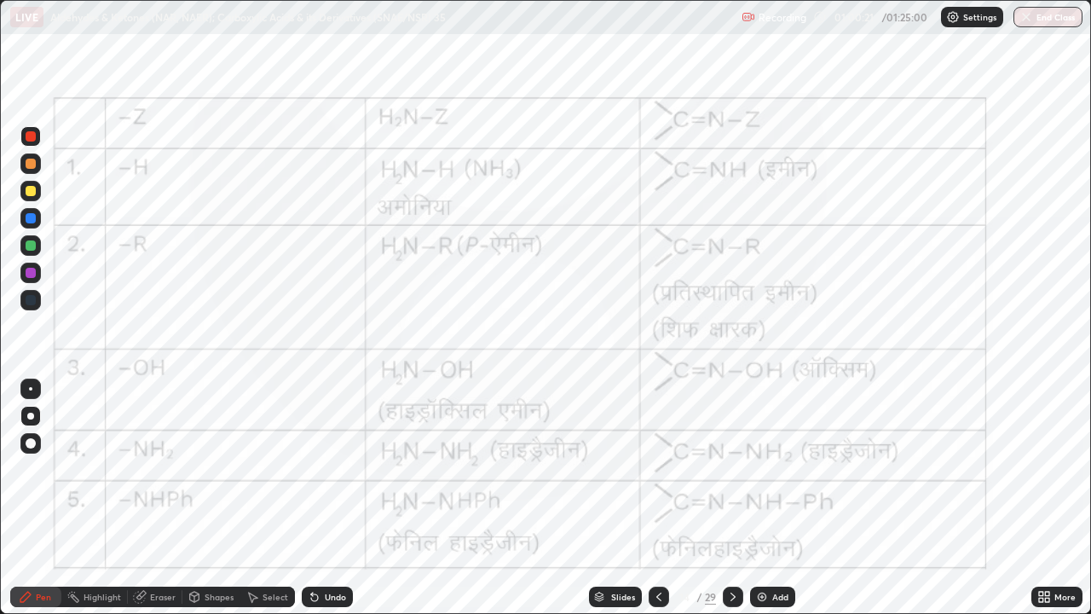
click at [97, 469] on div "Highlight" at bounding box center [103, 597] width 38 height 9
click at [656, 469] on icon at bounding box center [659, 597] width 14 height 14
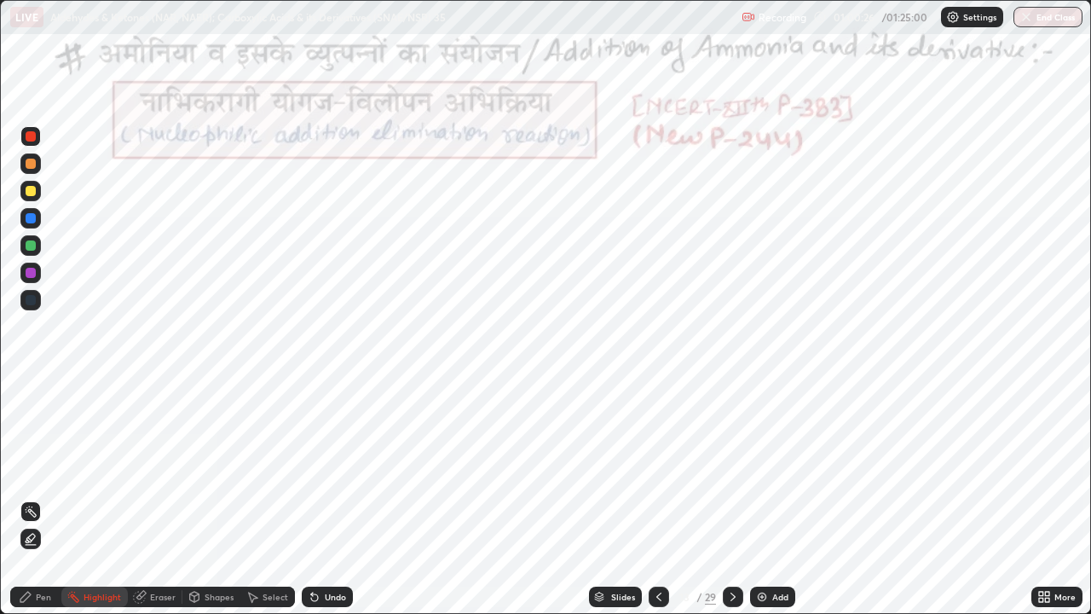
click at [659, 469] on icon at bounding box center [659, 597] width 14 height 14
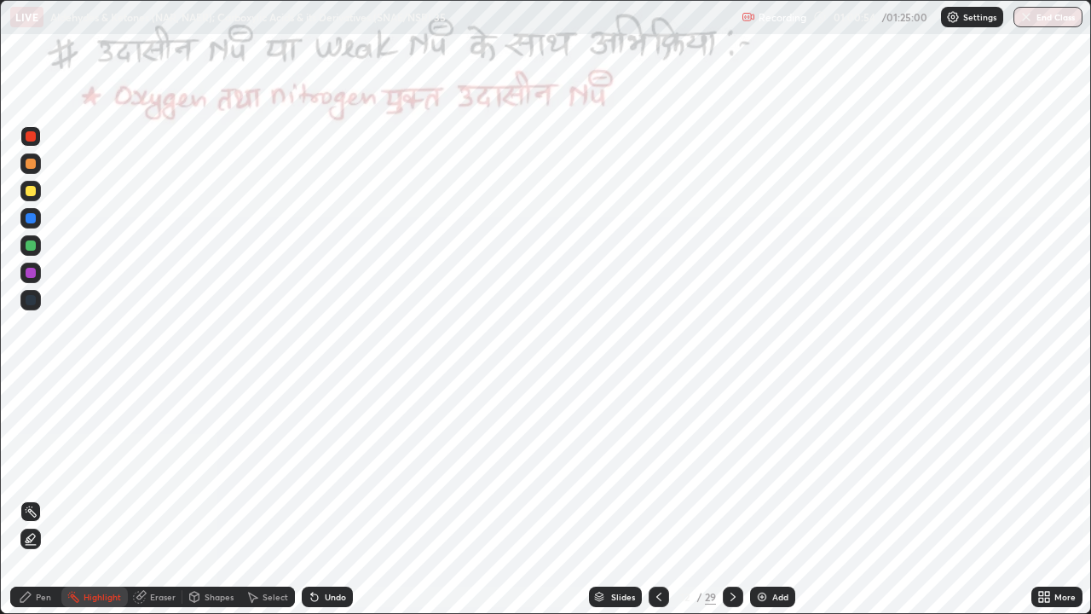
click at [28, 469] on icon at bounding box center [26, 597] width 14 height 14
click at [26, 269] on div at bounding box center [31, 273] width 10 height 10
click at [33, 139] on div at bounding box center [31, 136] width 10 height 10
click at [729, 469] on icon at bounding box center [733, 597] width 14 height 14
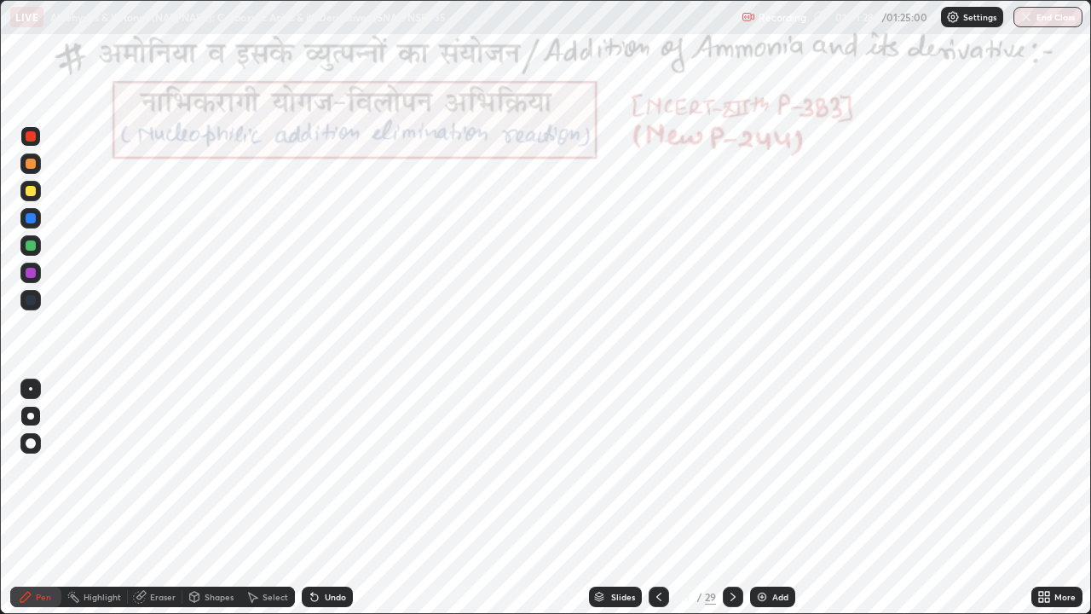
click at [727, 469] on div at bounding box center [733, 597] width 20 height 20
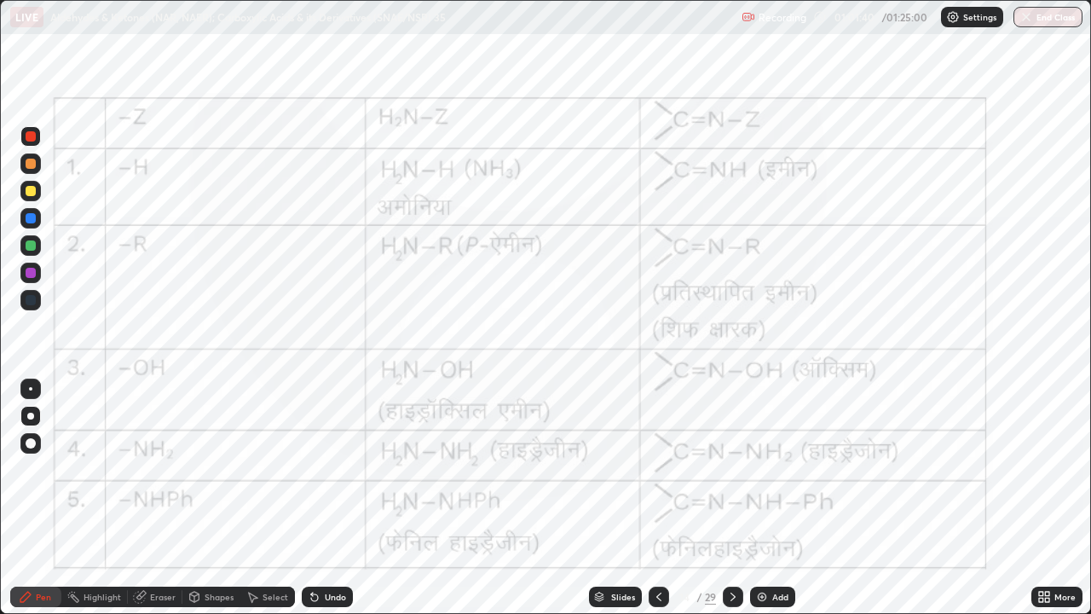
click at [83, 469] on div "Highlight" at bounding box center [94, 597] width 67 height 20
click at [25, 469] on icon at bounding box center [25, 597] width 10 height 10
click at [92, 469] on div "Highlight" at bounding box center [94, 597] width 67 height 20
click at [32, 469] on icon at bounding box center [26, 597] width 14 height 14
click at [107, 469] on div "Highlight" at bounding box center [94, 597] width 67 height 20
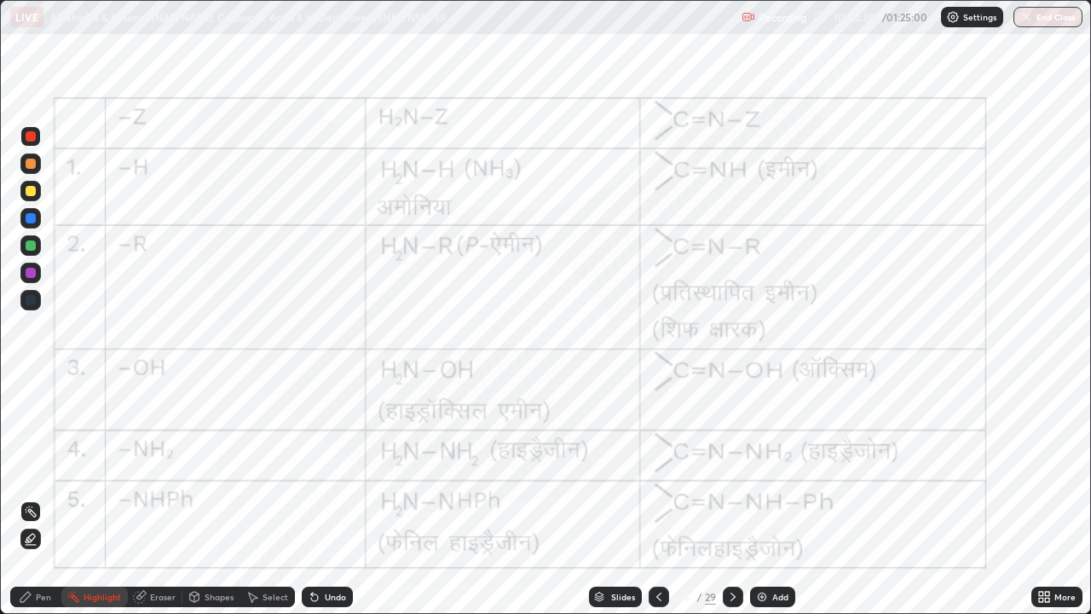
click at [34, 469] on div "Pen" at bounding box center [35, 597] width 51 height 20
click at [108, 469] on div "Highlight" at bounding box center [94, 597] width 67 height 20
click at [48, 469] on div "Pen" at bounding box center [43, 597] width 15 height 9
click at [213, 469] on div "Shapes" at bounding box center [219, 597] width 29 height 9
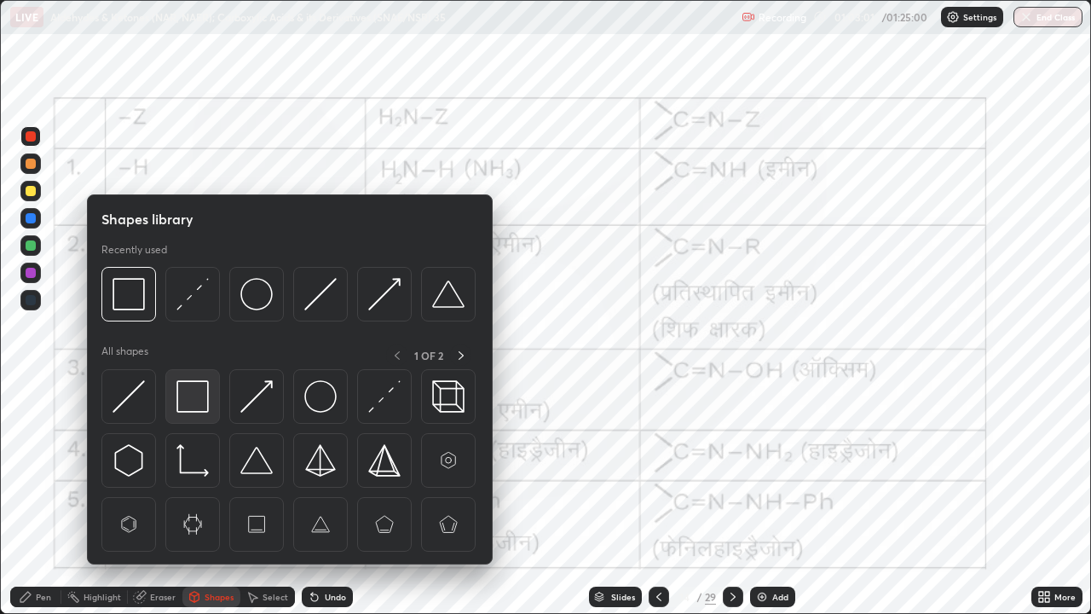
click at [188, 397] on img at bounding box center [193, 396] width 32 height 32
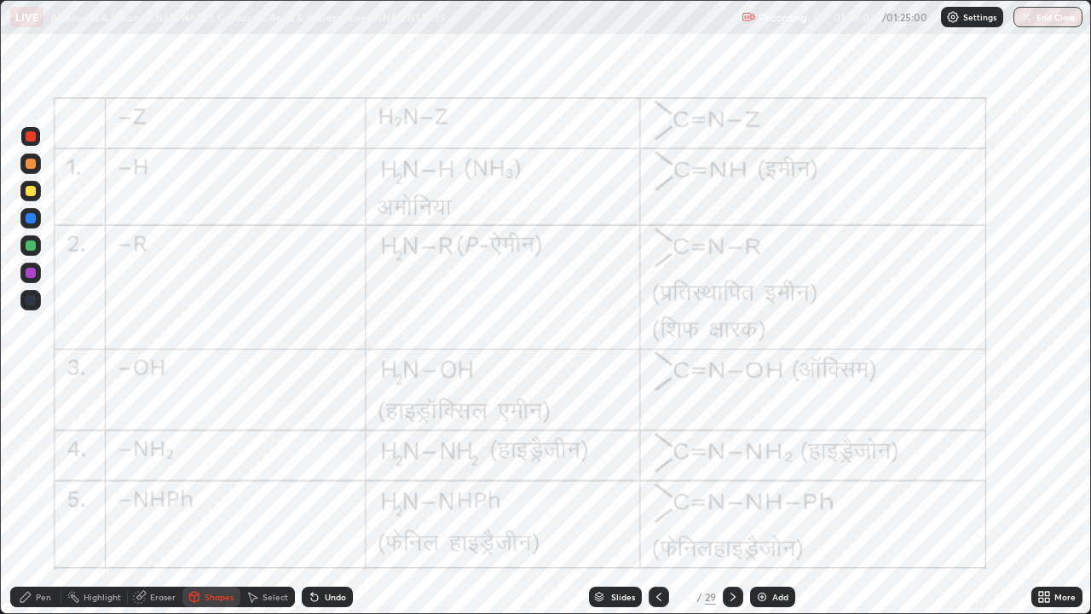
click at [26, 250] on div at bounding box center [30, 245] width 20 height 20
click at [318, 469] on icon at bounding box center [315, 597] width 14 height 14
click at [335, 469] on div "Undo" at bounding box center [327, 597] width 51 height 20
click at [771, 469] on div "Add" at bounding box center [772, 597] width 45 height 20
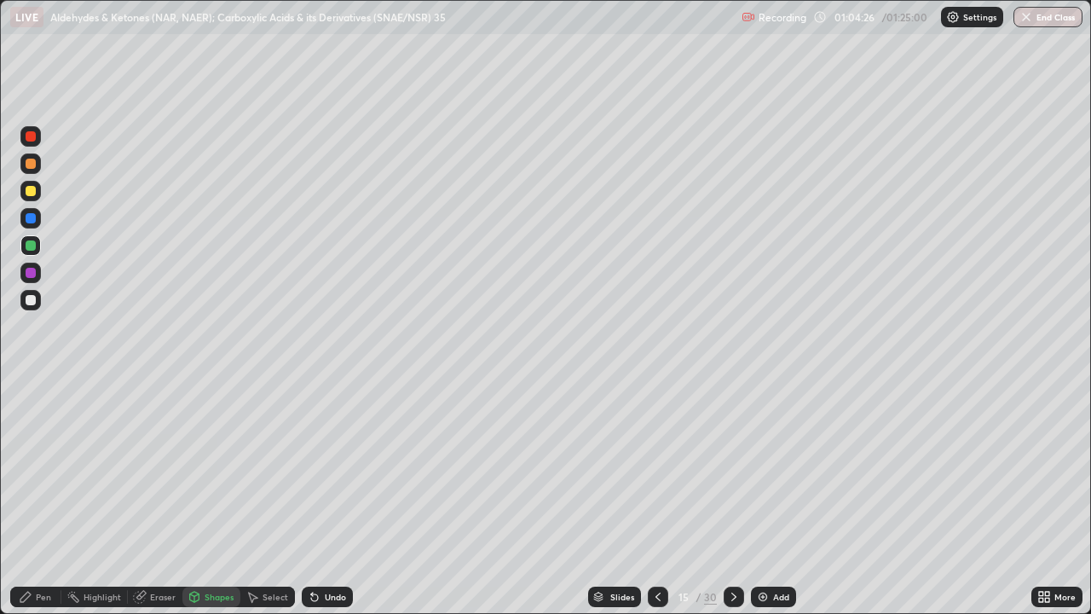
click at [32, 136] on div at bounding box center [31, 136] width 10 height 10
click at [327, 469] on div "Undo" at bounding box center [335, 597] width 21 height 9
click at [36, 469] on div "Pen" at bounding box center [43, 597] width 15 height 9
click at [312, 469] on icon at bounding box center [314, 597] width 7 height 7
click at [325, 469] on div "Undo" at bounding box center [335, 597] width 21 height 9
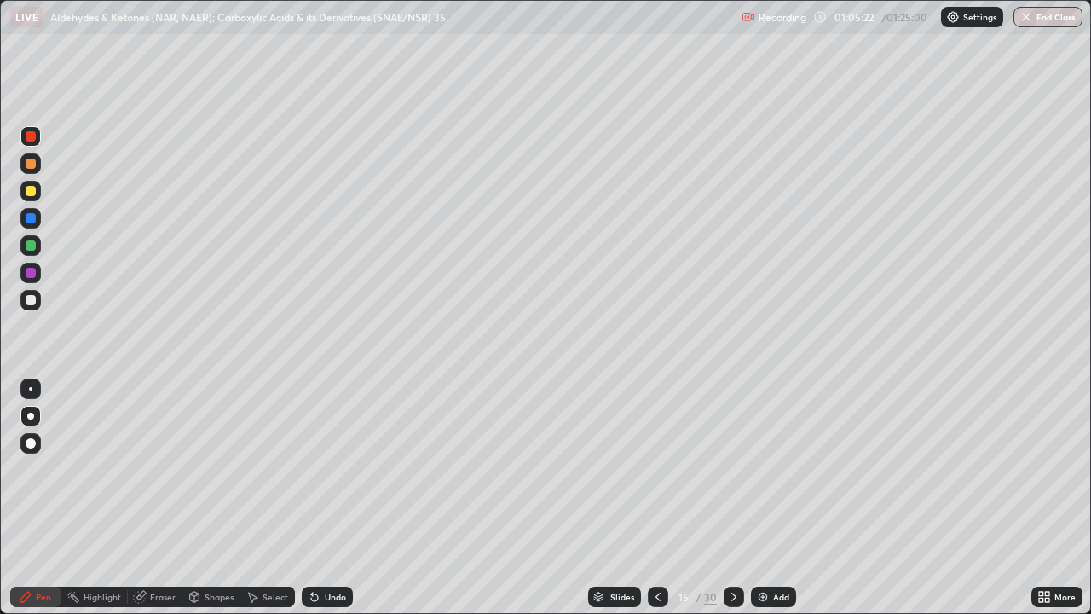
click at [329, 469] on div "Undo" at bounding box center [335, 597] width 21 height 9
click at [657, 469] on icon at bounding box center [658, 597] width 14 height 14
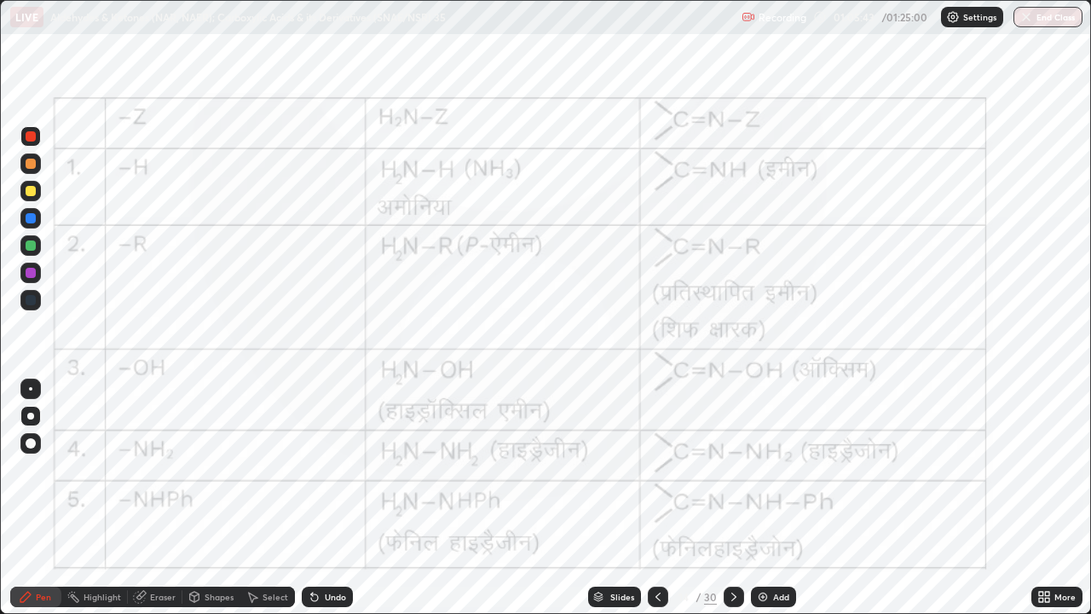
click at [98, 469] on div "Highlight" at bounding box center [103, 597] width 38 height 9
click at [84, 469] on div "Highlight" at bounding box center [103, 597] width 38 height 9
click at [87, 469] on div "Highlight" at bounding box center [94, 597] width 67 height 20
click at [26, 469] on icon at bounding box center [26, 597] width 14 height 14
click at [93, 469] on div "Highlight" at bounding box center [94, 597] width 67 height 20
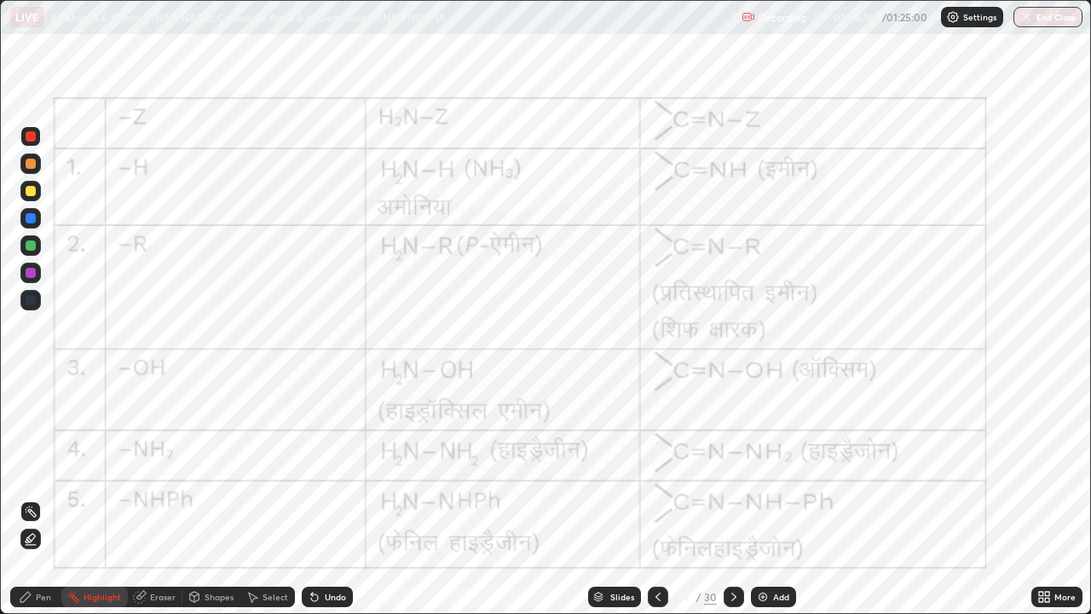
click at [32, 469] on icon at bounding box center [26, 597] width 14 height 14
click at [95, 469] on div "Highlight" at bounding box center [103, 597] width 38 height 9
click at [20, 469] on icon at bounding box center [25, 597] width 10 height 10
click at [735, 469] on icon at bounding box center [734, 597] width 14 height 14
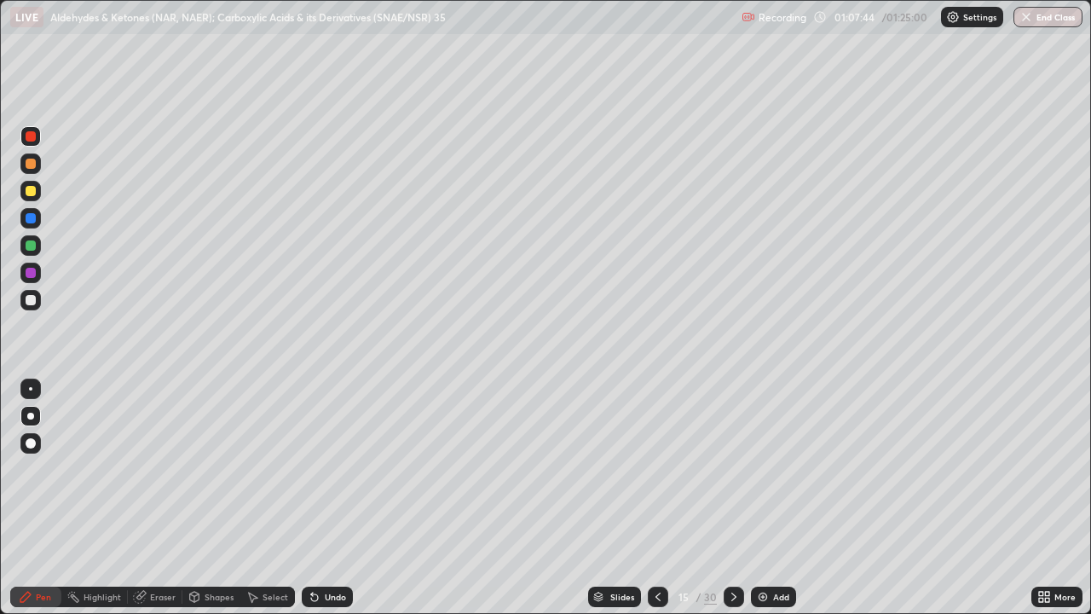
click at [732, 469] on icon at bounding box center [734, 597] width 14 height 14
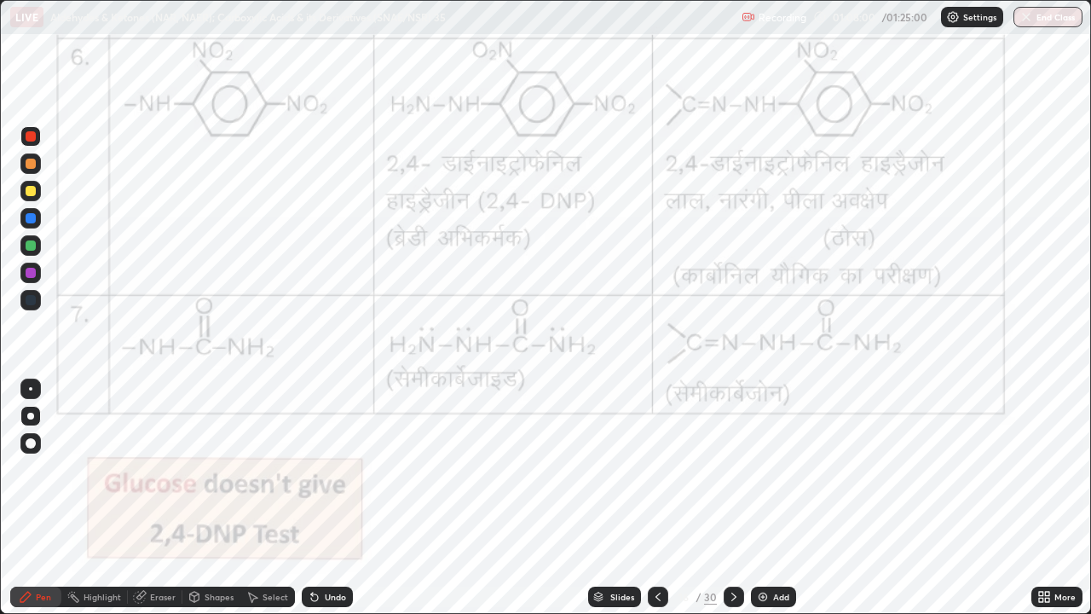
click at [656, 469] on icon at bounding box center [658, 597] width 14 height 14
click at [657, 469] on icon at bounding box center [658, 597] width 5 height 9
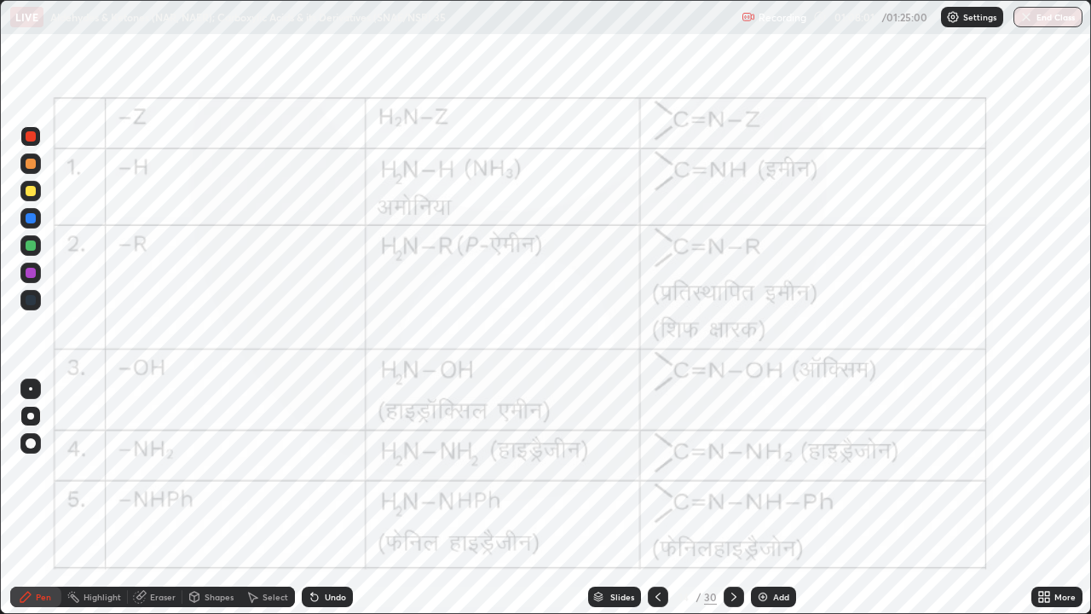
click at [104, 469] on div "Highlight" at bounding box center [103, 597] width 38 height 9
click at [734, 469] on icon at bounding box center [734, 597] width 14 height 14
click at [732, 469] on icon at bounding box center [734, 597] width 14 height 14
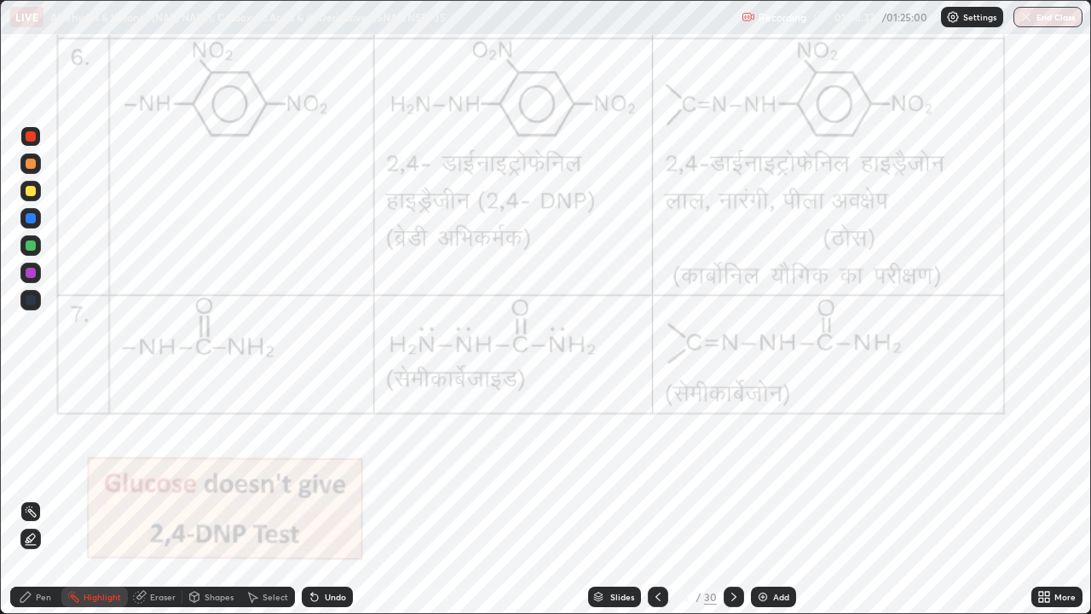
click at [29, 469] on icon at bounding box center [26, 597] width 14 height 14
click at [30, 469] on icon at bounding box center [25, 597] width 10 height 10
click at [32, 469] on icon at bounding box center [26, 597] width 14 height 14
click at [315, 469] on icon at bounding box center [314, 597] width 7 height 7
click at [211, 469] on div "Shapes" at bounding box center [219, 597] width 29 height 9
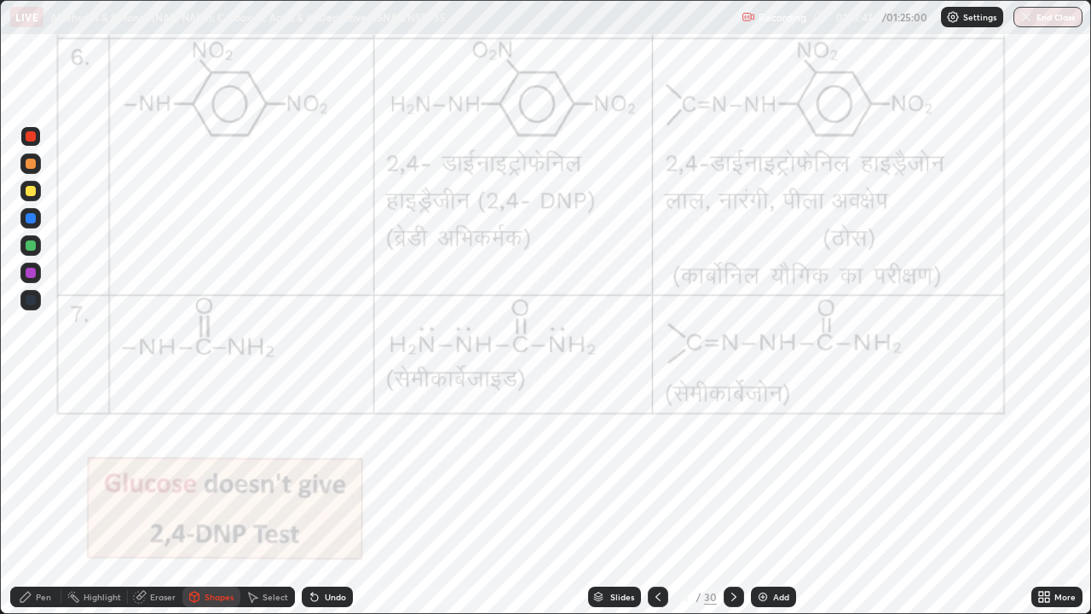
click at [165, 469] on div "Eraser" at bounding box center [163, 597] width 26 height 9
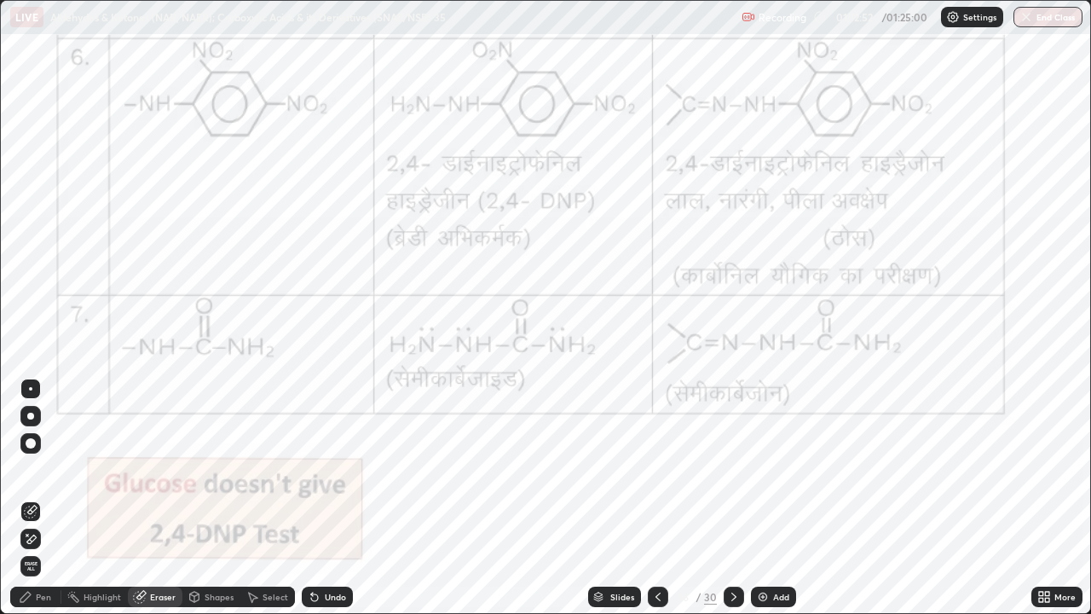
click at [43, 469] on div "Pen" at bounding box center [43, 597] width 15 height 9
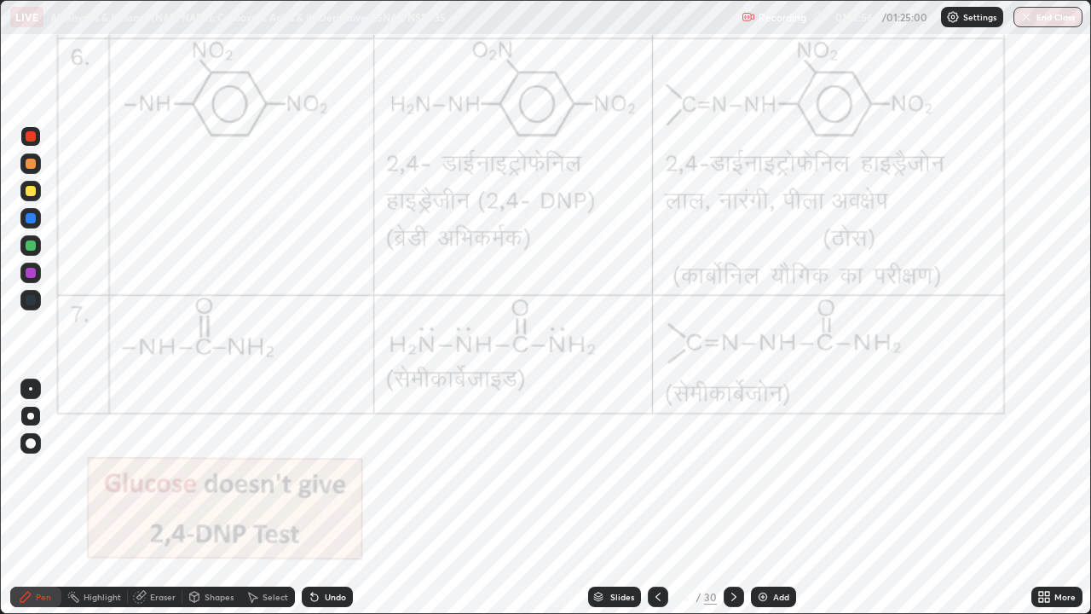
click at [34, 277] on div at bounding box center [30, 273] width 20 height 20
click at [24, 136] on div at bounding box center [30, 136] width 20 height 20
click at [162, 469] on div "Eraser" at bounding box center [163, 597] width 26 height 9
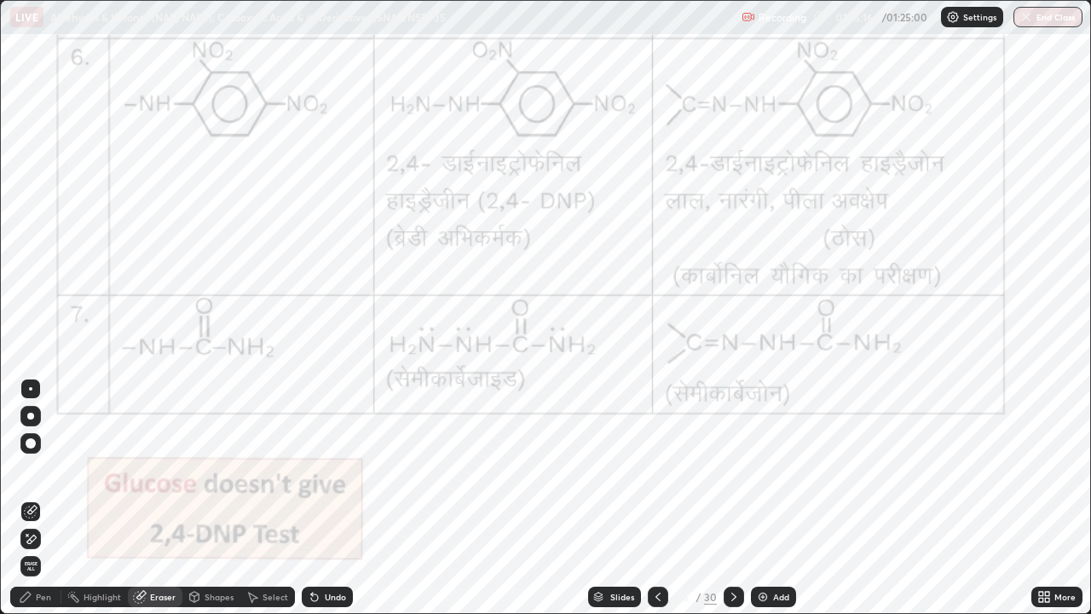
click at [208, 469] on div "Shapes" at bounding box center [219, 597] width 29 height 9
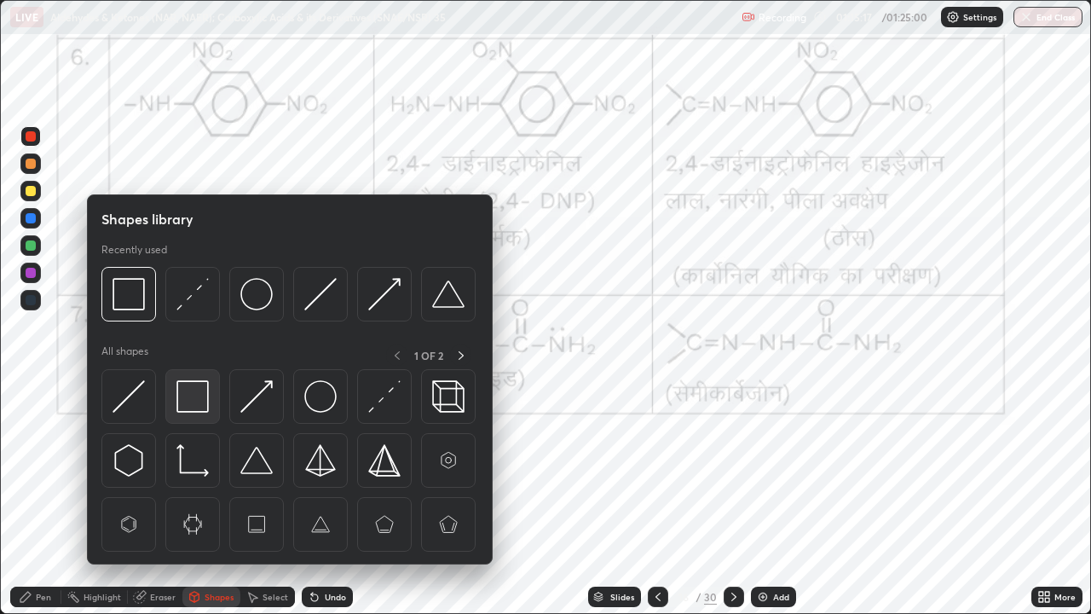
click at [184, 396] on img at bounding box center [193, 396] width 32 height 32
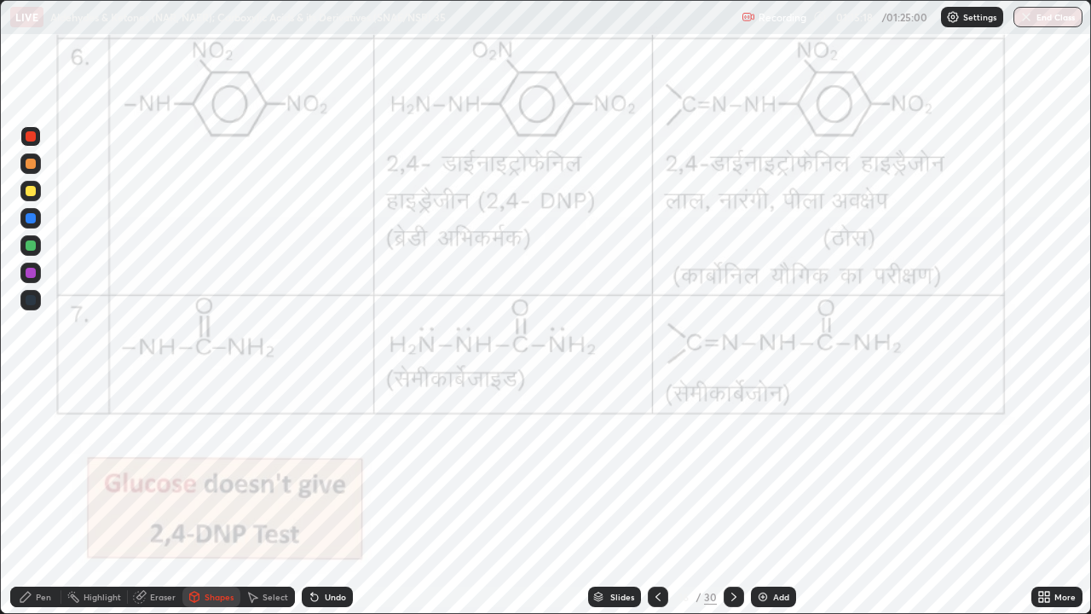
click at [32, 246] on div at bounding box center [31, 245] width 10 height 10
click at [29, 469] on icon at bounding box center [26, 597] width 14 height 14
click at [732, 469] on icon at bounding box center [734, 597] width 14 height 14
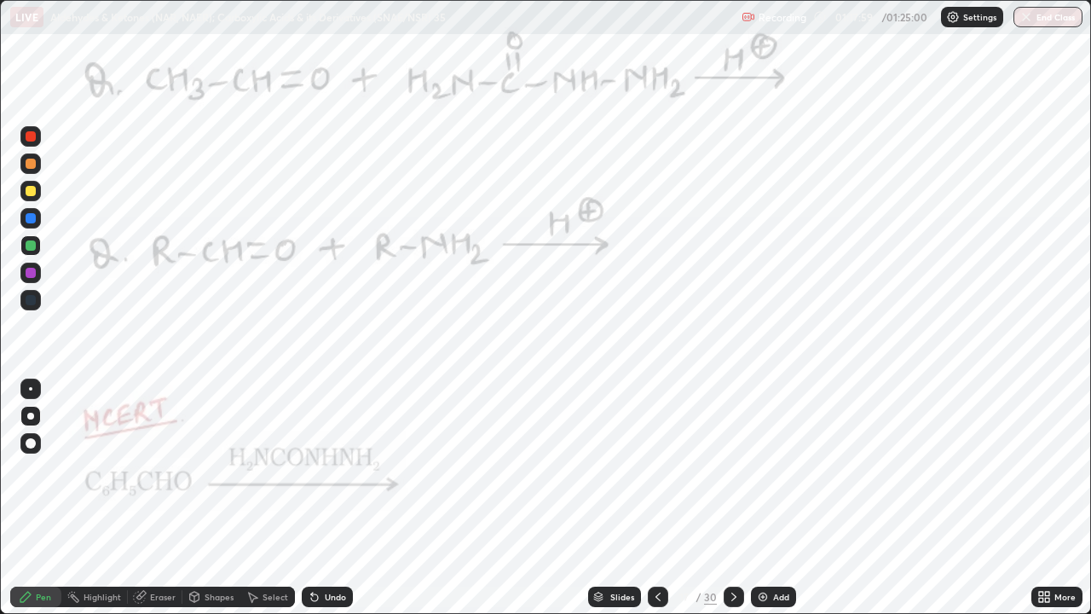
click at [26, 135] on div at bounding box center [31, 136] width 10 height 10
click at [28, 136] on div at bounding box center [31, 136] width 10 height 10
click at [23, 133] on div at bounding box center [30, 136] width 20 height 20
click at [29, 136] on div at bounding box center [31, 136] width 10 height 10
click at [32, 243] on div at bounding box center [31, 245] width 10 height 10
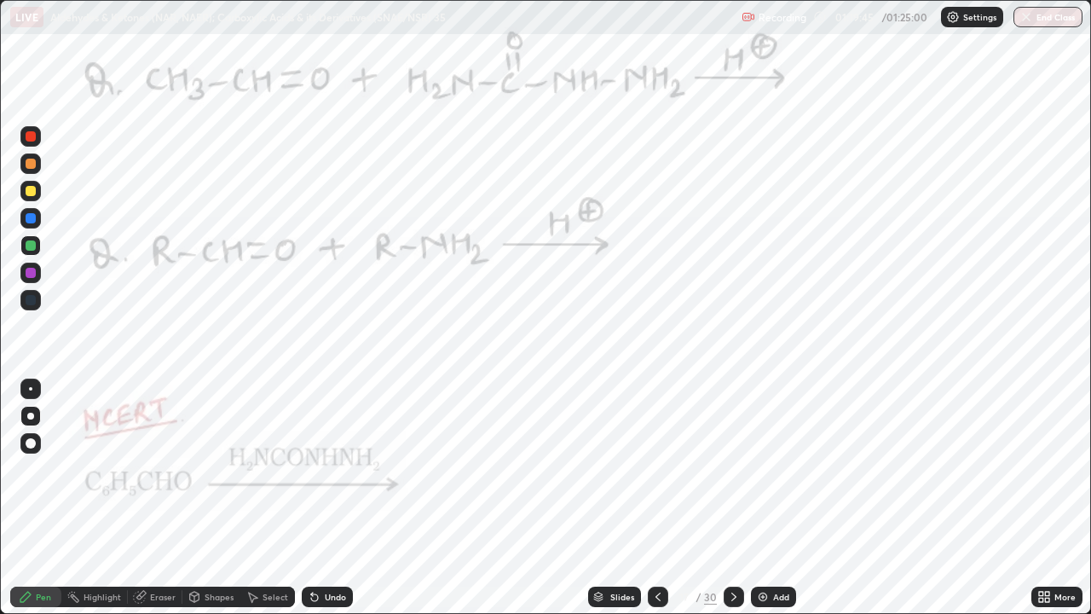
click at [657, 469] on icon at bounding box center [658, 597] width 14 height 14
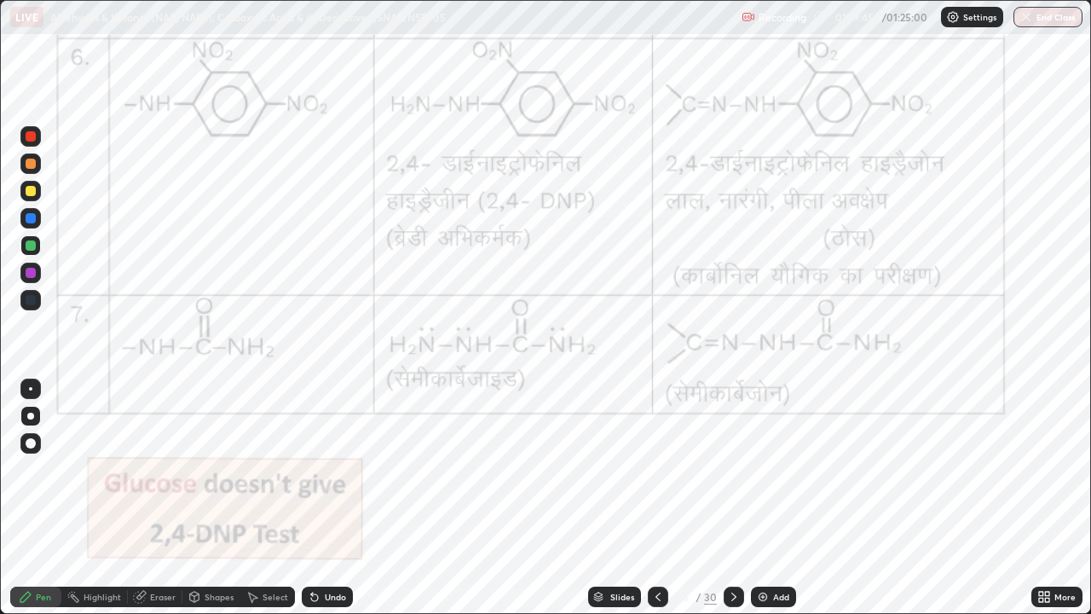
click at [657, 469] on icon at bounding box center [658, 597] width 14 height 14
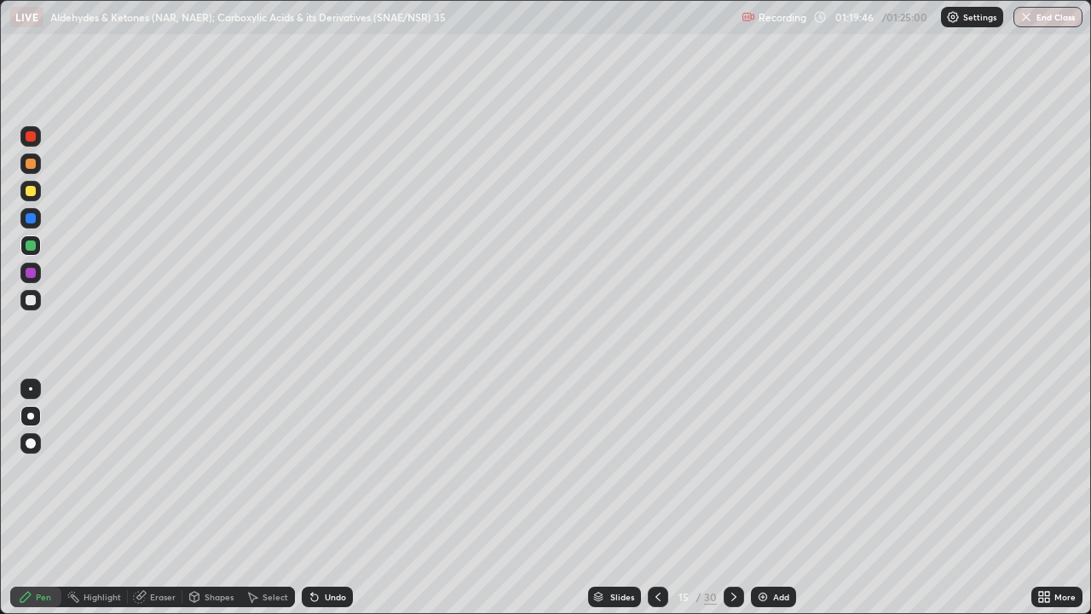
click at [732, 469] on icon at bounding box center [734, 597] width 14 height 14
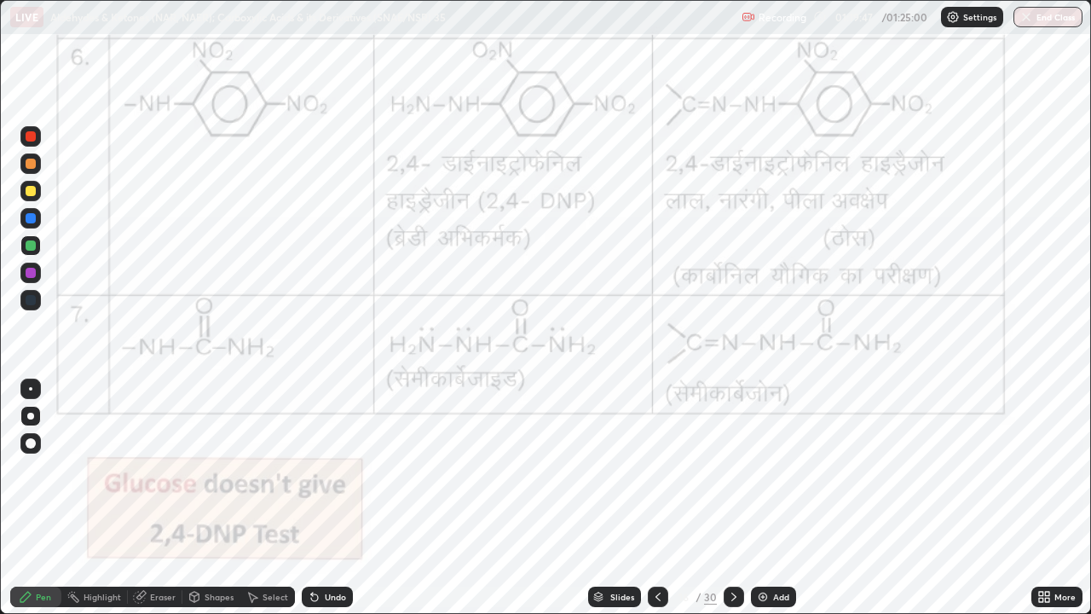
click at [98, 469] on div "Highlight" at bounding box center [103, 597] width 38 height 9
click at [35, 133] on div at bounding box center [31, 136] width 10 height 10
click at [30, 469] on icon at bounding box center [26, 597] width 14 height 14
click at [733, 469] on icon at bounding box center [734, 597] width 5 height 9
click at [732, 469] on icon at bounding box center [734, 597] width 14 height 14
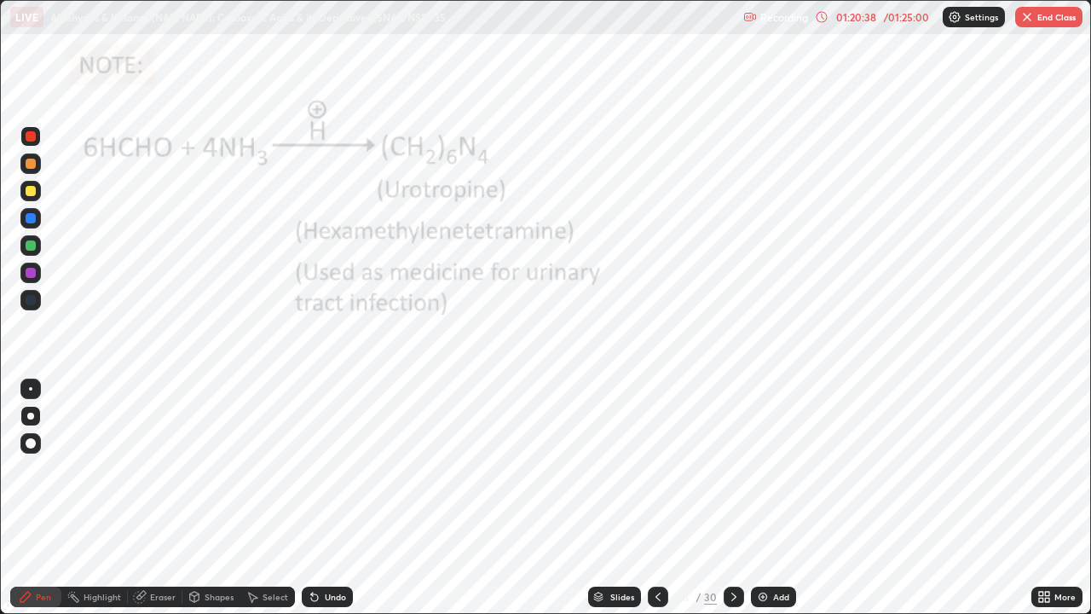
click at [655, 469] on icon at bounding box center [658, 597] width 14 height 14
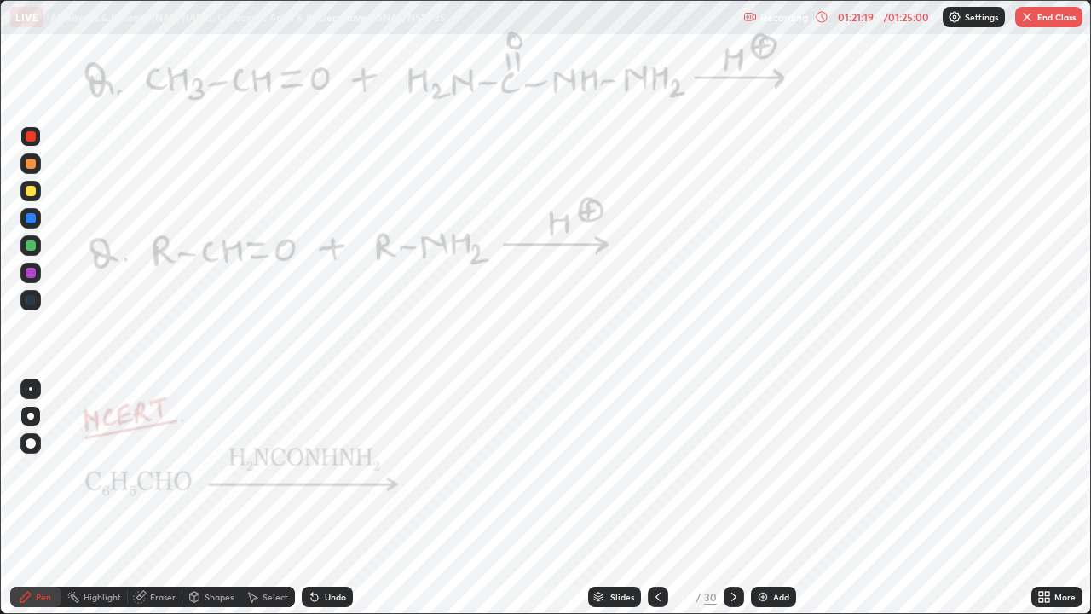
click at [26, 273] on div at bounding box center [31, 273] width 10 height 10
click at [28, 275] on div at bounding box center [31, 273] width 10 height 10
click at [27, 277] on div at bounding box center [31, 273] width 10 height 10
click at [31, 276] on div at bounding box center [31, 273] width 10 height 10
click at [877, 18] on div "01:21:24" at bounding box center [856, 17] width 48 height 10
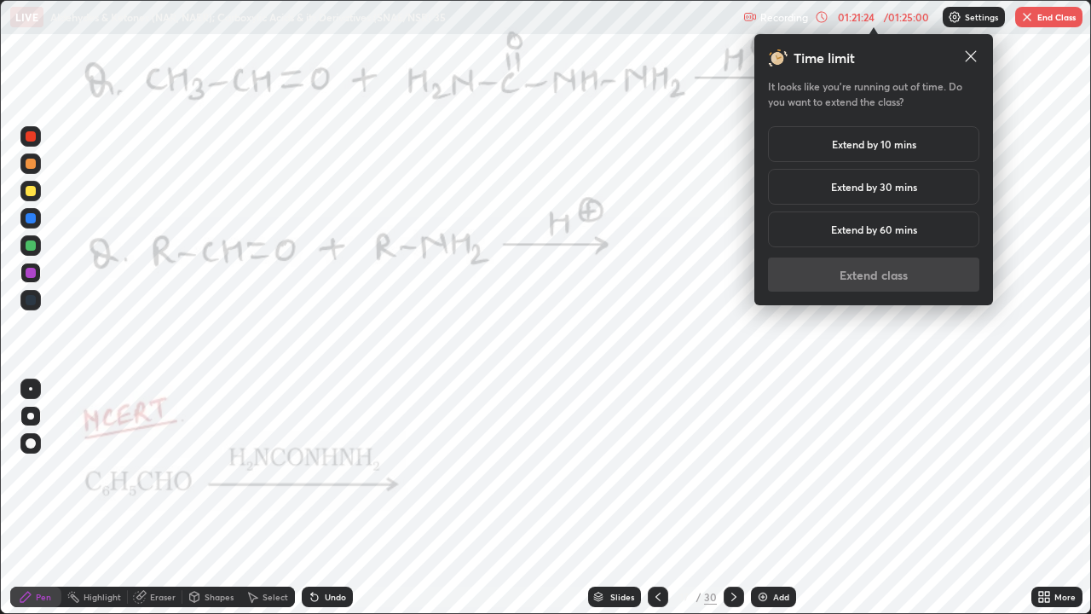
click at [888, 191] on h5 "Extend by 30 mins" at bounding box center [874, 186] width 86 height 15
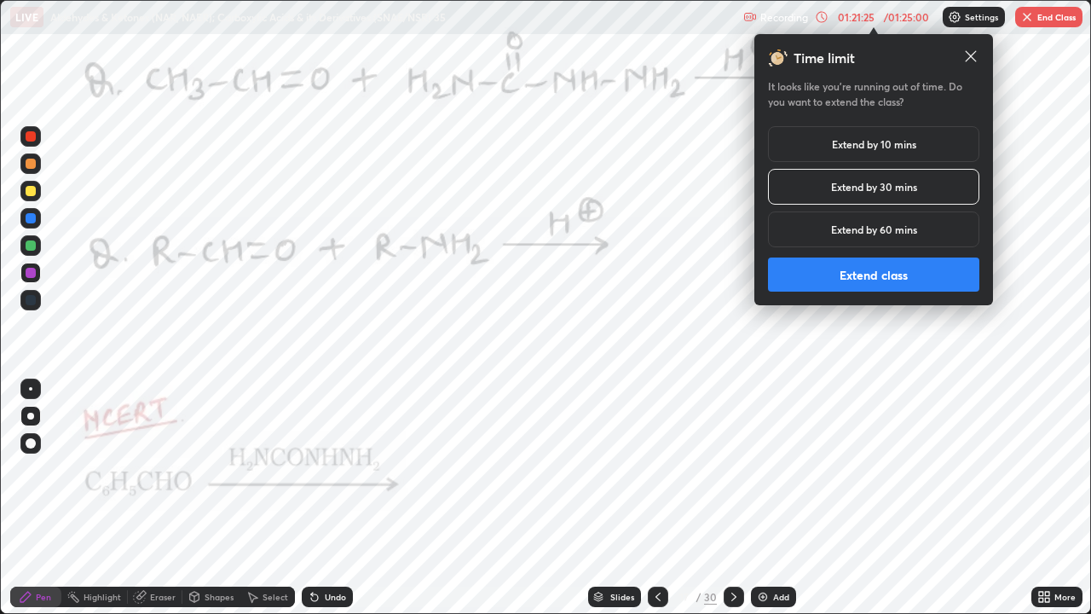
click at [886, 272] on button "Extend class" at bounding box center [873, 275] width 211 height 34
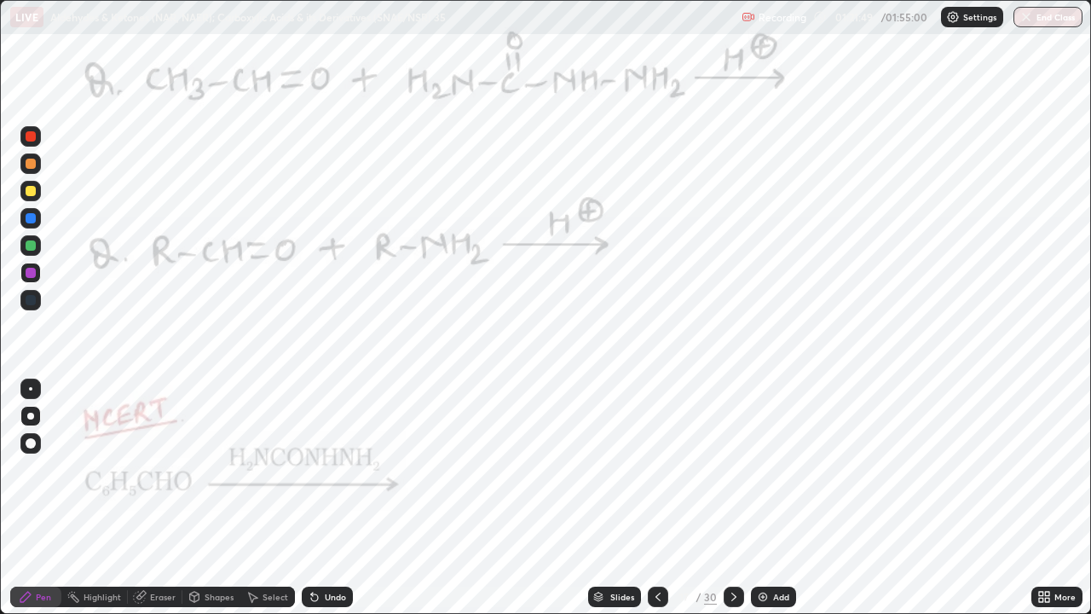
click at [31, 137] on div at bounding box center [31, 136] width 10 height 10
click at [315, 469] on icon at bounding box center [315, 597] width 14 height 14
click at [318, 469] on icon at bounding box center [315, 597] width 14 height 14
click at [29, 273] on div at bounding box center [31, 273] width 10 height 10
click at [29, 271] on div at bounding box center [31, 273] width 10 height 10
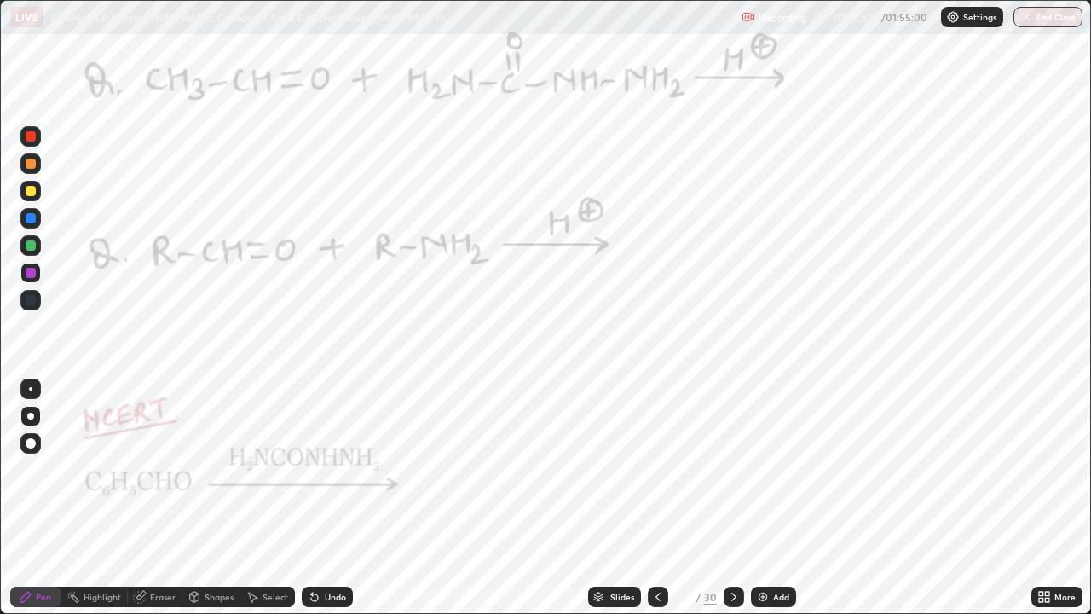
click at [31, 270] on div at bounding box center [31, 273] width 10 height 10
click at [30, 269] on div at bounding box center [31, 273] width 10 height 10
click at [347, 469] on div "Undo" at bounding box center [327, 597] width 51 height 20
click at [31, 139] on div at bounding box center [31, 136] width 10 height 10
click at [339, 469] on div "Undo" at bounding box center [335, 597] width 21 height 9
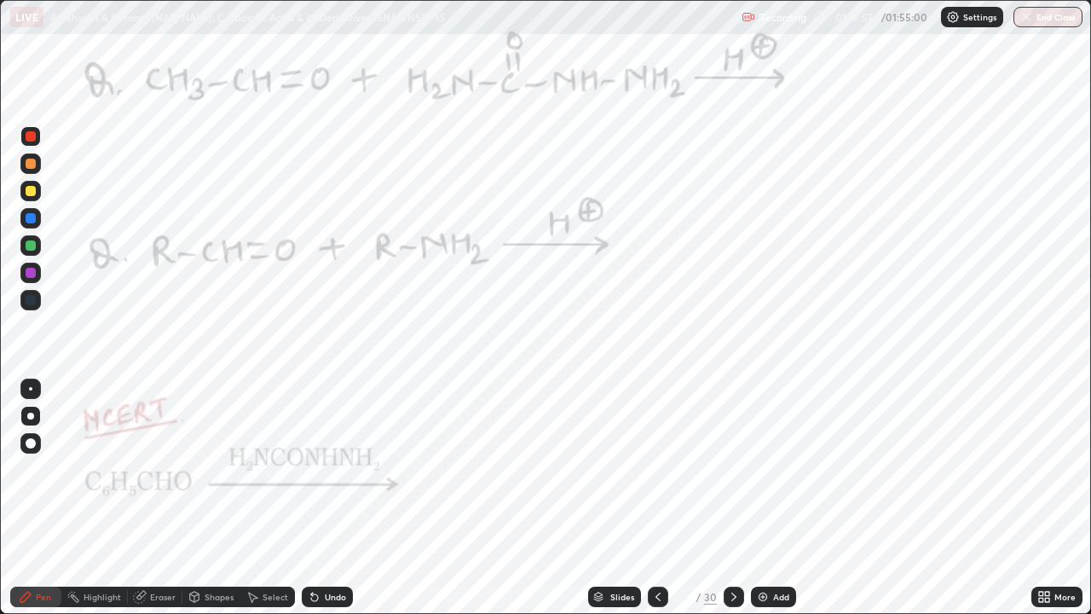
click at [732, 469] on icon at bounding box center [734, 597] width 14 height 14
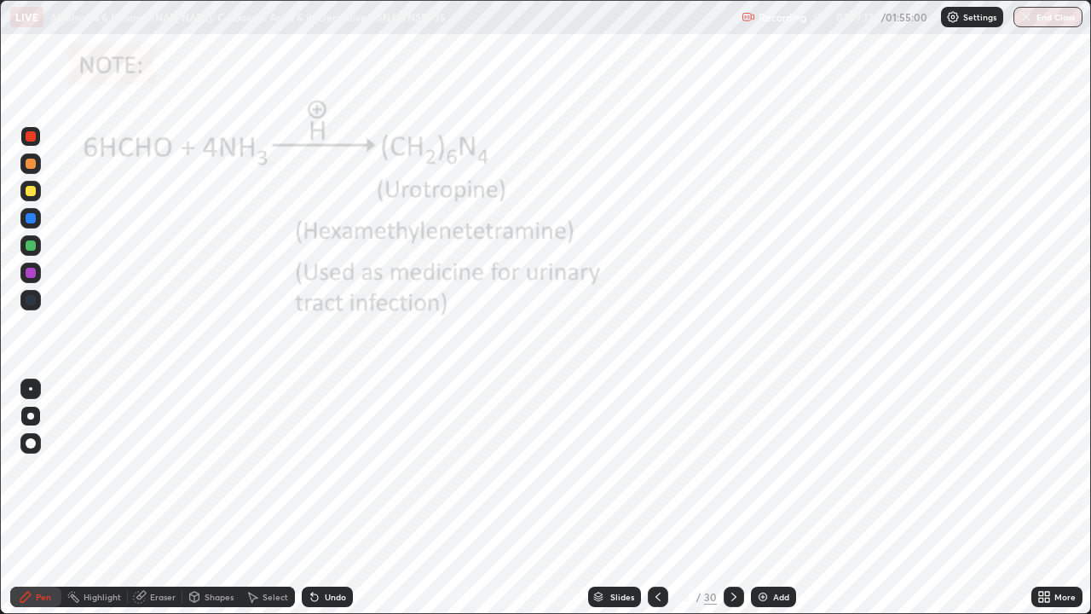
click at [101, 469] on div "Highlight" at bounding box center [103, 597] width 38 height 9
click at [26, 469] on icon at bounding box center [26, 597] width 14 height 14
click at [215, 469] on div "Shapes" at bounding box center [219, 597] width 29 height 9
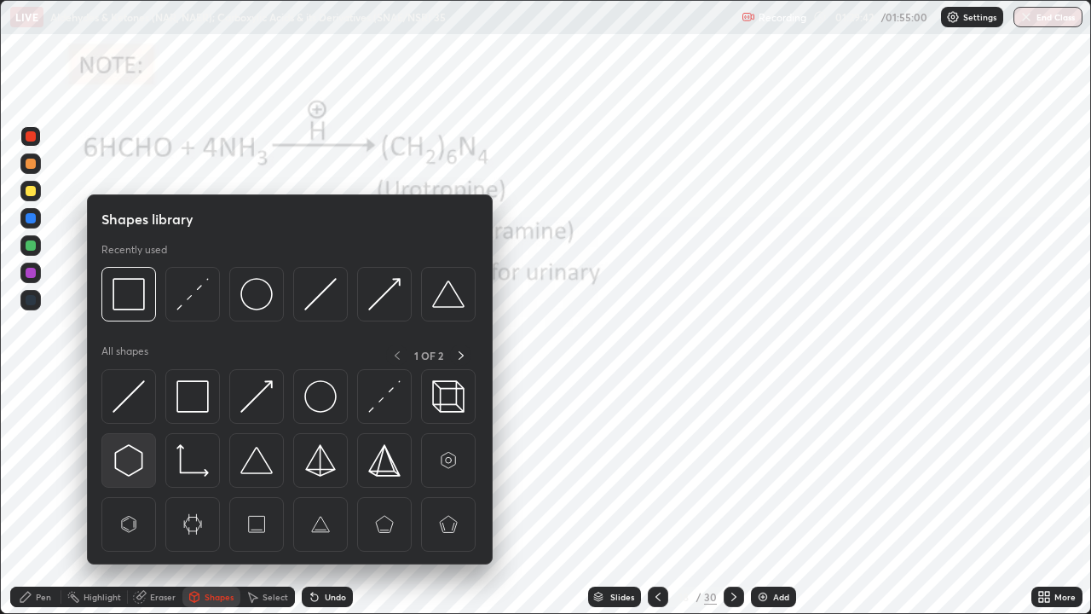
click at [135, 457] on img at bounding box center [129, 460] width 32 height 32
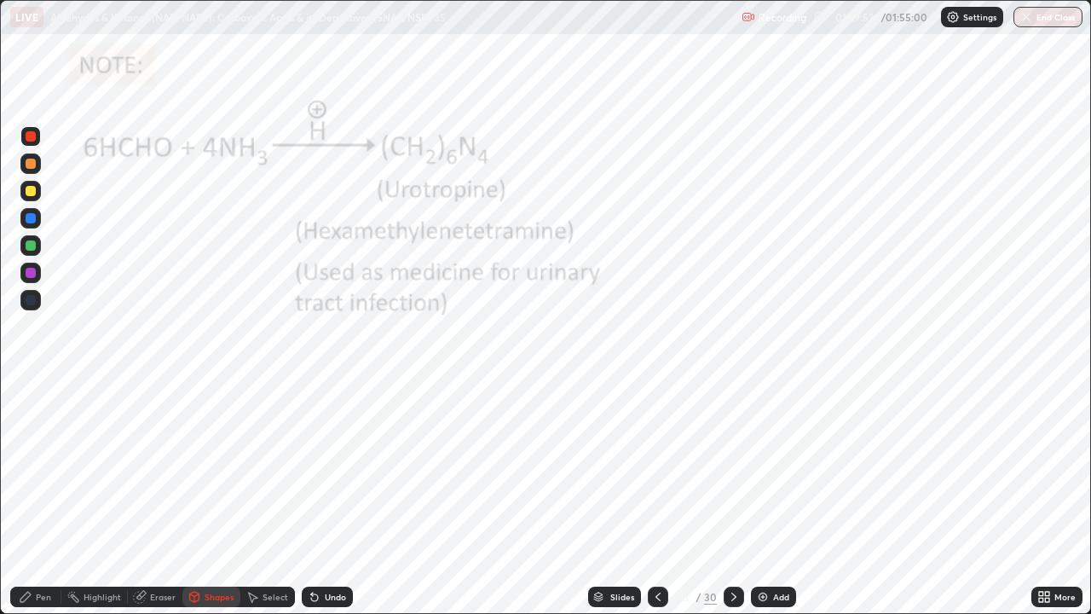
click at [34, 469] on div "Pen" at bounding box center [35, 597] width 51 height 20
click at [163, 469] on div "Eraser" at bounding box center [163, 597] width 26 height 9
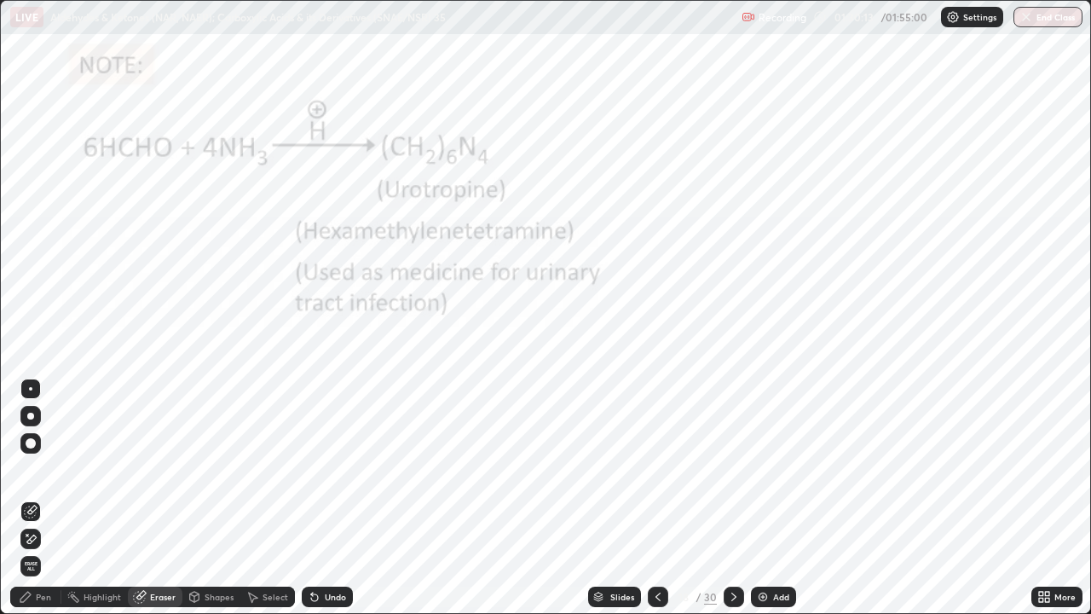
click at [42, 469] on div "Pen" at bounding box center [43, 597] width 15 height 9
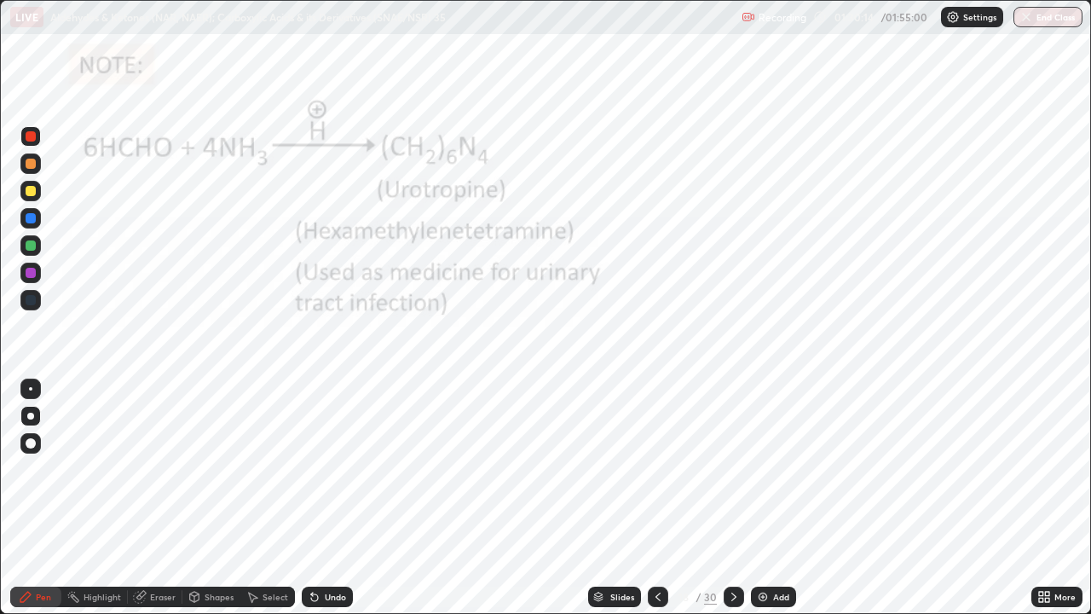
click at [31, 276] on div at bounding box center [31, 273] width 10 height 10
click at [26, 132] on div at bounding box center [31, 136] width 10 height 10
click at [335, 469] on div "Undo" at bounding box center [335, 597] width 21 height 9
click at [339, 469] on div "Undo" at bounding box center [327, 597] width 51 height 20
click at [335, 469] on div "Undo" at bounding box center [327, 597] width 51 height 20
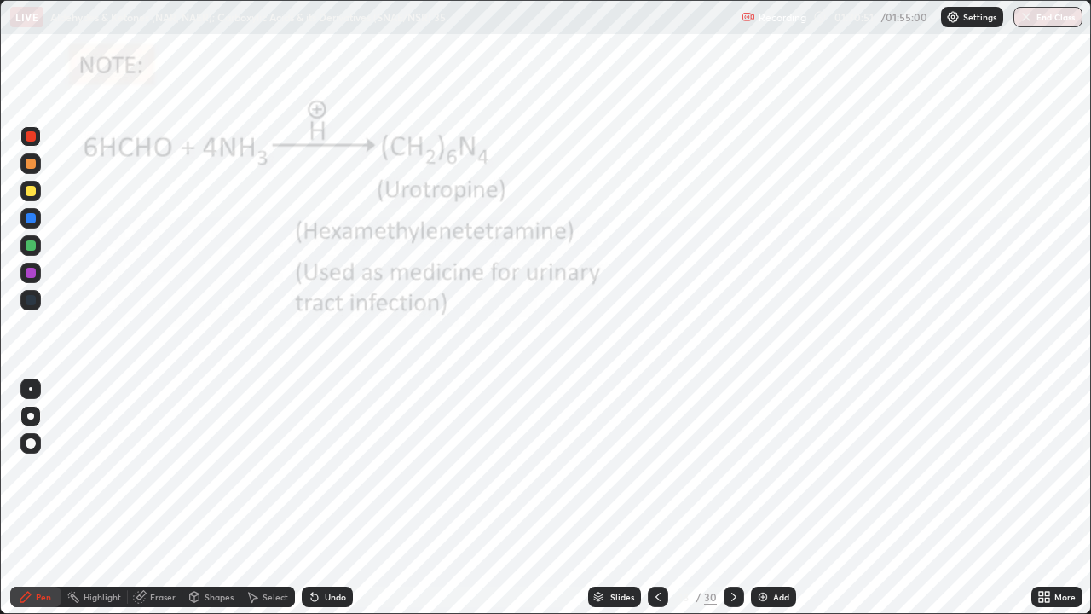
click at [321, 469] on div "Undo" at bounding box center [327, 597] width 51 height 20
click at [24, 469] on div "Pen" at bounding box center [35, 597] width 51 height 20
click at [732, 469] on icon at bounding box center [734, 597] width 14 height 14
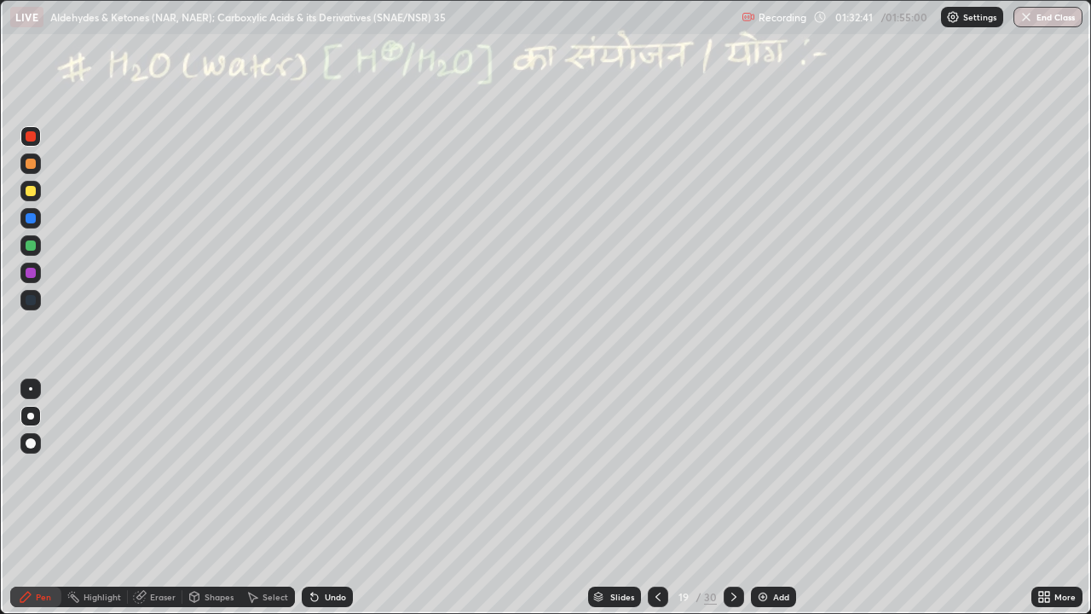
click at [29, 194] on div at bounding box center [31, 191] width 10 height 10
click at [32, 189] on div at bounding box center [31, 191] width 10 height 10
click at [34, 166] on div at bounding box center [31, 164] width 10 height 10
click at [30, 191] on div at bounding box center [31, 191] width 10 height 10
click at [325, 469] on div "Undo" at bounding box center [335, 597] width 21 height 9
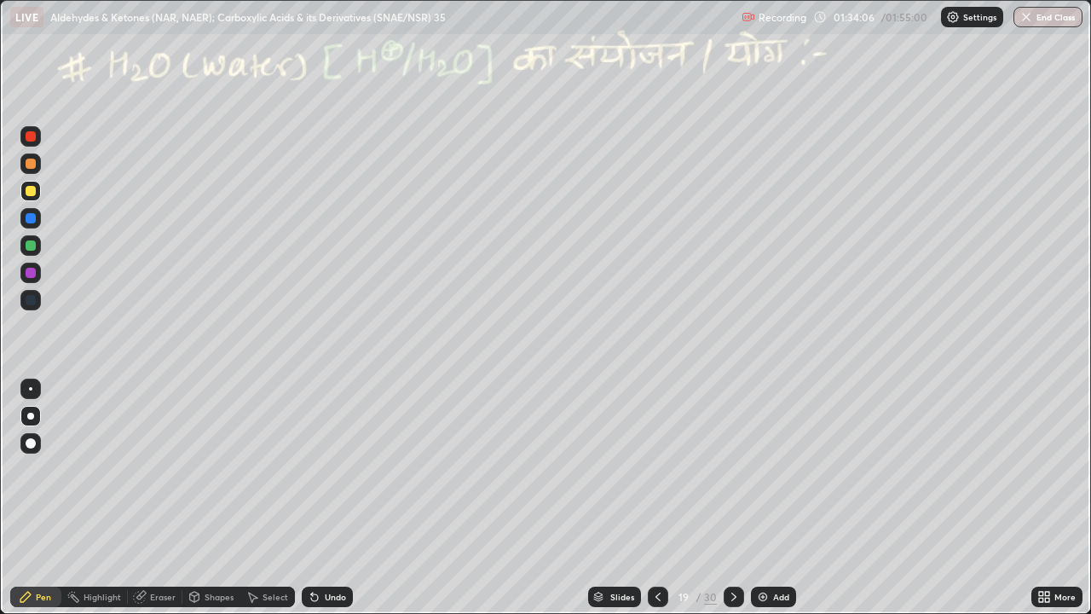
click at [325, 469] on div "Undo" at bounding box center [335, 597] width 21 height 9
click at [24, 244] on div at bounding box center [30, 245] width 20 height 20
click at [32, 166] on div at bounding box center [31, 164] width 10 height 10
click at [76, 469] on rect at bounding box center [75, 598] width 9 height 9
click at [29, 246] on div at bounding box center [31, 245] width 10 height 10
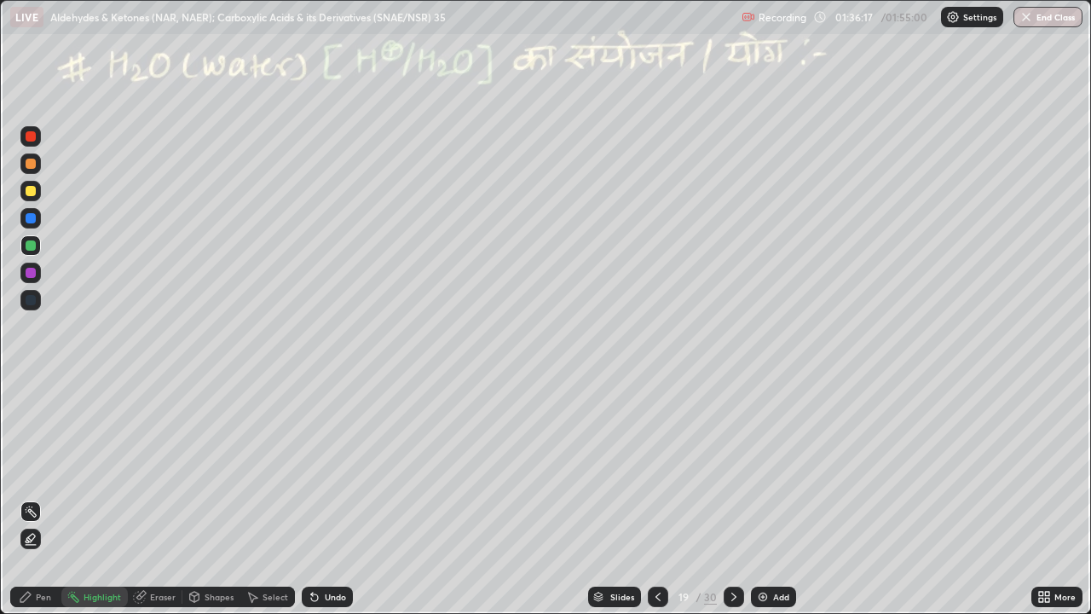
click at [30, 239] on div at bounding box center [30, 245] width 20 height 20
click at [25, 469] on icon at bounding box center [25, 597] width 10 height 10
click at [31, 191] on div at bounding box center [31, 191] width 10 height 10
click at [30, 163] on div at bounding box center [31, 164] width 10 height 10
click at [32, 192] on div at bounding box center [31, 191] width 10 height 10
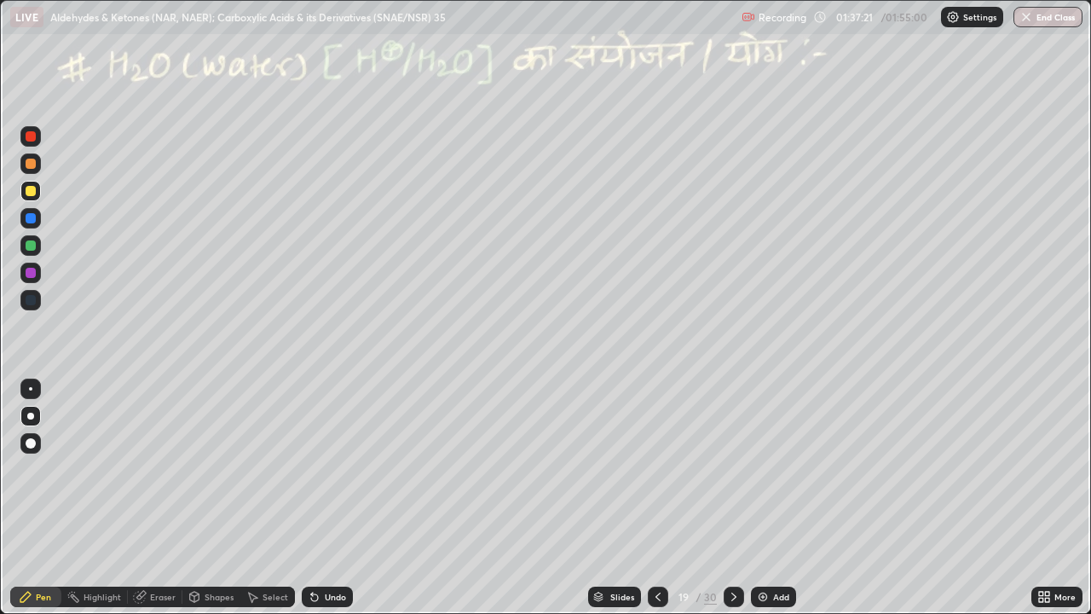
click at [321, 469] on div "Undo" at bounding box center [327, 597] width 51 height 20
click at [324, 469] on div "Undo" at bounding box center [327, 597] width 51 height 20
click at [329, 469] on div "Undo" at bounding box center [327, 597] width 51 height 20
click at [334, 469] on div "Undo" at bounding box center [335, 597] width 21 height 9
click at [32, 170] on div at bounding box center [30, 163] width 20 height 20
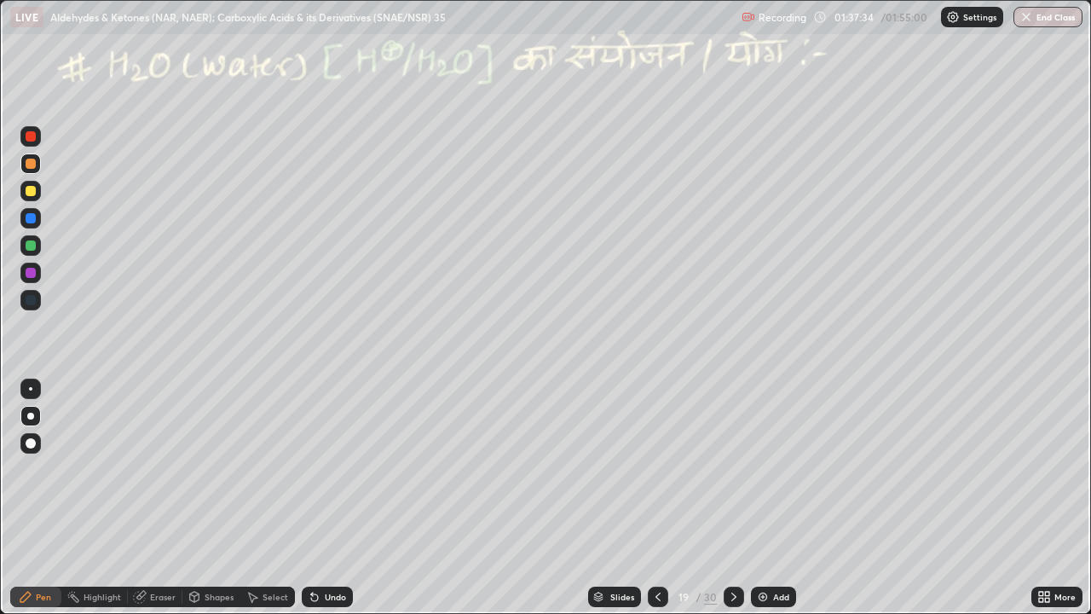
click at [215, 469] on div "Shapes" at bounding box center [219, 597] width 29 height 9
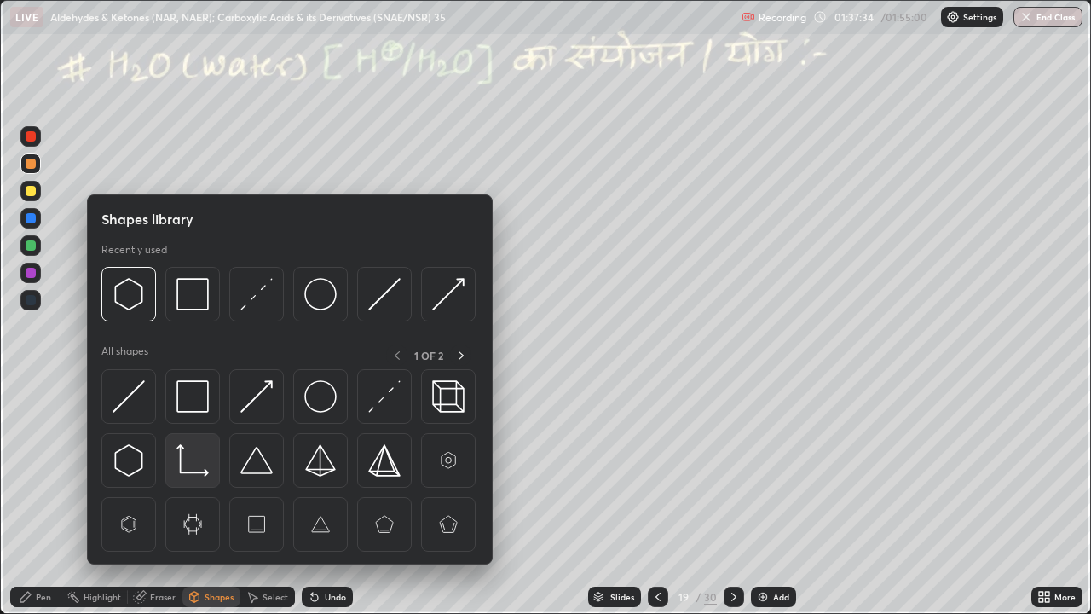
click at [197, 454] on img at bounding box center [193, 460] width 32 height 32
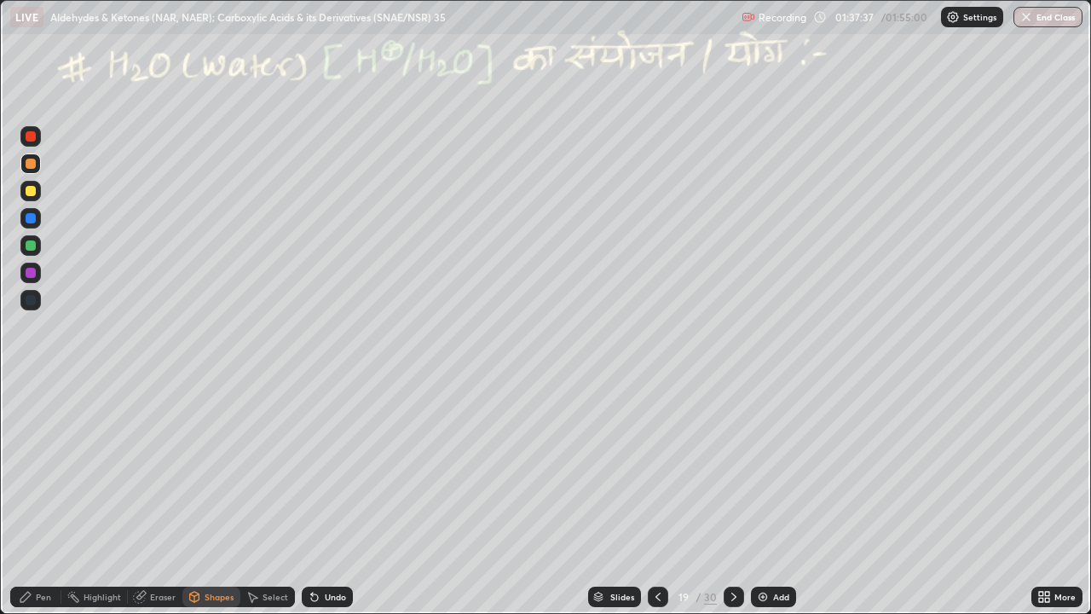
click at [228, 469] on div "Shapes" at bounding box center [219, 597] width 29 height 9
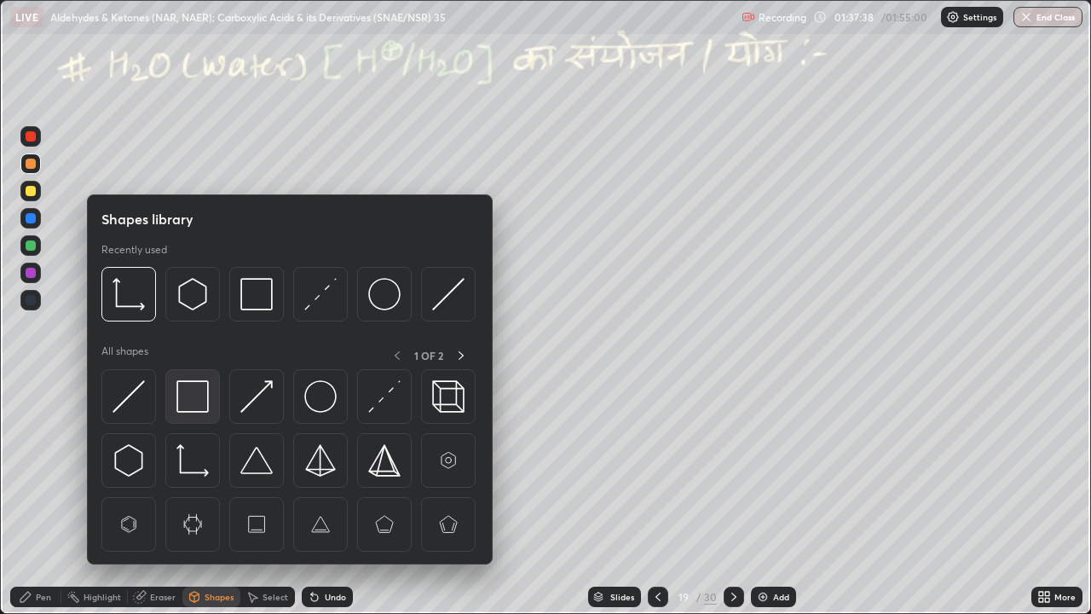
click at [194, 402] on img at bounding box center [193, 396] width 32 height 32
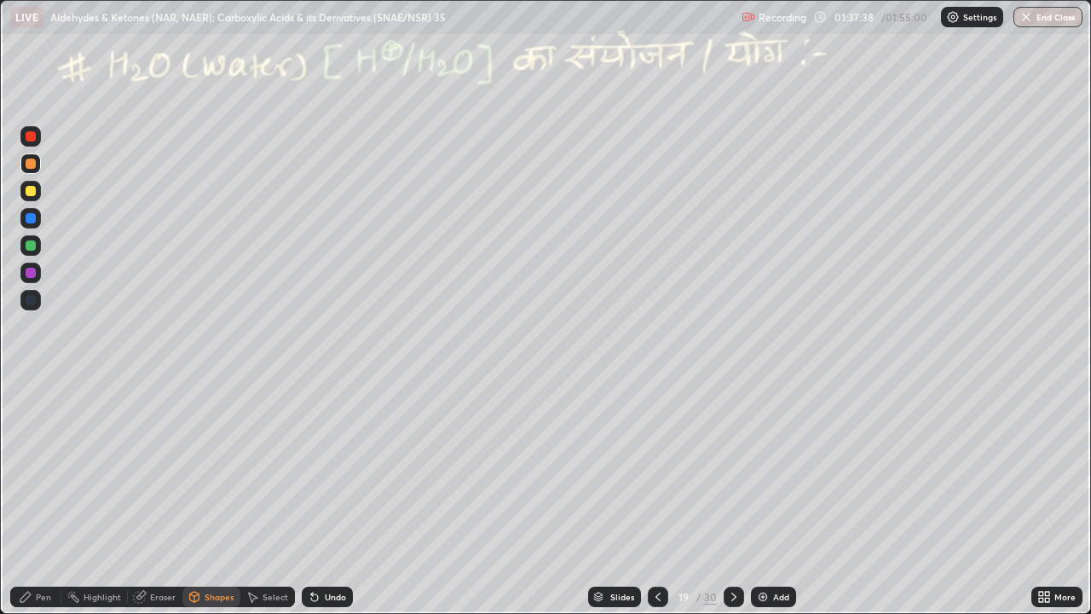
click at [29, 247] on div at bounding box center [31, 245] width 10 height 10
click at [29, 132] on div at bounding box center [31, 136] width 10 height 10
click at [41, 469] on div "Pen" at bounding box center [35, 597] width 51 height 20
click at [164, 469] on div "Eraser" at bounding box center [163, 597] width 26 height 9
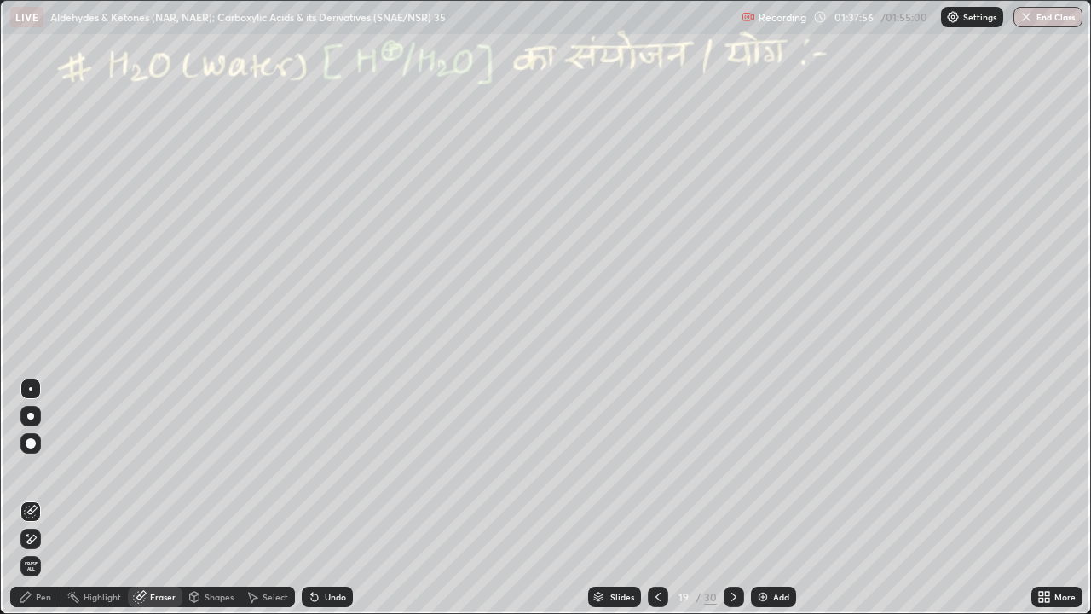
click at [165, 469] on div "Eraser" at bounding box center [163, 597] width 26 height 9
click at [30, 469] on icon at bounding box center [26, 597] width 14 height 14
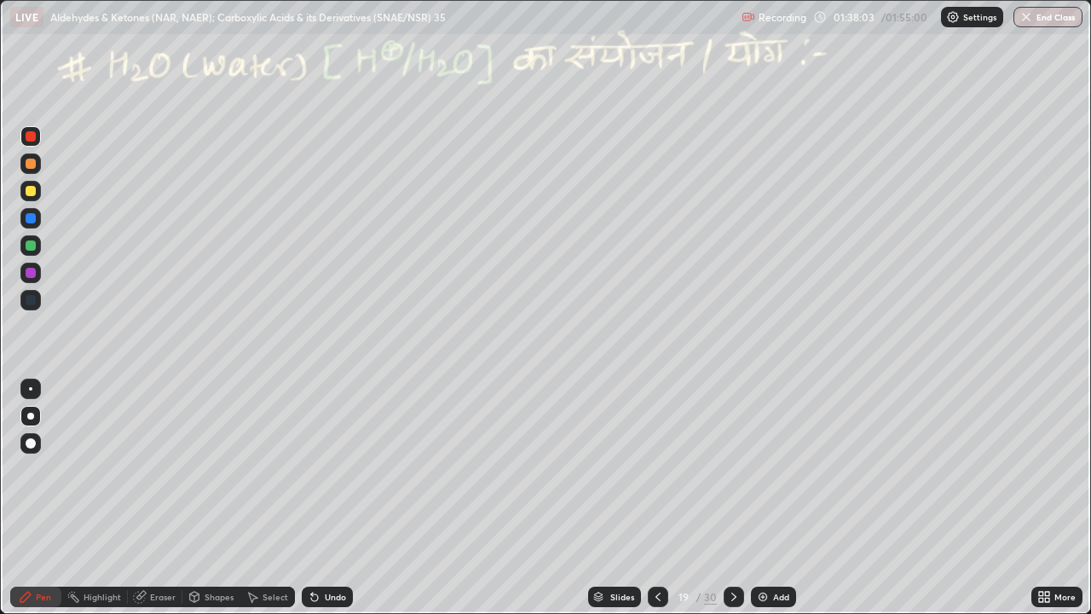
click at [312, 469] on icon at bounding box center [314, 597] width 7 height 7
click at [78, 469] on icon at bounding box center [74, 597] width 14 height 14
click at [26, 246] on div at bounding box center [31, 245] width 10 height 10
click at [26, 469] on icon at bounding box center [25, 597] width 10 height 10
click at [35, 219] on div at bounding box center [31, 218] width 10 height 10
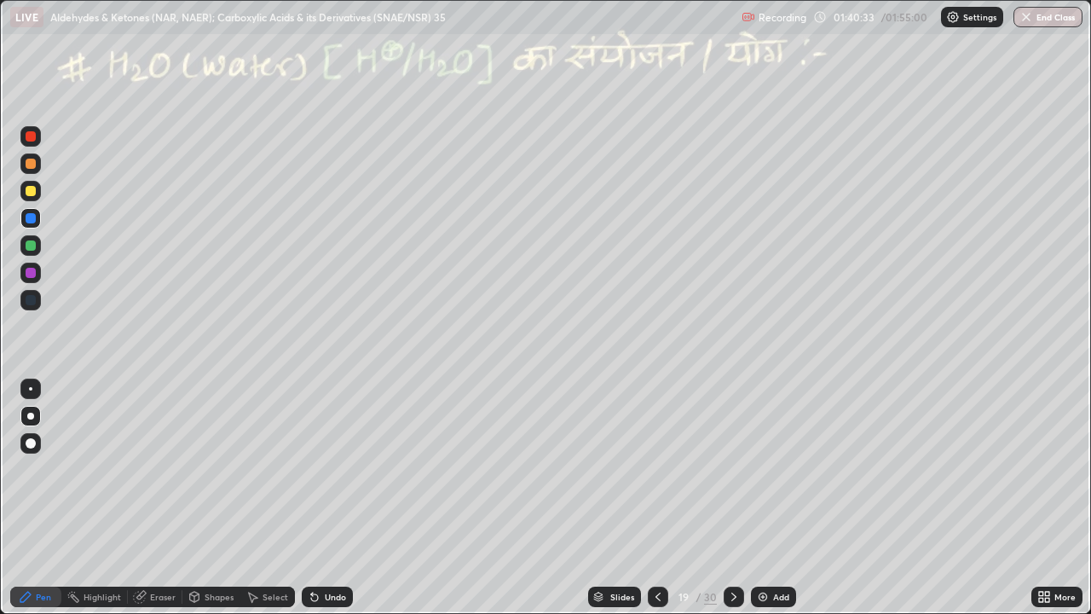
click at [732, 469] on icon at bounding box center [734, 597] width 14 height 14
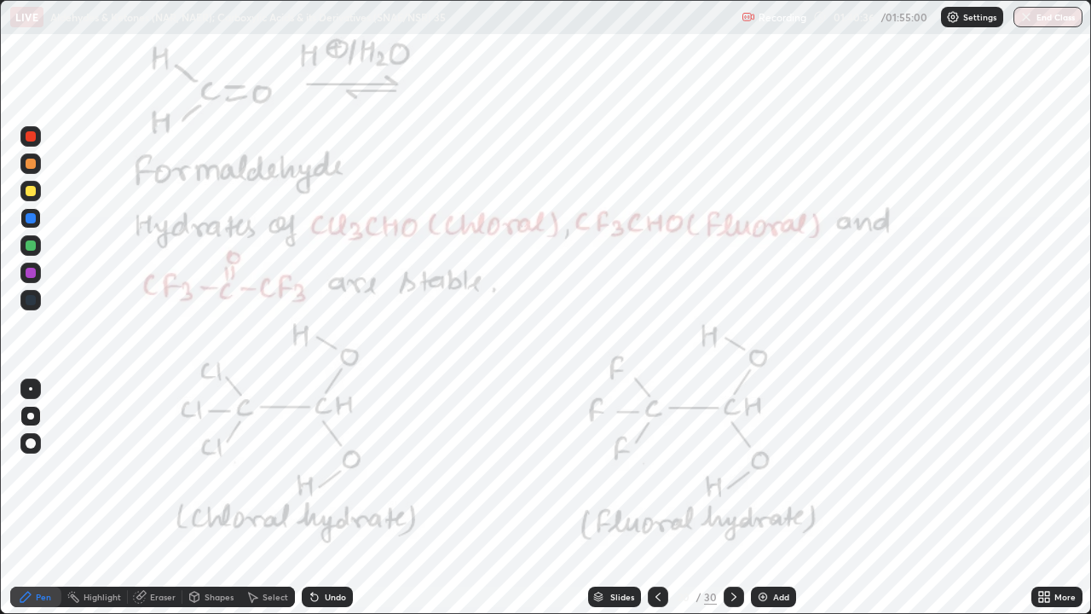
click at [26, 134] on div at bounding box center [31, 136] width 10 height 10
click at [657, 469] on icon at bounding box center [658, 597] width 14 height 14
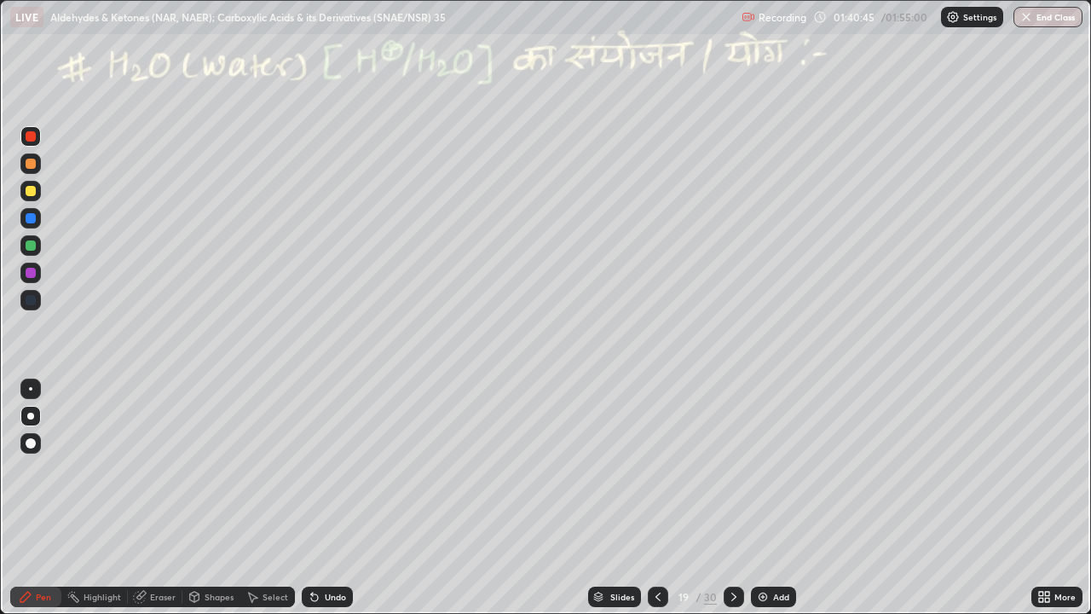
click at [92, 469] on div "Highlight" at bounding box center [103, 597] width 38 height 9
click at [732, 469] on icon at bounding box center [734, 597] width 14 height 14
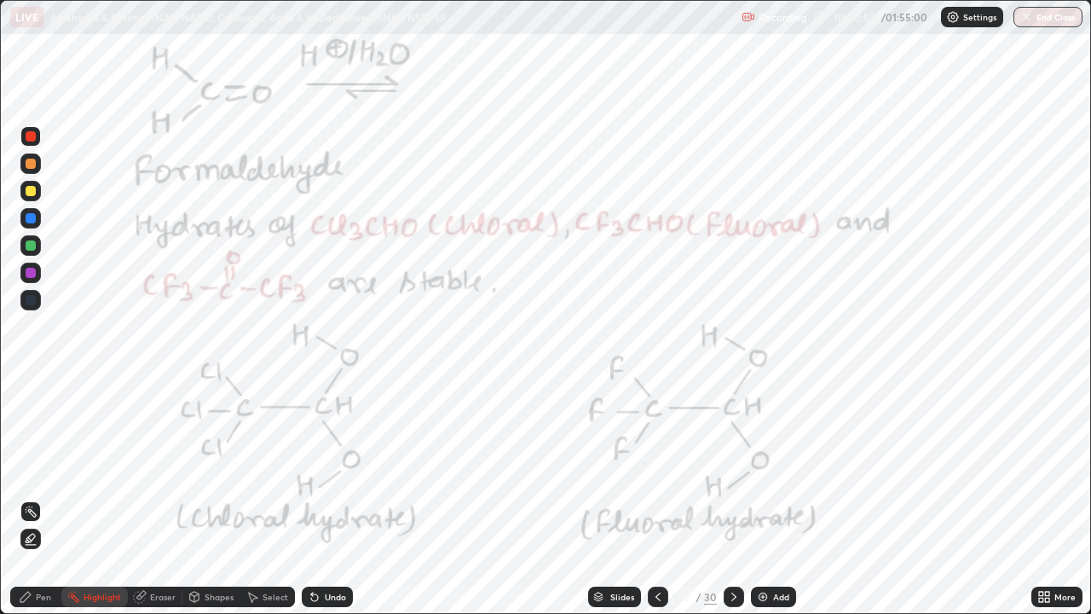
click at [35, 469] on div "Pen" at bounding box center [35, 597] width 51 height 20
click at [31, 143] on div at bounding box center [30, 136] width 20 height 20
click at [27, 274] on div at bounding box center [31, 273] width 10 height 10
click at [29, 140] on div at bounding box center [31, 136] width 10 height 10
click at [92, 469] on div "Highlight" at bounding box center [103, 597] width 38 height 9
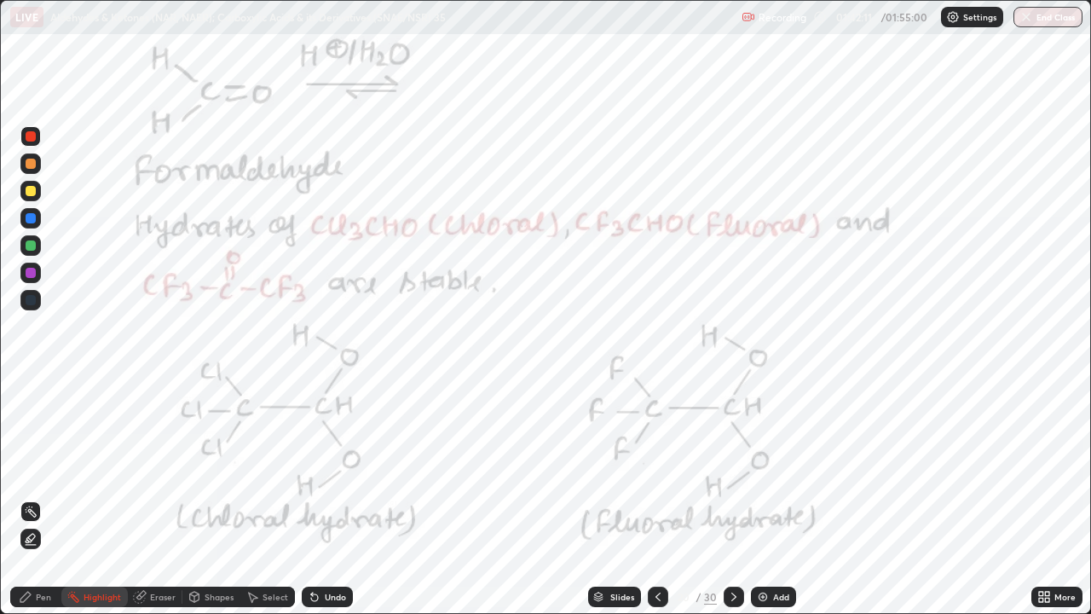
click at [26, 213] on div at bounding box center [30, 218] width 20 height 20
click at [84, 469] on div "Highlight" at bounding box center [103, 597] width 38 height 9
click at [38, 469] on div "Pen" at bounding box center [43, 597] width 15 height 9
click at [27, 269] on div at bounding box center [31, 273] width 10 height 10
click at [200, 469] on div "Shapes" at bounding box center [211, 597] width 58 height 20
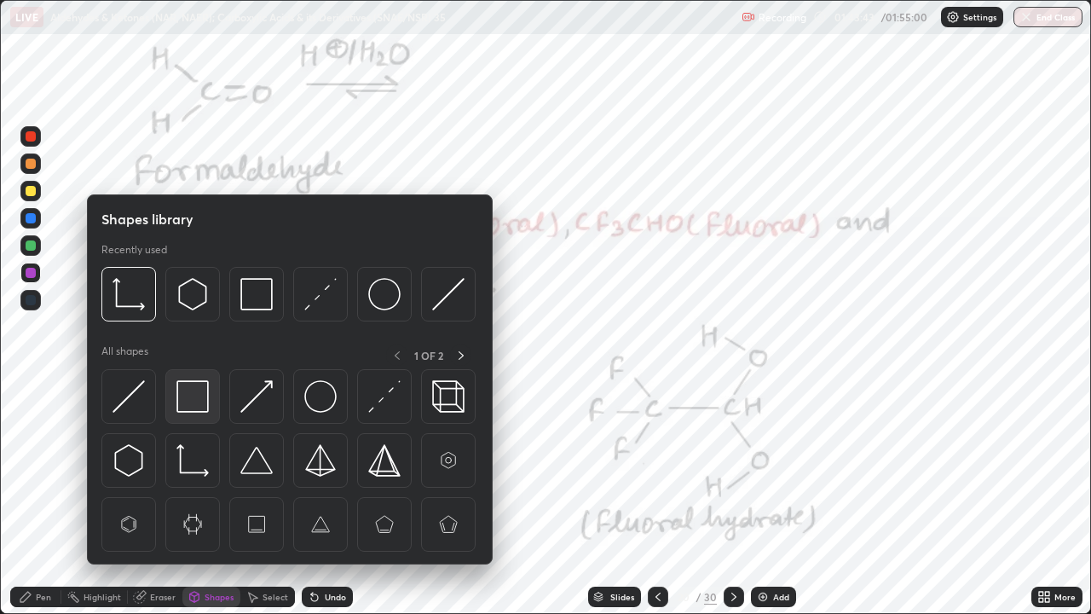
click at [185, 406] on img at bounding box center [193, 396] width 32 height 32
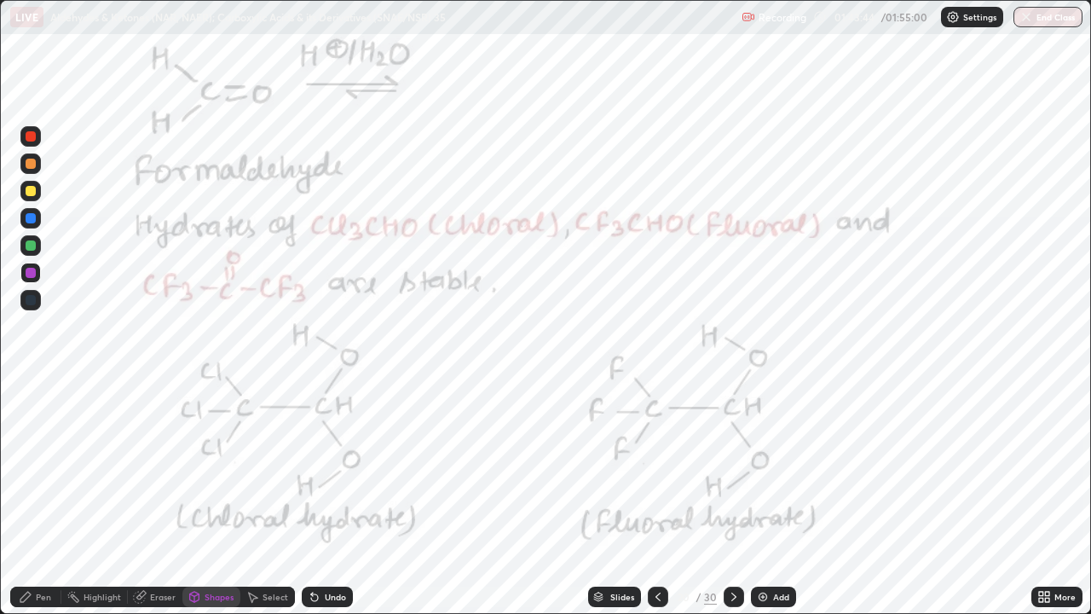
click at [28, 246] on div at bounding box center [31, 245] width 10 height 10
click at [38, 469] on div "Pen" at bounding box center [43, 597] width 15 height 9
click at [26, 138] on div at bounding box center [31, 136] width 10 height 10
click at [333, 469] on div "Undo" at bounding box center [335, 597] width 21 height 9
click at [330, 469] on div "Undo" at bounding box center [335, 597] width 21 height 9
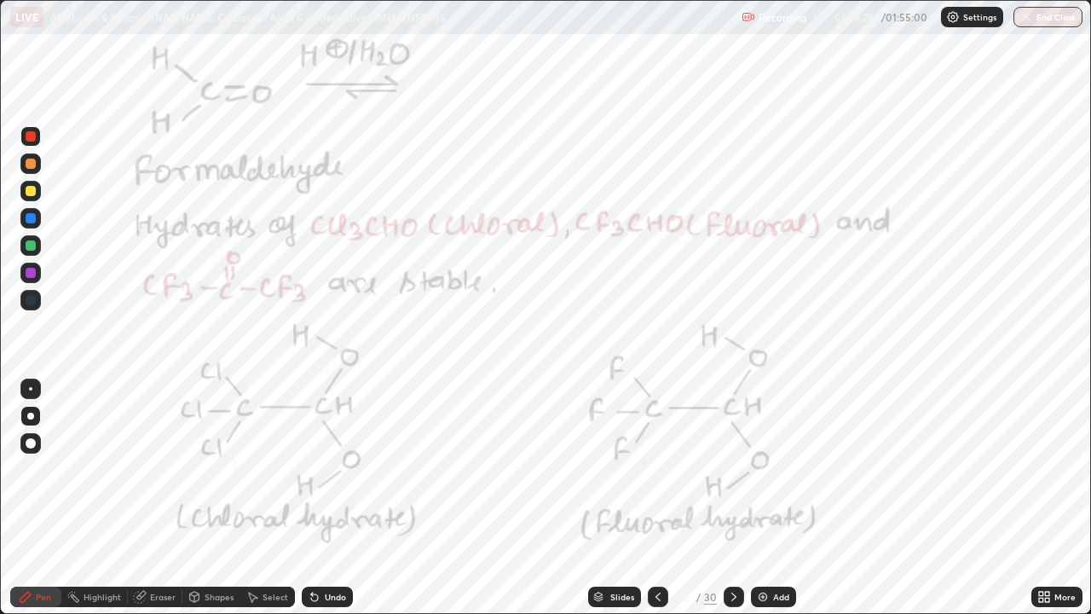
click at [321, 469] on div "Undo" at bounding box center [327, 597] width 51 height 20
click at [31, 389] on div at bounding box center [30, 388] width 3 height 3
click at [30, 140] on div at bounding box center [31, 136] width 10 height 10
click at [26, 276] on div at bounding box center [31, 273] width 10 height 10
click at [24, 270] on div at bounding box center [30, 273] width 20 height 20
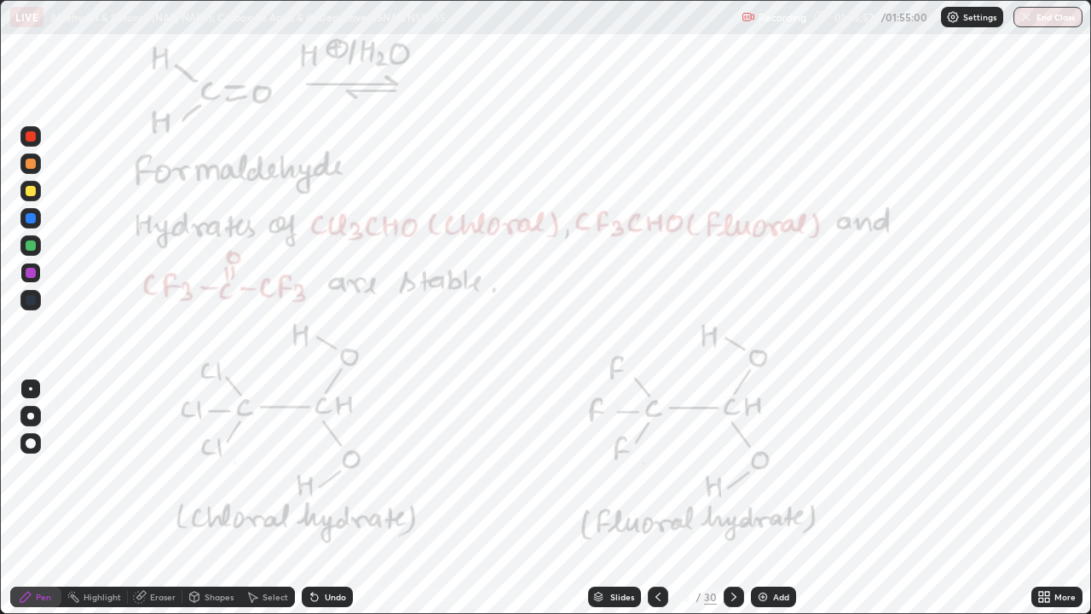
click at [31, 416] on div at bounding box center [30, 416] width 7 height 7
click at [31, 141] on div at bounding box center [31, 136] width 10 height 10
click at [32, 272] on div at bounding box center [31, 273] width 10 height 10
click at [24, 137] on div at bounding box center [30, 136] width 20 height 20
click at [32, 275] on div at bounding box center [31, 273] width 10 height 10
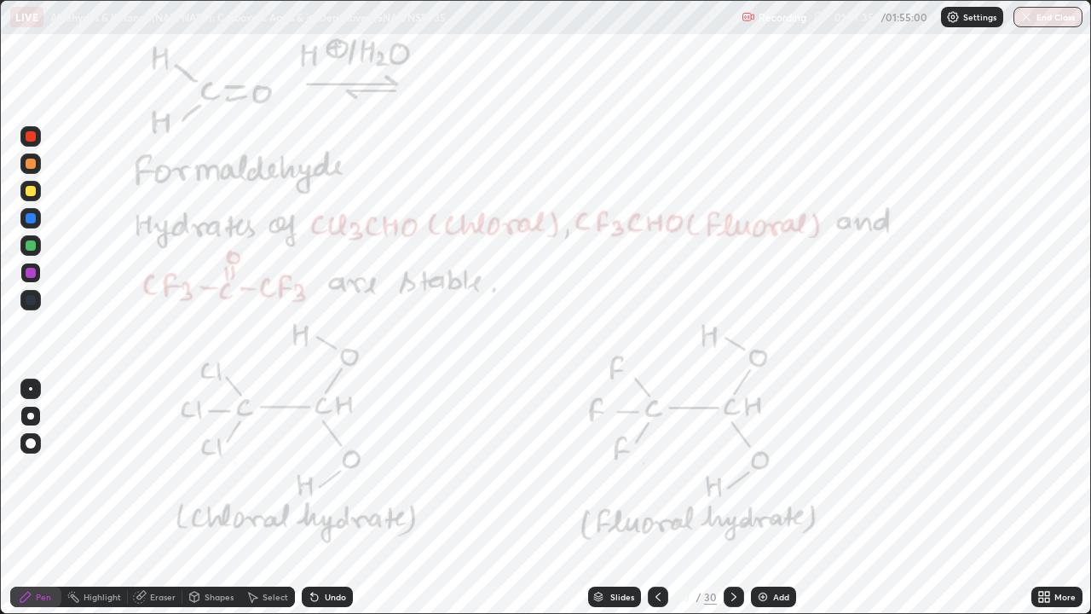
click at [339, 469] on div "Undo" at bounding box center [335, 597] width 21 height 9
click at [32, 217] on div at bounding box center [31, 218] width 10 height 10
click at [321, 469] on div "Undo" at bounding box center [327, 597] width 51 height 20
click at [345, 469] on div "Undo" at bounding box center [327, 597] width 51 height 20
click at [338, 469] on div "Undo" at bounding box center [327, 597] width 51 height 20
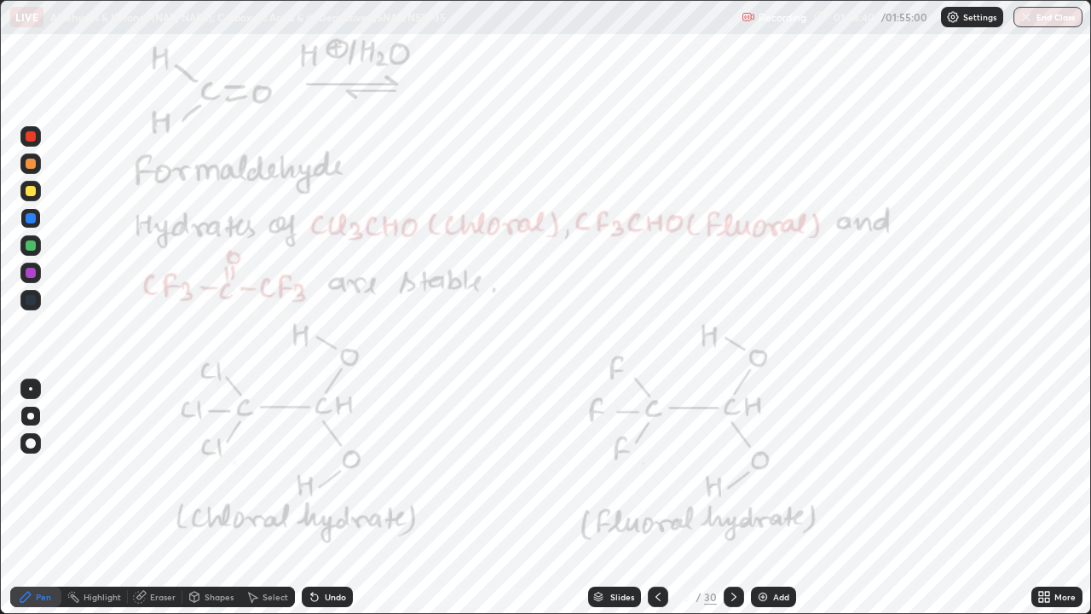
click at [101, 469] on div "Highlight" at bounding box center [94, 597] width 67 height 20
click at [17, 469] on div "Pen" at bounding box center [35, 597] width 51 height 20
click at [26, 137] on div at bounding box center [31, 136] width 10 height 10
click at [90, 469] on div "Highlight" at bounding box center [103, 597] width 38 height 9
click at [14, 411] on div "Erase all" at bounding box center [30, 307] width 41 height 546
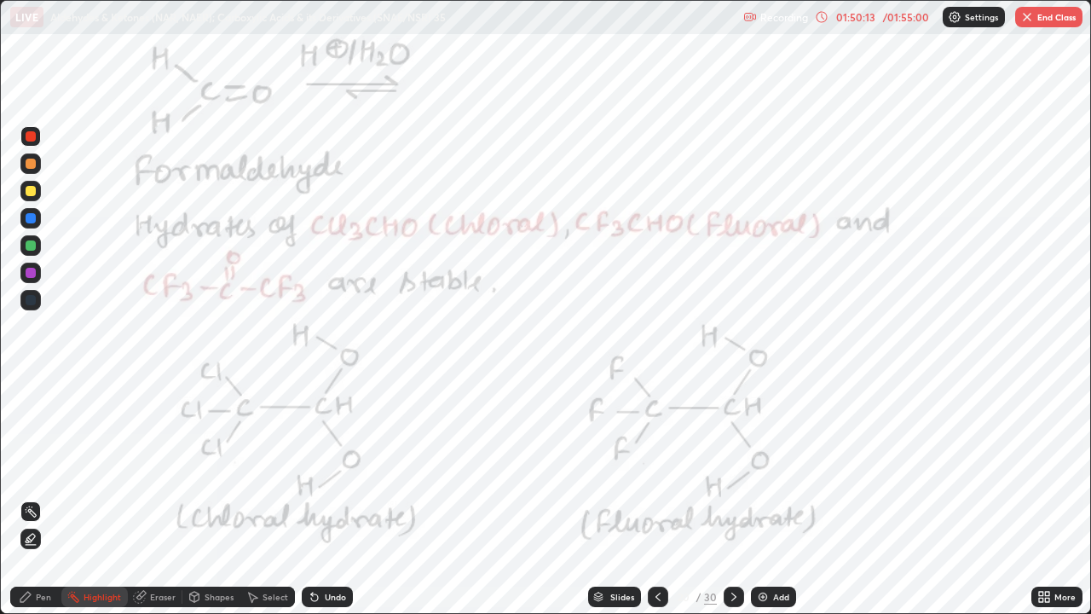
click at [43, 469] on div "Pen" at bounding box center [43, 597] width 15 height 9
click at [31, 272] on div at bounding box center [31, 273] width 10 height 10
click at [320, 469] on div "Undo" at bounding box center [327, 597] width 51 height 20
click at [321, 469] on div "Undo" at bounding box center [327, 597] width 51 height 20
click at [317, 469] on div "Undo" at bounding box center [327, 597] width 51 height 20
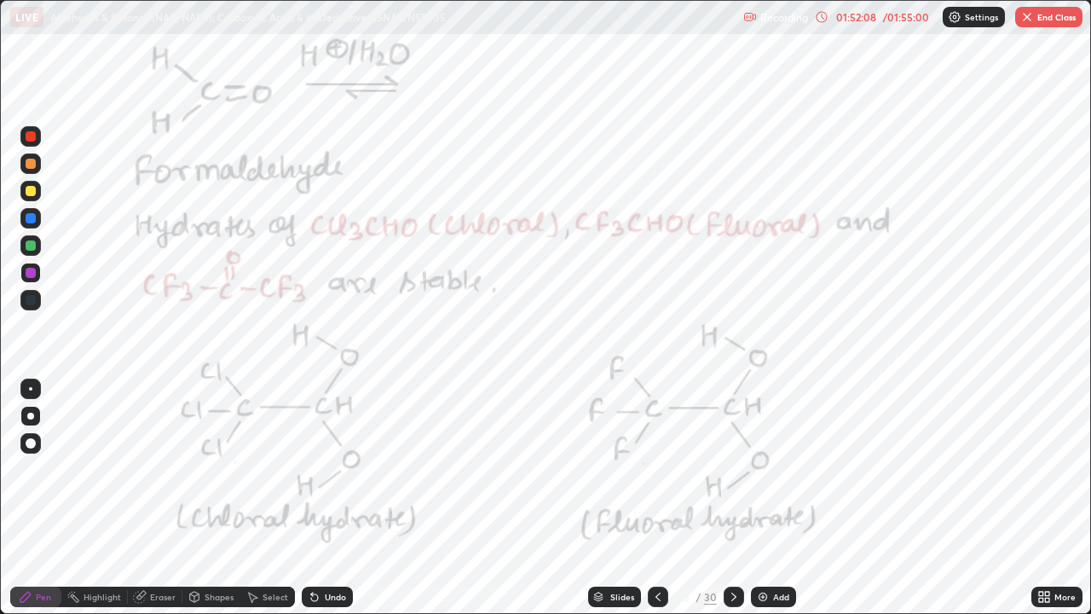
click at [346, 469] on div "Undo" at bounding box center [327, 597] width 51 height 20
click at [335, 469] on div "Undo" at bounding box center [335, 597] width 21 height 9
click at [326, 469] on div "Undo" at bounding box center [335, 597] width 21 height 9
click at [27, 246] on div at bounding box center [31, 245] width 10 height 10
click at [29, 241] on div at bounding box center [31, 245] width 10 height 10
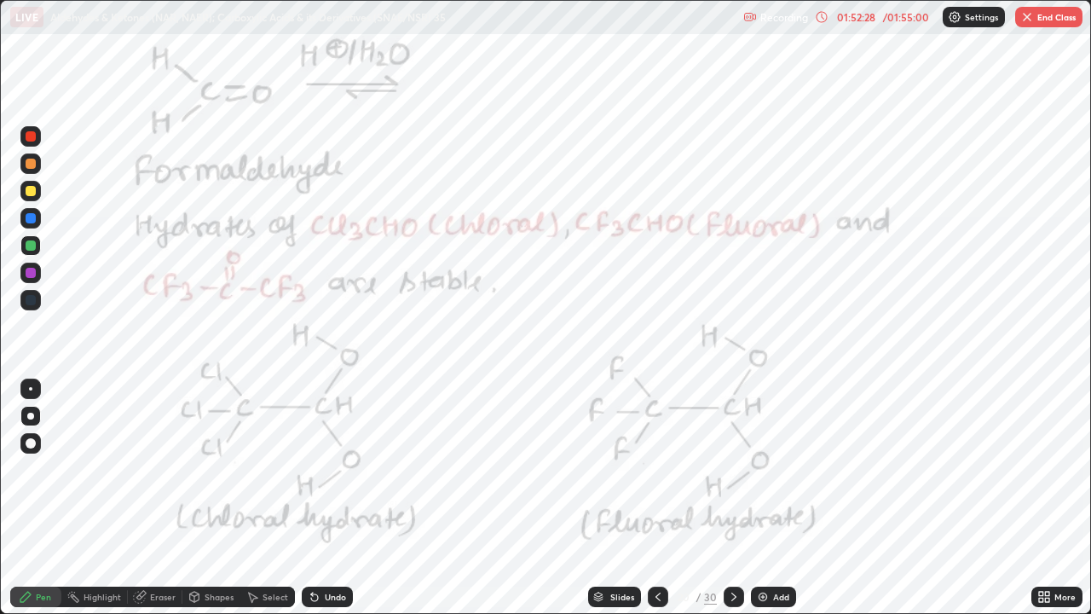
click at [28, 238] on div at bounding box center [30, 245] width 20 height 20
click at [28, 236] on div at bounding box center [30, 245] width 20 height 20
click at [29, 239] on div at bounding box center [30, 245] width 20 height 20
click at [31, 244] on div at bounding box center [31, 245] width 10 height 10
click at [29, 240] on div at bounding box center [30, 245] width 20 height 20
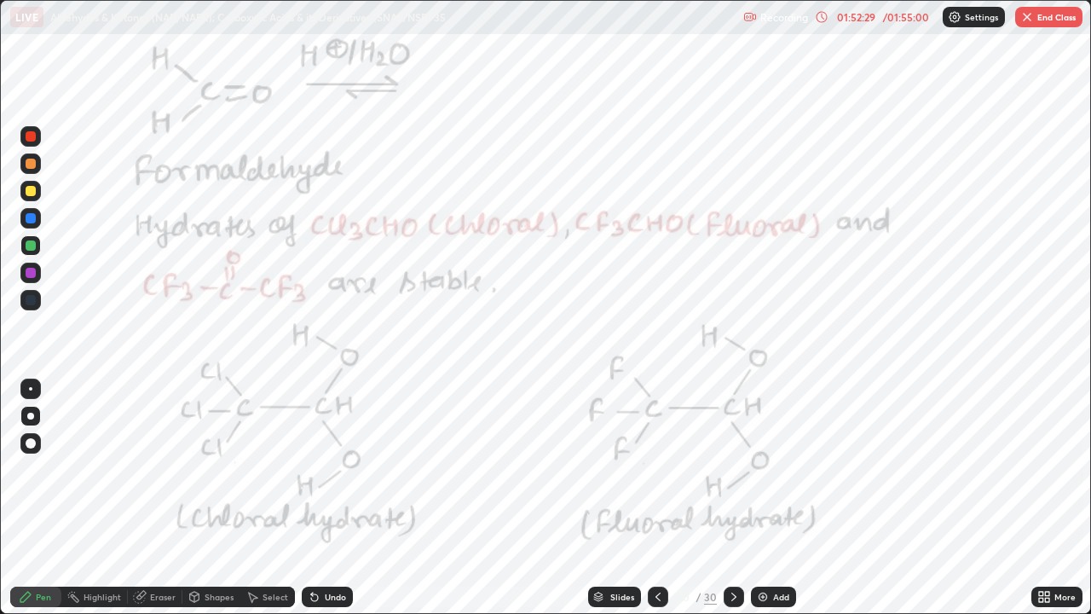
click at [31, 244] on div at bounding box center [31, 245] width 10 height 10
click at [323, 469] on div "Undo" at bounding box center [327, 597] width 51 height 20
click at [325, 469] on div "Undo" at bounding box center [335, 597] width 21 height 9
click at [730, 469] on icon at bounding box center [734, 597] width 14 height 14
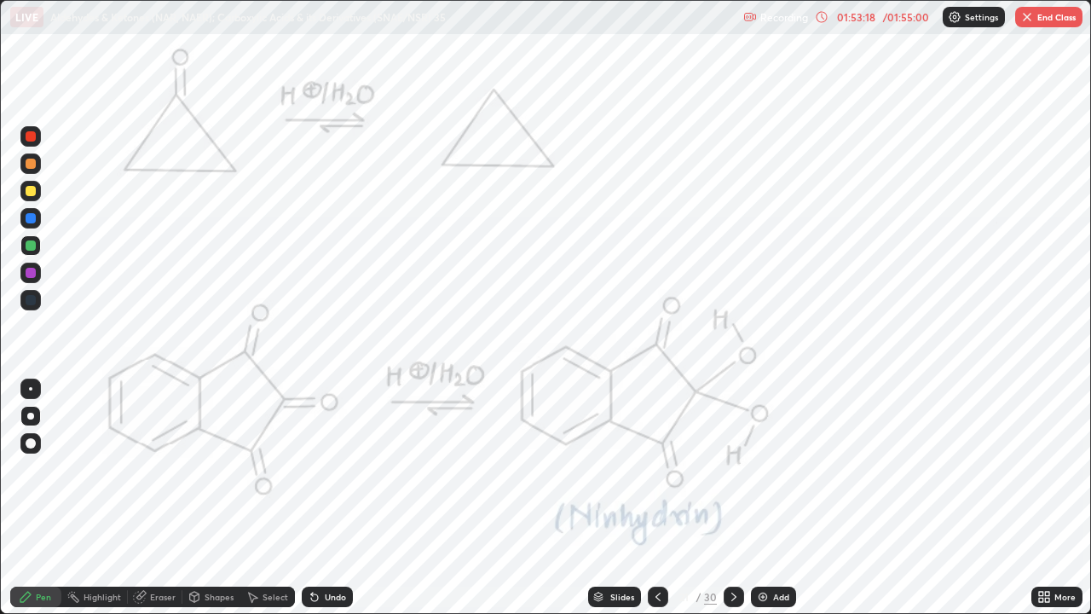
click at [34, 136] on div at bounding box center [31, 136] width 10 height 10
click at [32, 222] on div at bounding box center [31, 218] width 10 height 10
click at [322, 469] on div "Undo" at bounding box center [327, 597] width 51 height 20
click at [30, 138] on div at bounding box center [31, 136] width 10 height 10
click at [32, 218] on div at bounding box center [31, 218] width 10 height 10
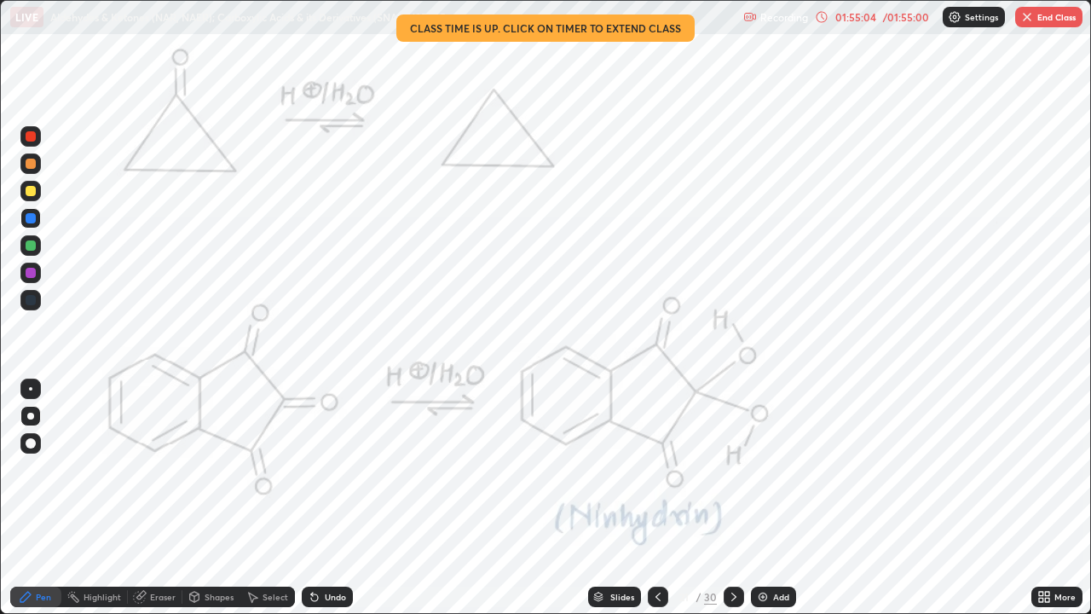
click at [27, 270] on div at bounding box center [31, 273] width 10 height 10
click at [29, 271] on div at bounding box center [31, 273] width 10 height 10
click at [331, 469] on div "Undo" at bounding box center [327, 597] width 51 height 20
click at [332, 469] on div "Undo" at bounding box center [327, 597] width 51 height 20
click at [875, 18] on div "01:55:26" at bounding box center [856, 17] width 48 height 10
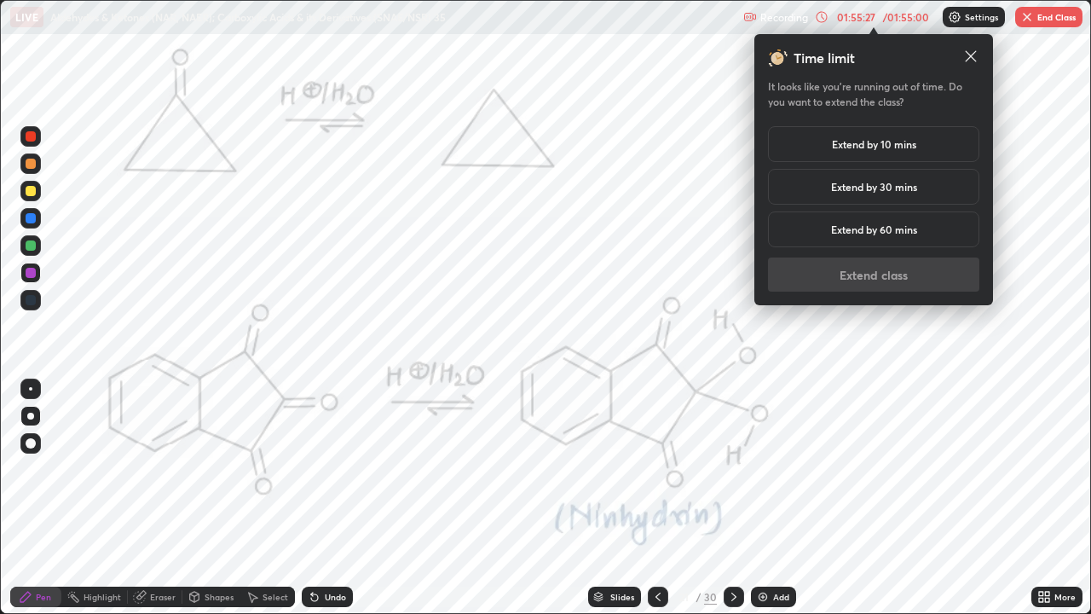
click at [869, 144] on h5 "Extend by 10 mins" at bounding box center [874, 143] width 84 height 15
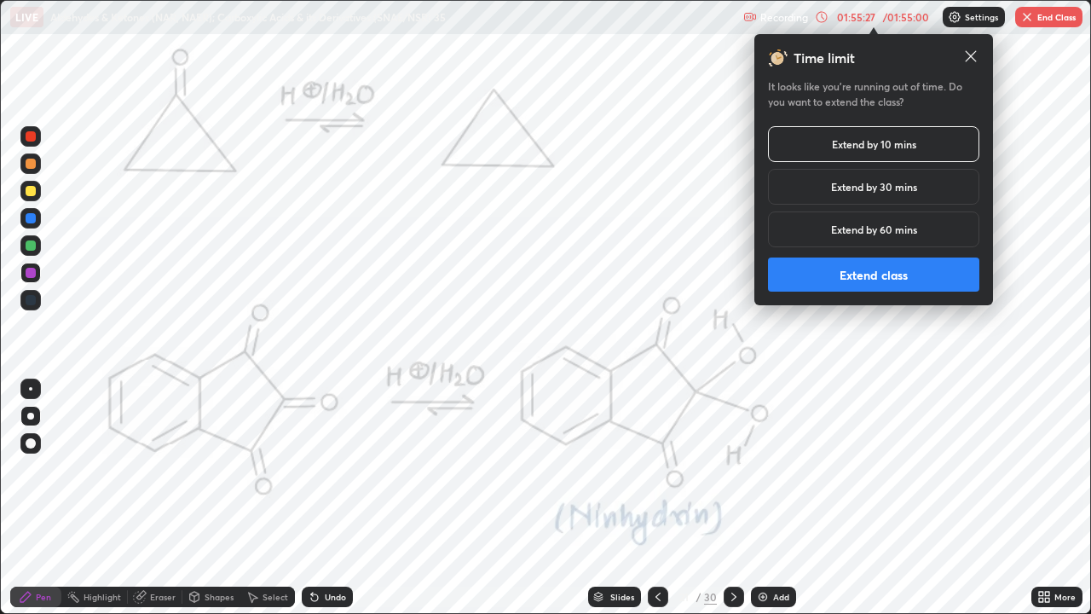
click at [857, 272] on button "Extend class" at bounding box center [873, 275] width 211 height 34
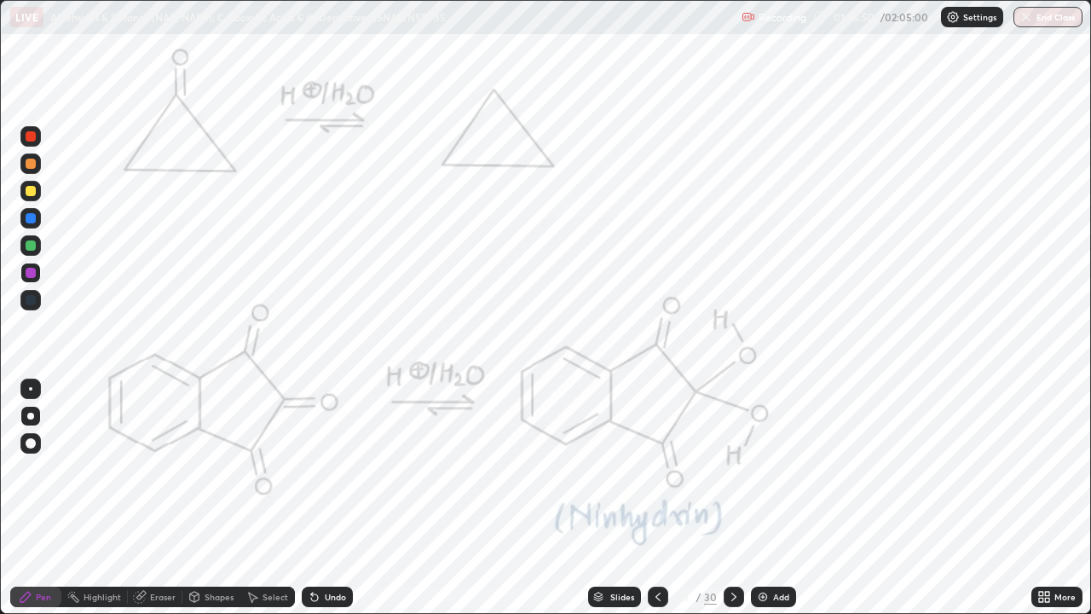
click at [32, 246] on div at bounding box center [31, 245] width 10 height 10
click at [38, 469] on div "Pen" at bounding box center [43, 597] width 15 height 9
click at [26, 140] on div at bounding box center [31, 136] width 10 height 10
click at [30, 137] on div at bounding box center [31, 136] width 10 height 10
click at [732, 469] on icon at bounding box center [734, 597] width 14 height 14
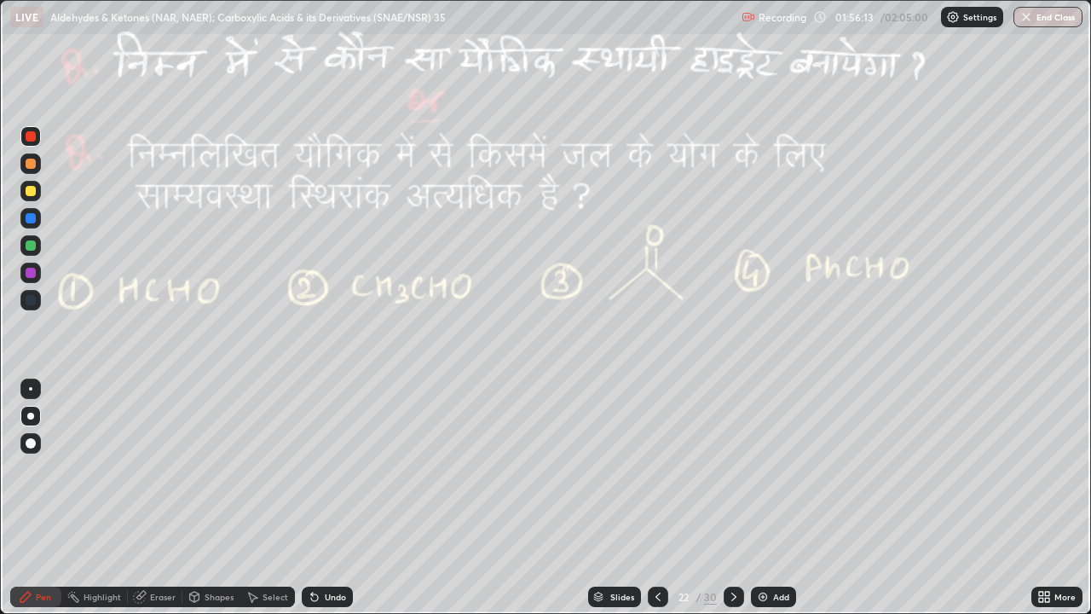
click at [732, 469] on icon at bounding box center [734, 597] width 14 height 14
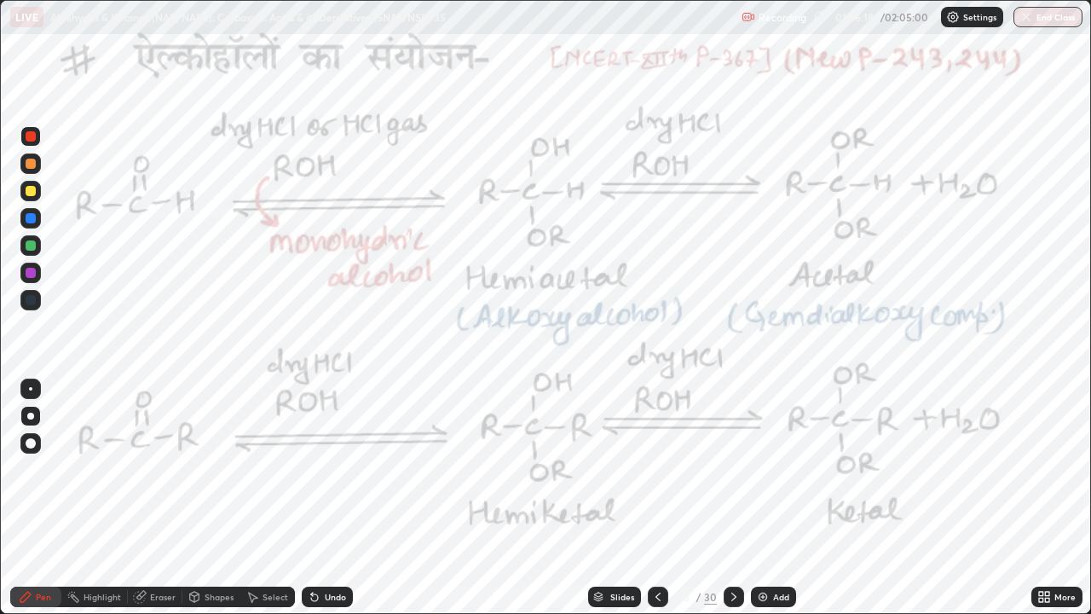
click at [654, 469] on icon at bounding box center [658, 597] width 14 height 14
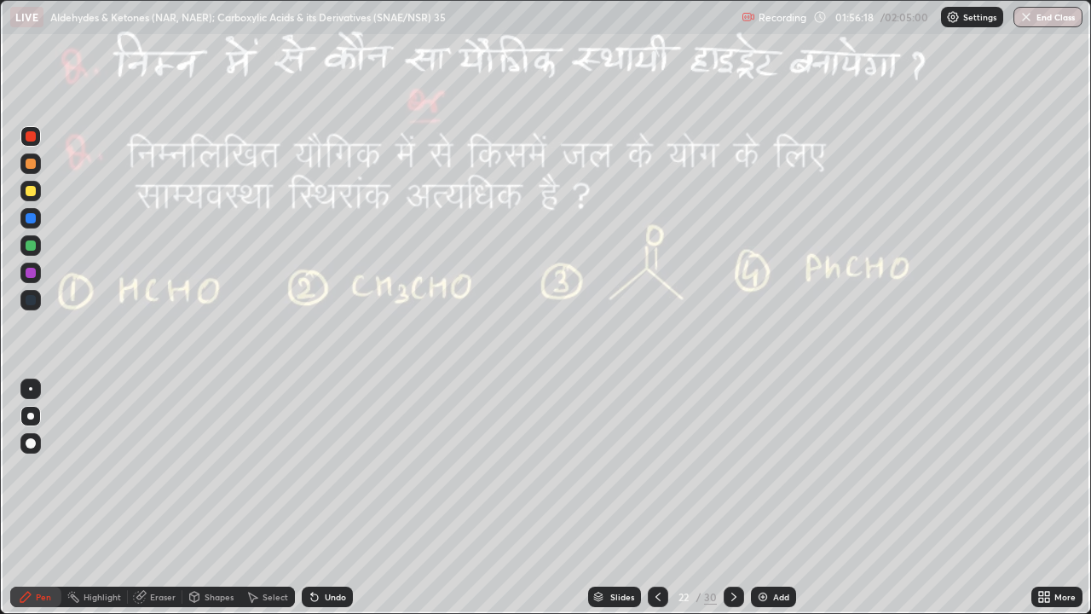
click at [655, 469] on icon at bounding box center [658, 597] width 14 height 14
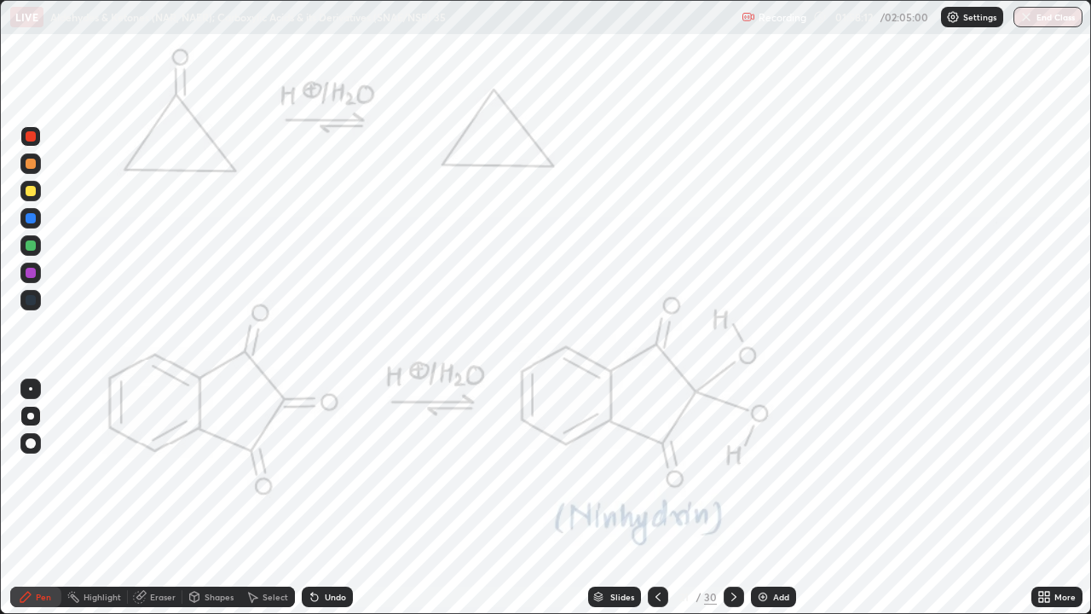
click at [0, 406] on div "Setting up your live class" at bounding box center [545, 307] width 1091 height 614
click at [31, 219] on div at bounding box center [31, 218] width 10 height 10
click at [32, 219] on div at bounding box center [31, 218] width 10 height 10
click at [30, 275] on div at bounding box center [31, 273] width 10 height 10
click at [347, 469] on div "Undo" at bounding box center [327, 597] width 51 height 20
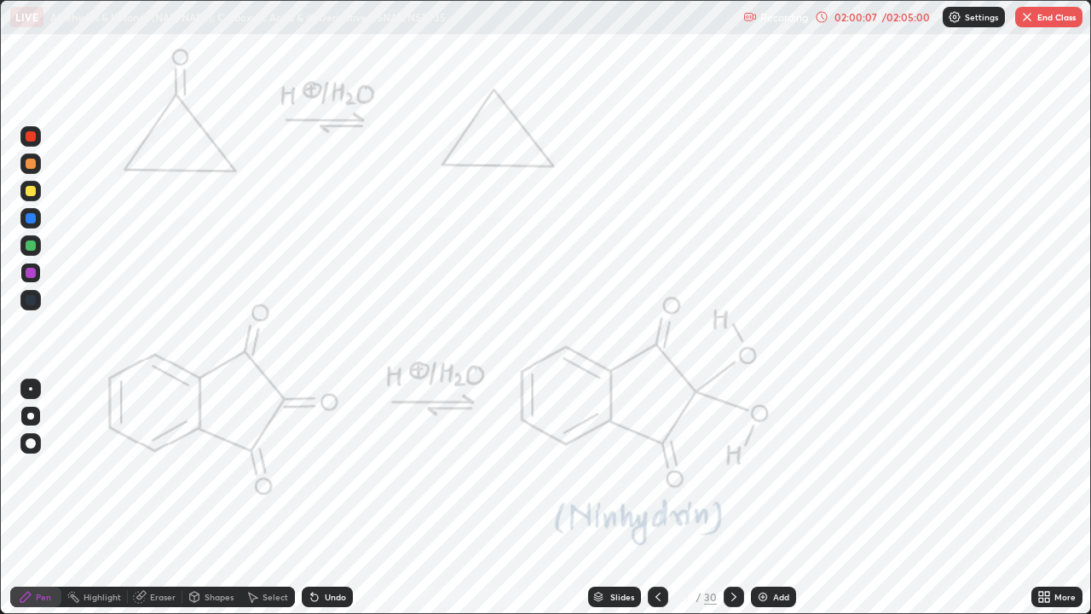
click at [343, 469] on div "Undo" at bounding box center [327, 597] width 51 height 20
click at [32, 216] on div at bounding box center [31, 218] width 10 height 10
click at [26, 136] on div at bounding box center [31, 136] width 10 height 10
click at [223, 469] on div "Shapes" at bounding box center [219, 597] width 29 height 9
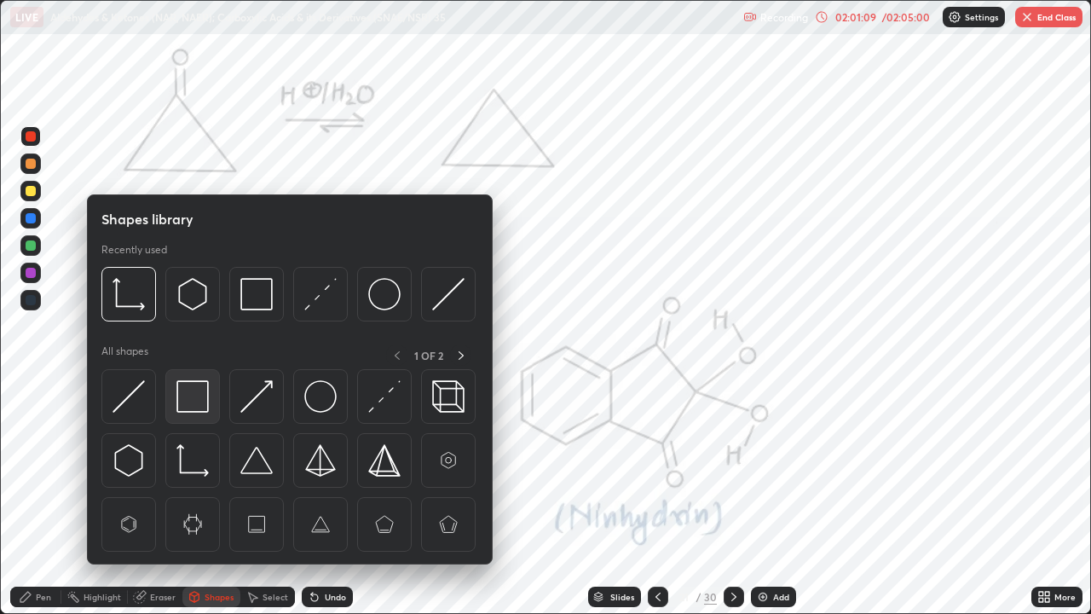
click at [192, 397] on img at bounding box center [193, 396] width 32 height 32
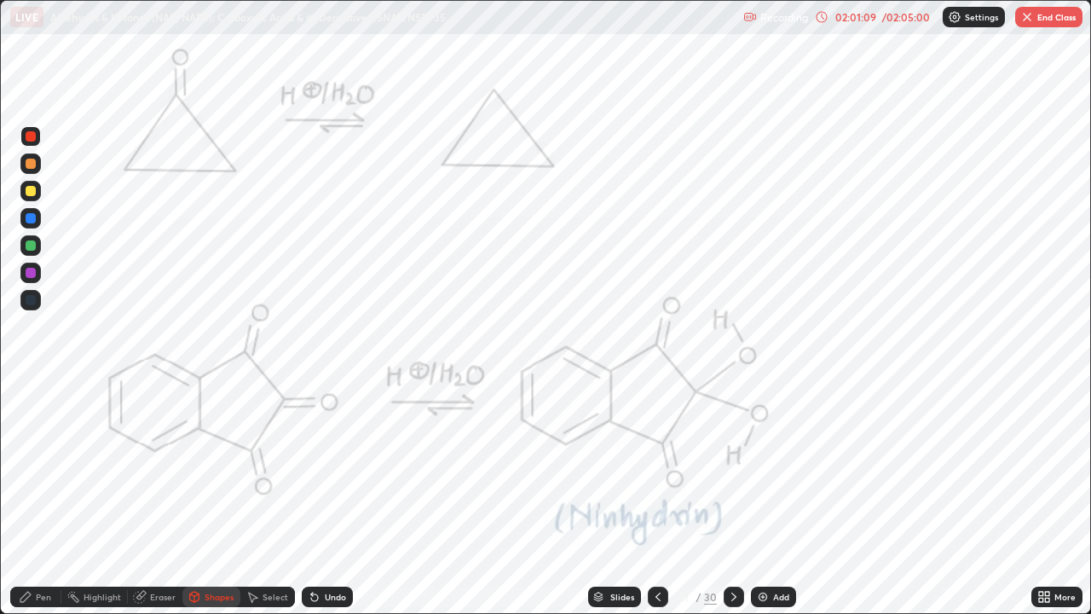
click at [31, 246] on div at bounding box center [31, 245] width 10 height 10
click at [50, 469] on div "Pen" at bounding box center [43, 597] width 15 height 9
click at [28, 220] on div at bounding box center [31, 218] width 10 height 10
click at [31, 219] on div at bounding box center [31, 218] width 10 height 10
click at [32, 271] on div at bounding box center [31, 273] width 10 height 10
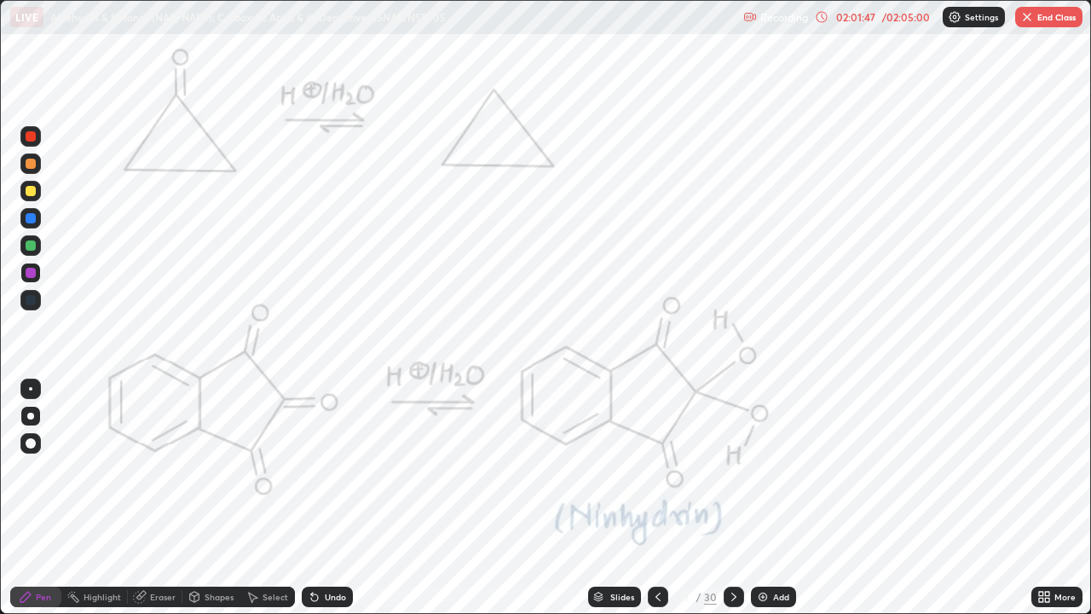
click at [30, 252] on div at bounding box center [30, 245] width 20 height 20
click at [31, 274] on div at bounding box center [31, 273] width 10 height 10
click at [330, 469] on div "Undo" at bounding box center [335, 597] width 21 height 9
click at [333, 469] on div "Undo" at bounding box center [327, 597] width 51 height 20
click at [84, 469] on div "Highlight" at bounding box center [103, 597] width 38 height 9
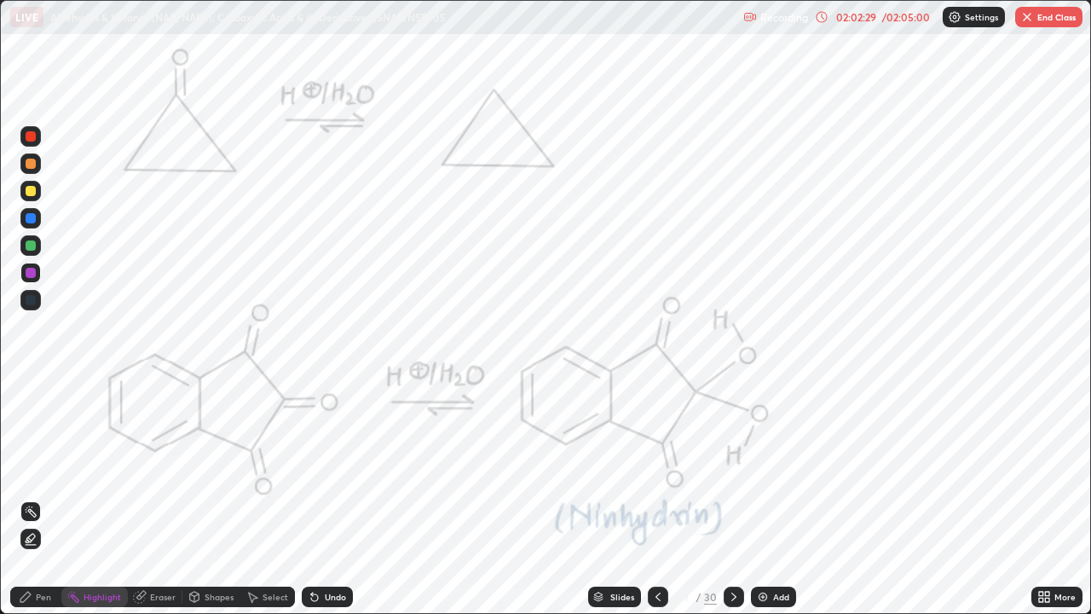
click at [39, 469] on div "Pen" at bounding box center [43, 597] width 15 height 9
click at [32, 248] on div at bounding box center [31, 245] width 10 height 10
click at [740, 469] on div at bounding box center [734, 597] width 20 height 20
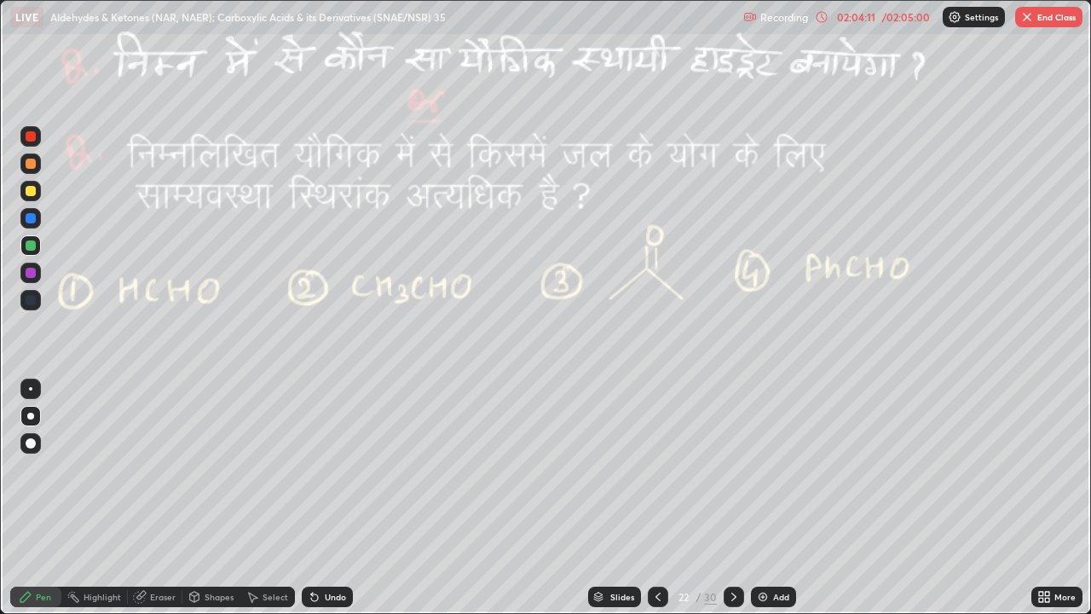
click at [26, 133] on div at bounding box center [31, 136] width 10 height 10
click at [30, 246] on div at bounding box center [31, 245] width 10 height 10
click at [29, 242] on div at bounding box center [31, 245] width 10 height 10
click at [30, 132] on div at bounding box center [31, 136] width 10 height 10
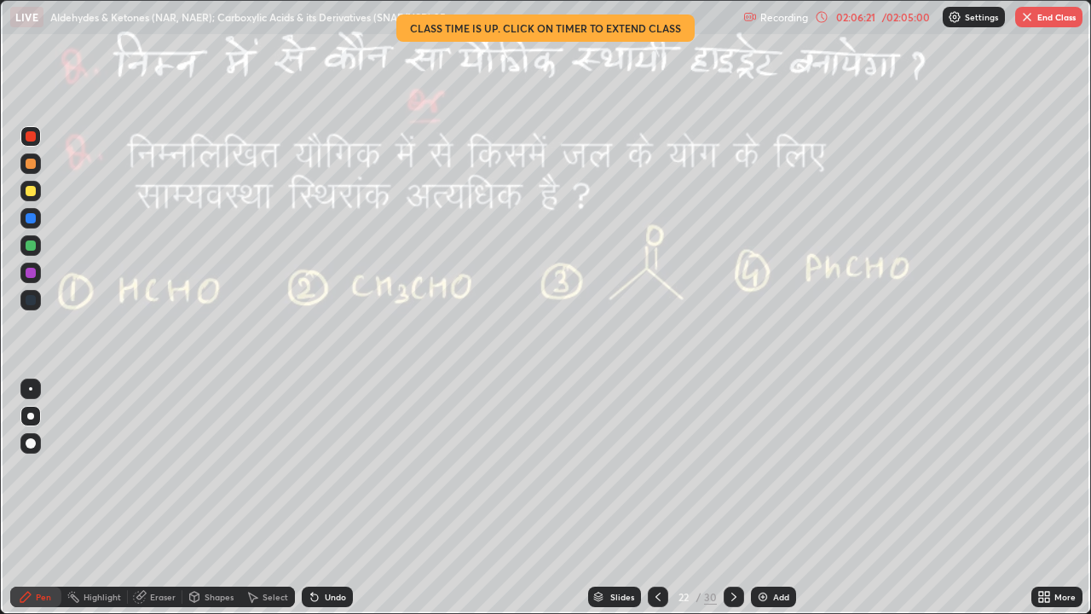
click at [732, 469] on icon at bounding box center [734, 597] width 5 height 9
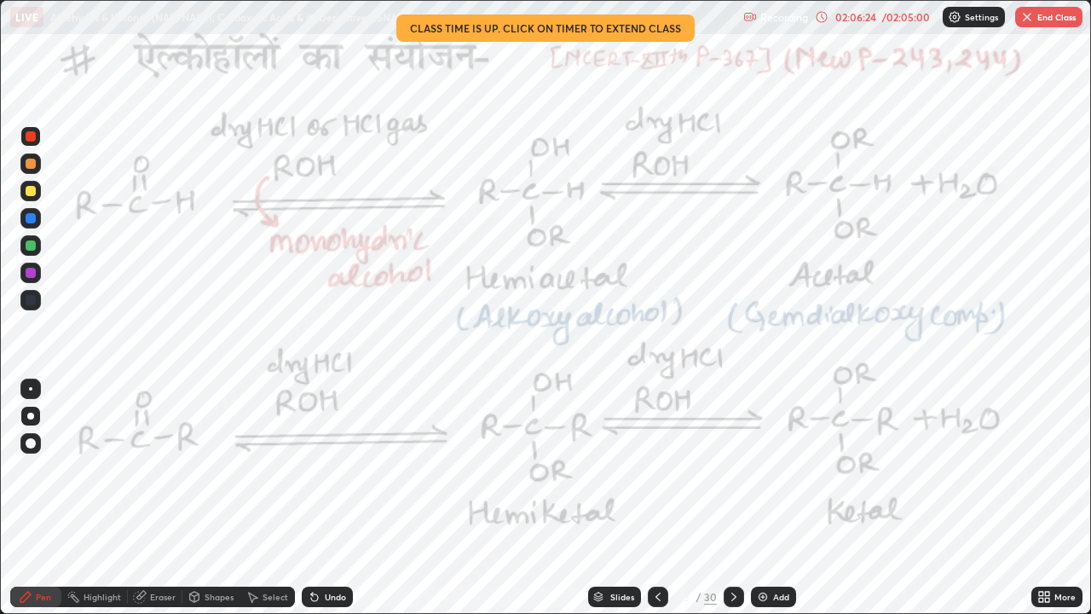
click at [657, 469] on icon at bounding box center [658, 597] width 14 height 14
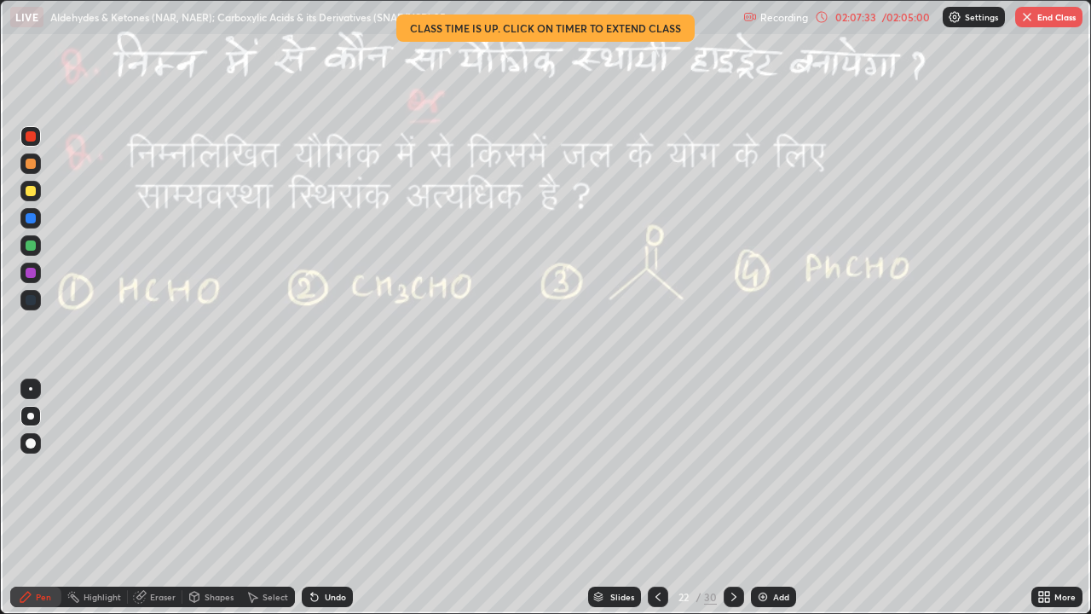
click at [657, 469] on icon at bounding box center [658, 597] width 14 height 14
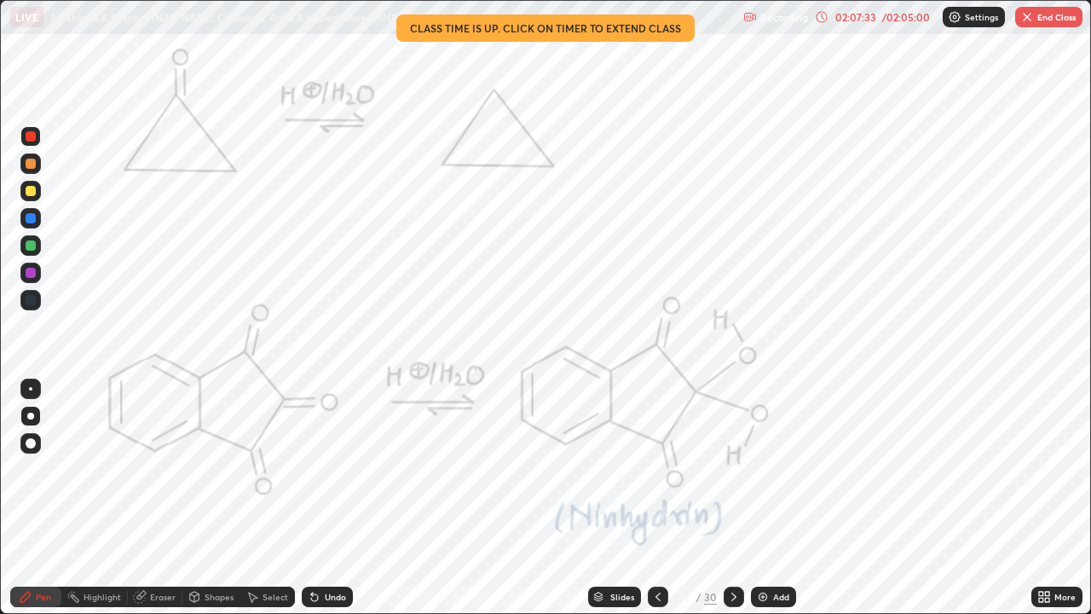
click at [657, 469] on icon at bounding box center [658, 597] width 14 height 14
click at [664, 469] on div at bounding box center [658, 597] width 20 height 20
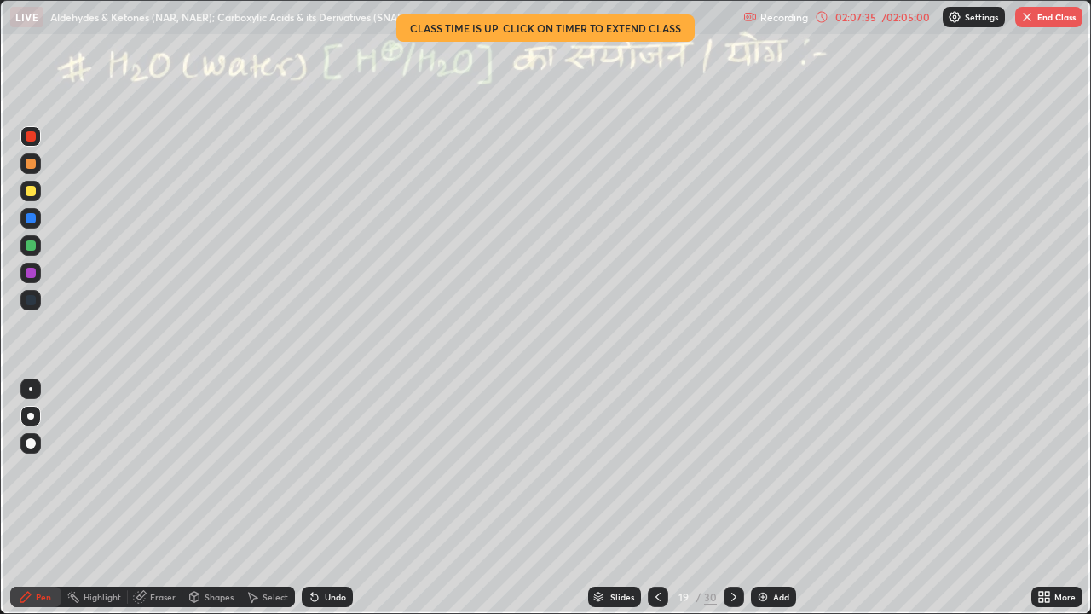
click at [659, 469] on icon at bounding box center [658, 597] width 14 height 14
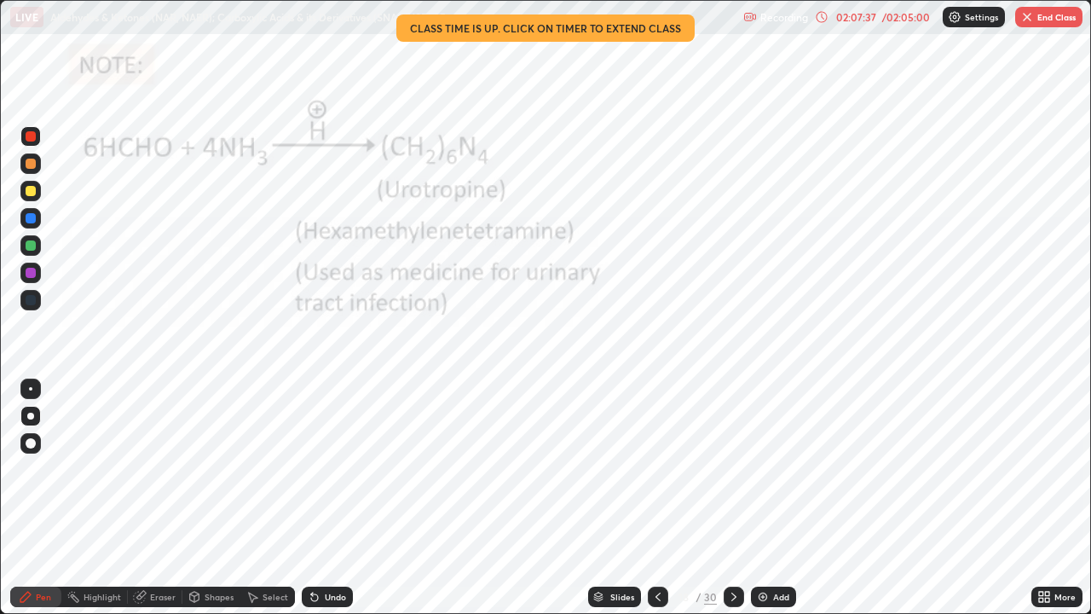
click at [731, 469] on icon at bounding box center [734, 597] width 14 height 14
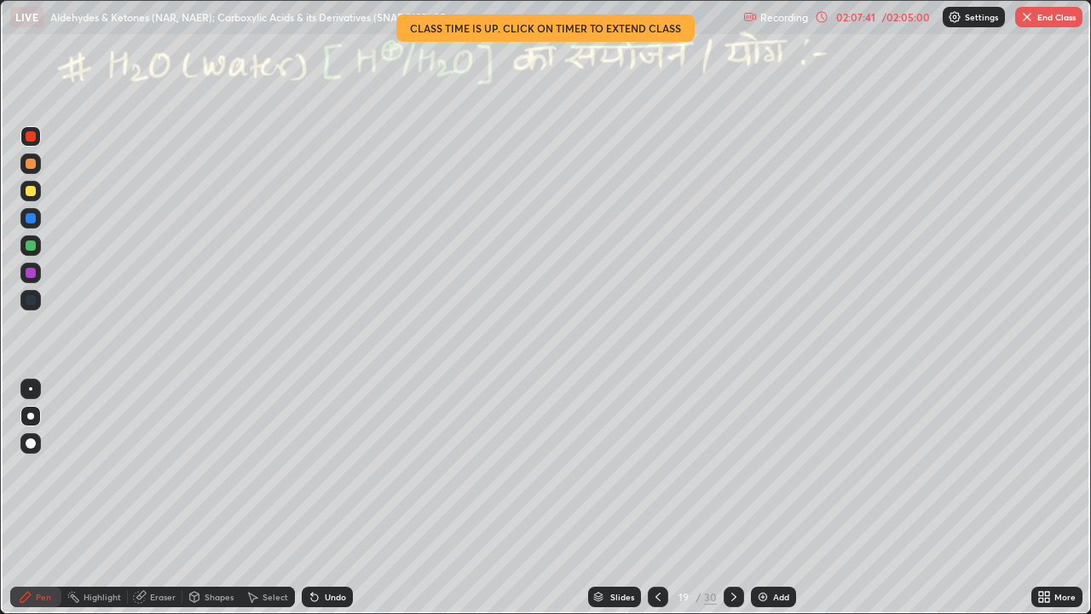
click at [732, 469] on icon at bounding box center [734, 597] width 14 height 14
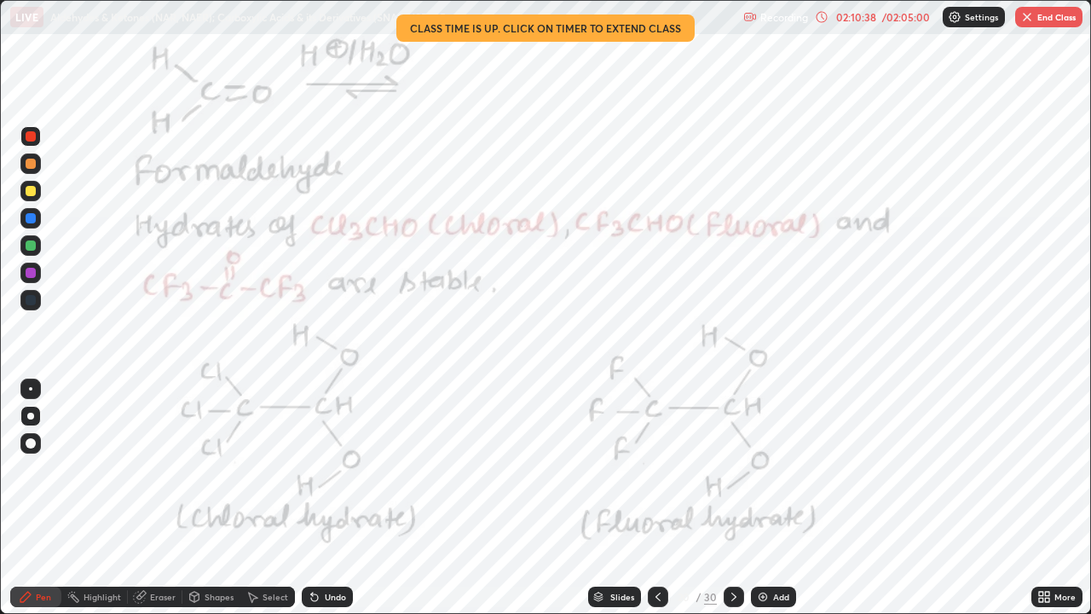
click at [1048, 19] on button "End Class" at bounding box center [1049, 17] width 67 height 20
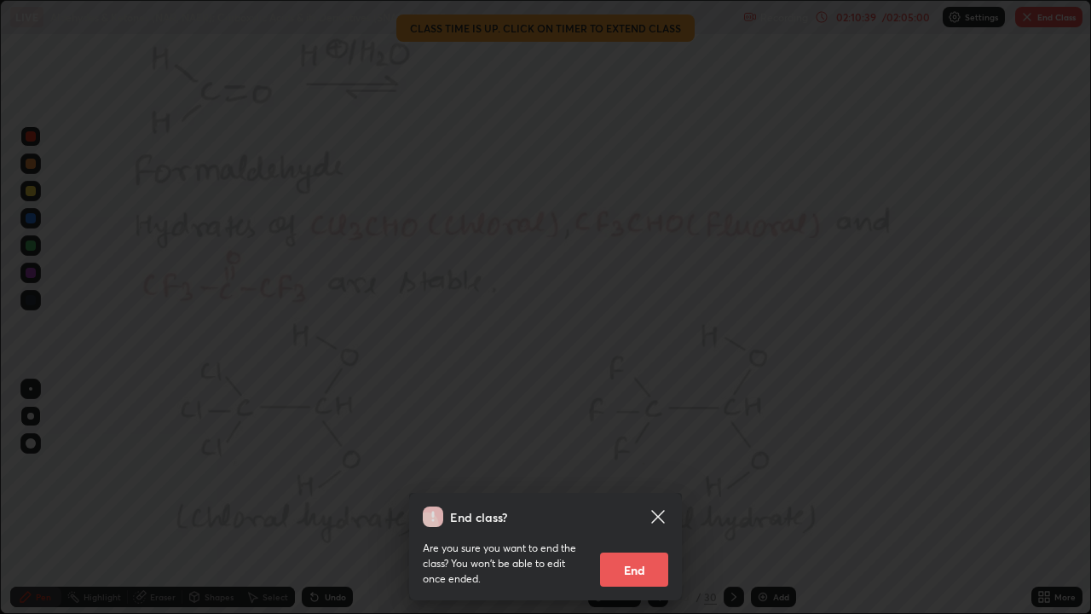
click at [645, 469] on button "End" at bounding box center [634, 570] width 68 height 34
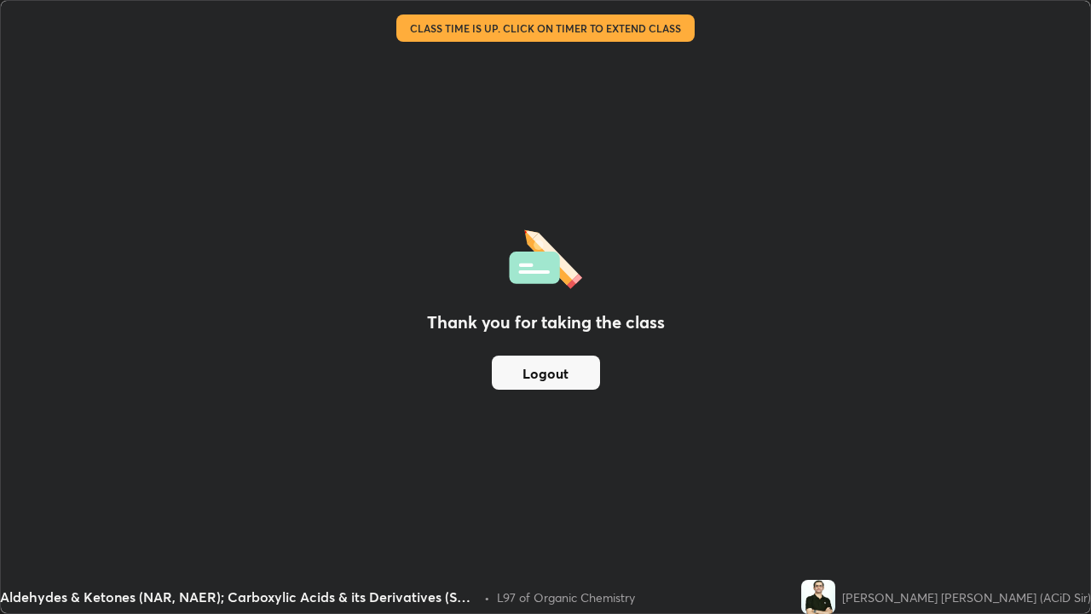
click at [587, 371] on button "Logout" at bounding box center [546, 373] width 108 height 34
